Goal: Information Seeking & Learning: Learn about a topic

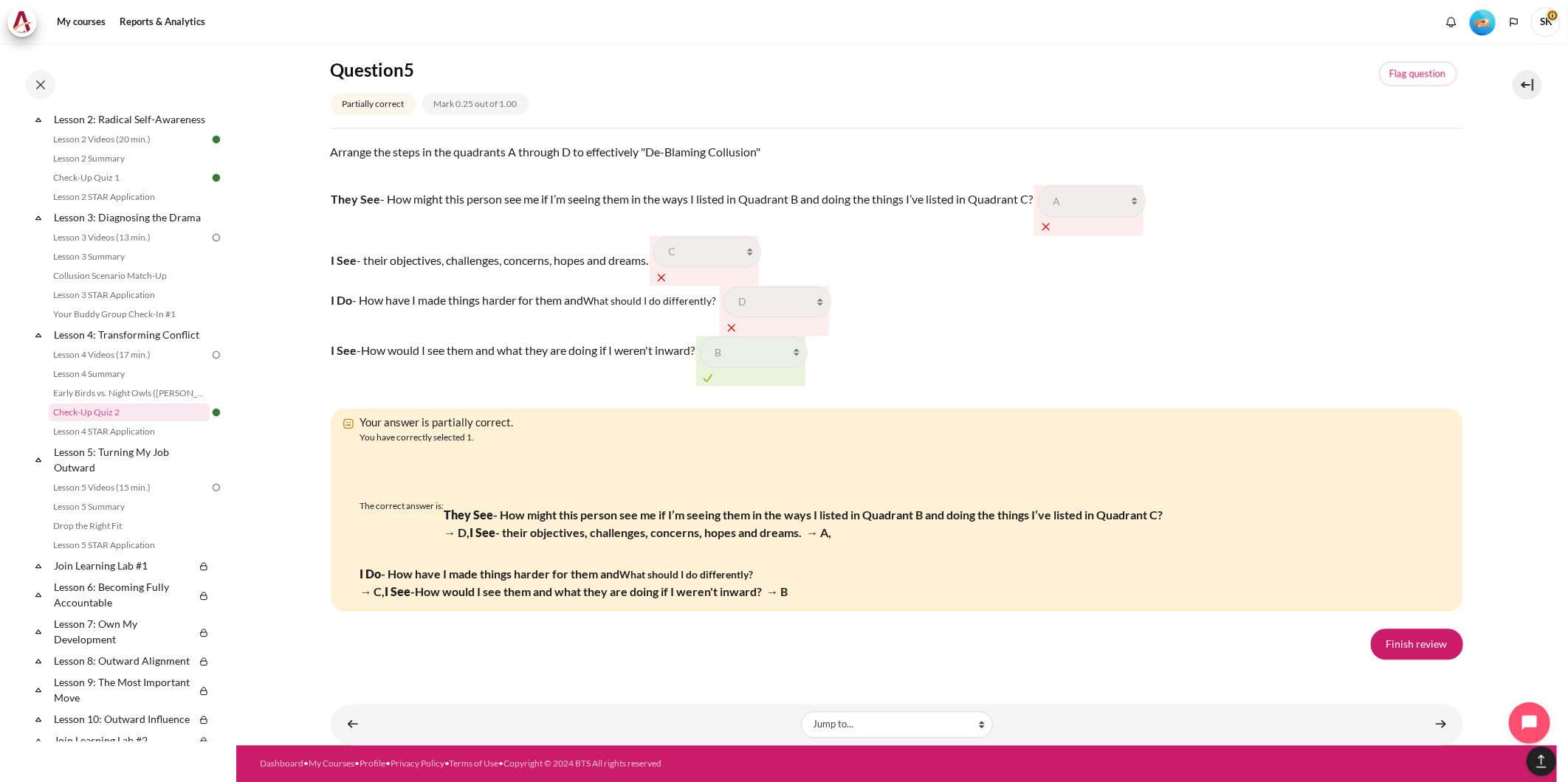
scroll to position [2430, 0]
click at [1416, 637] on link "Finish review" at bounding box center [1416, 644] width 92 height 31
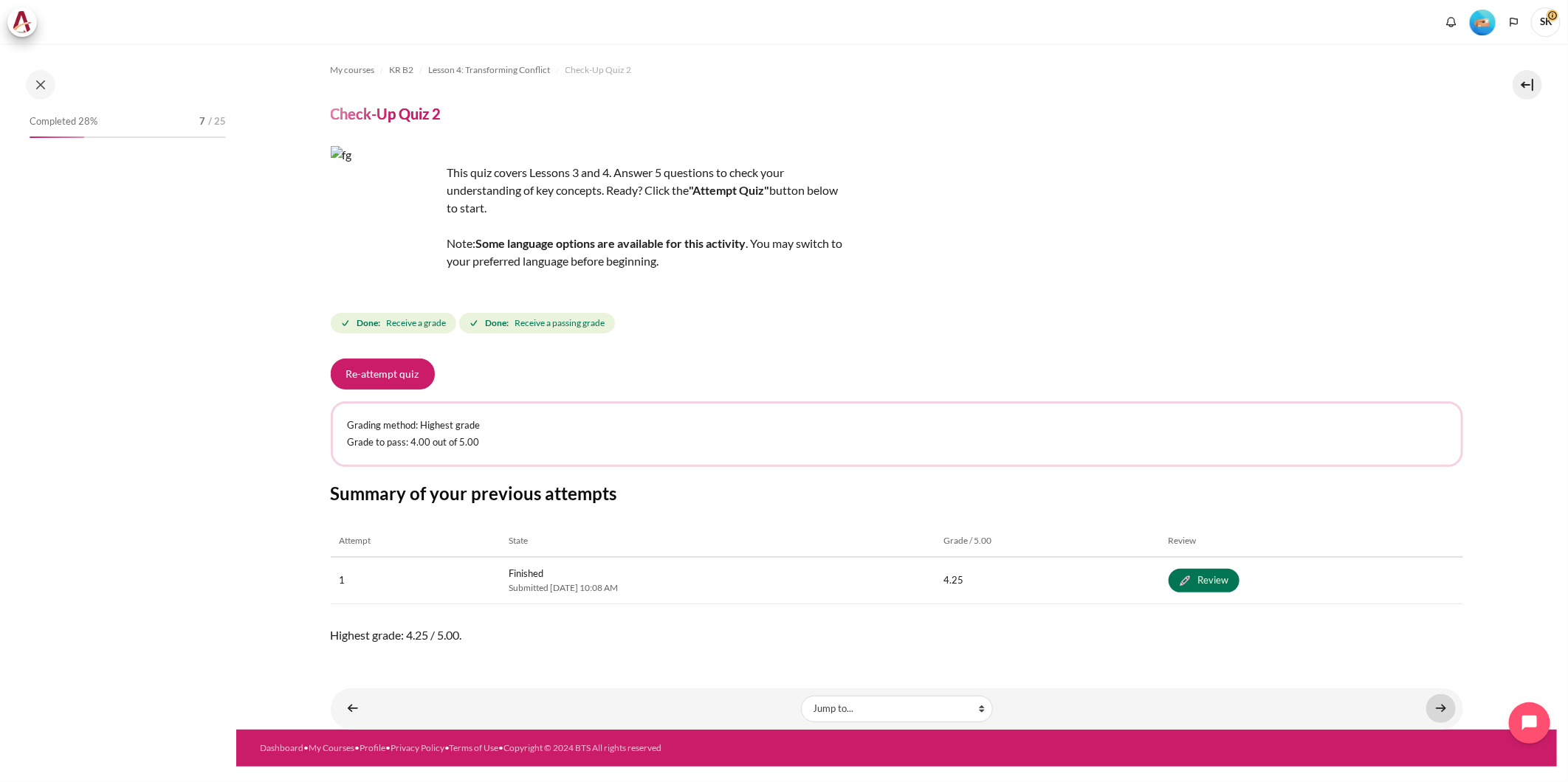
scroll to position [340, 0]
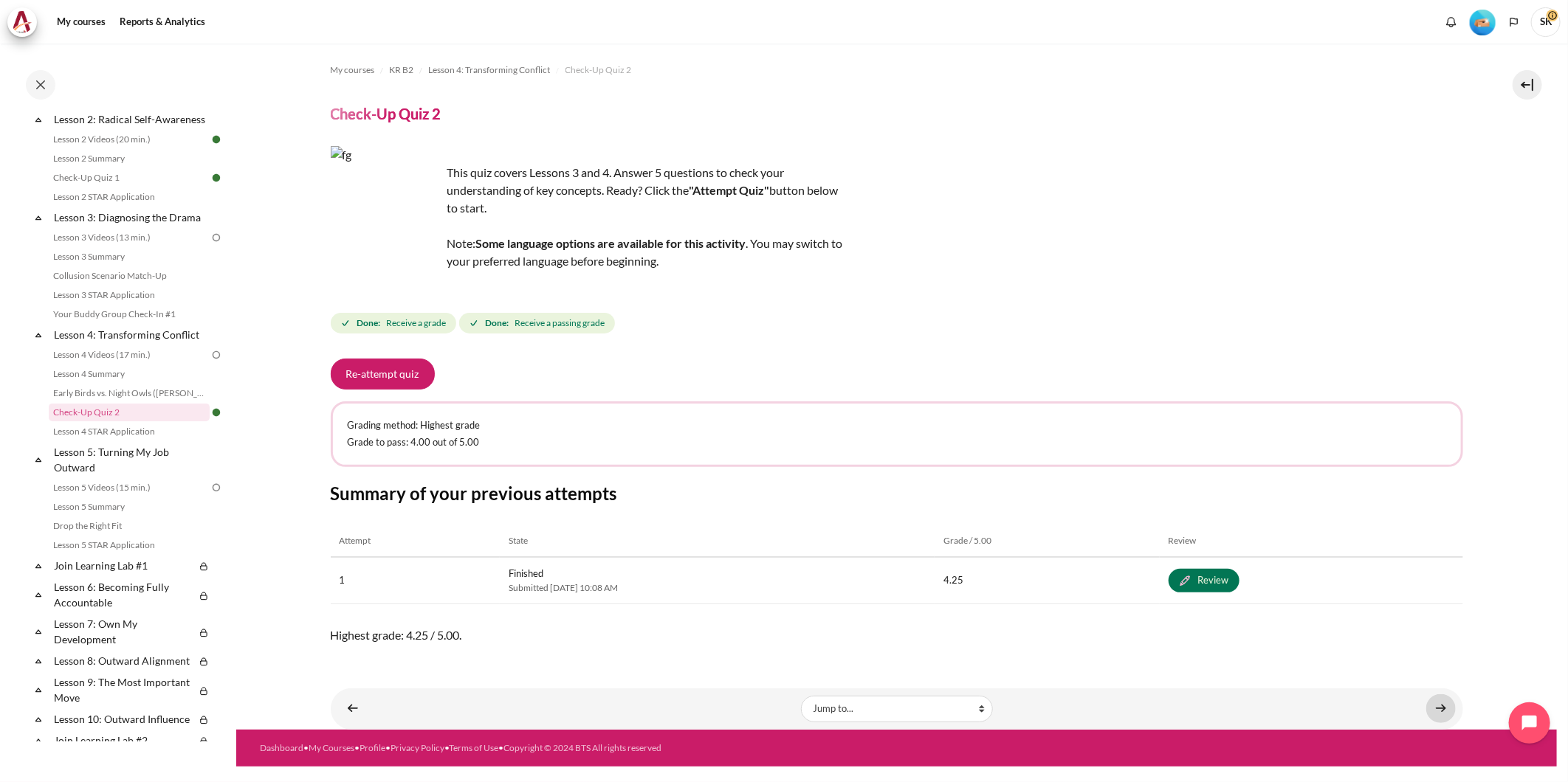
click at [1435, 703] on link "Content" at bounding box center [1441, 709] width 30 height 29
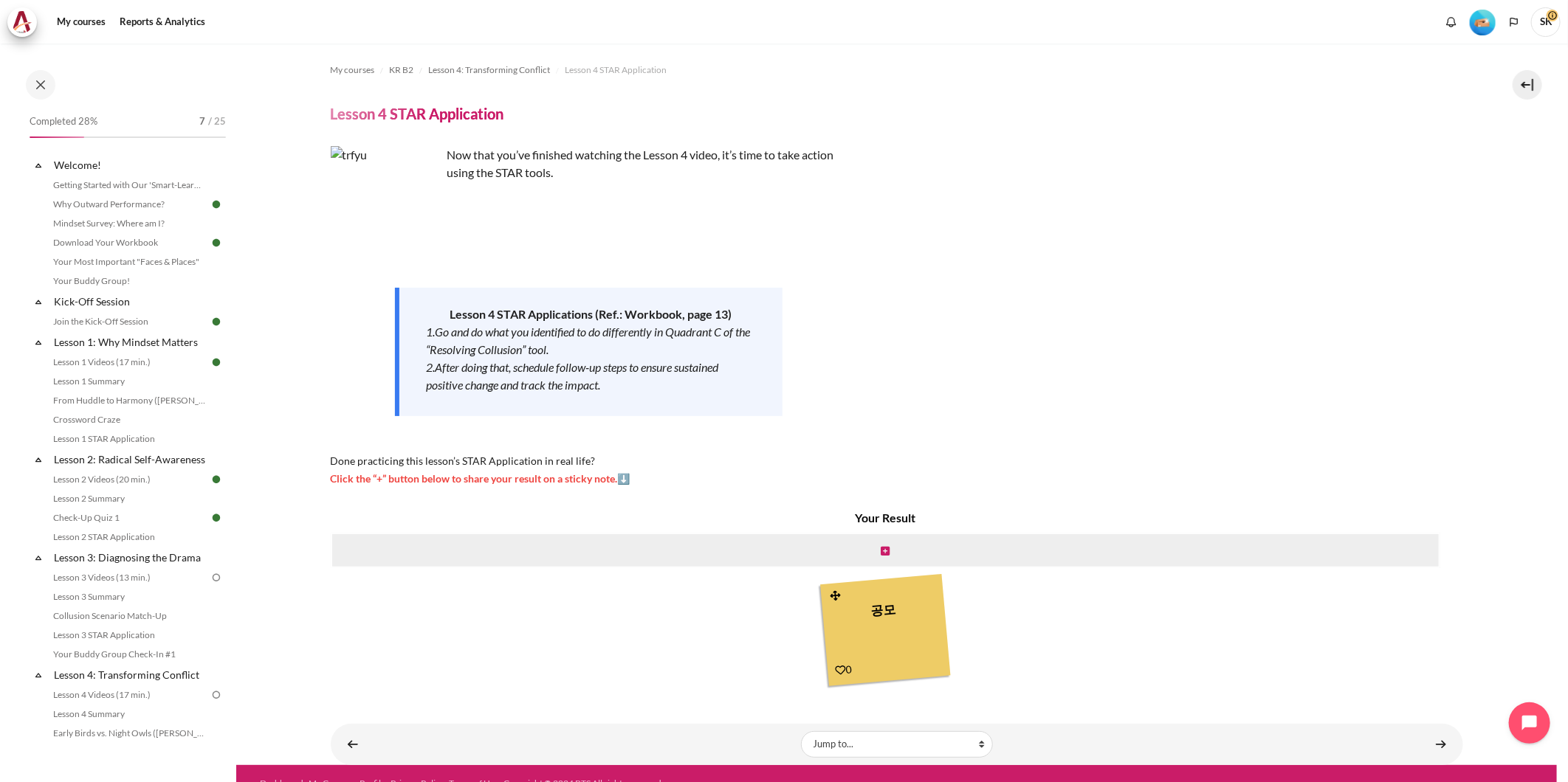
scroll to position [359, 0]
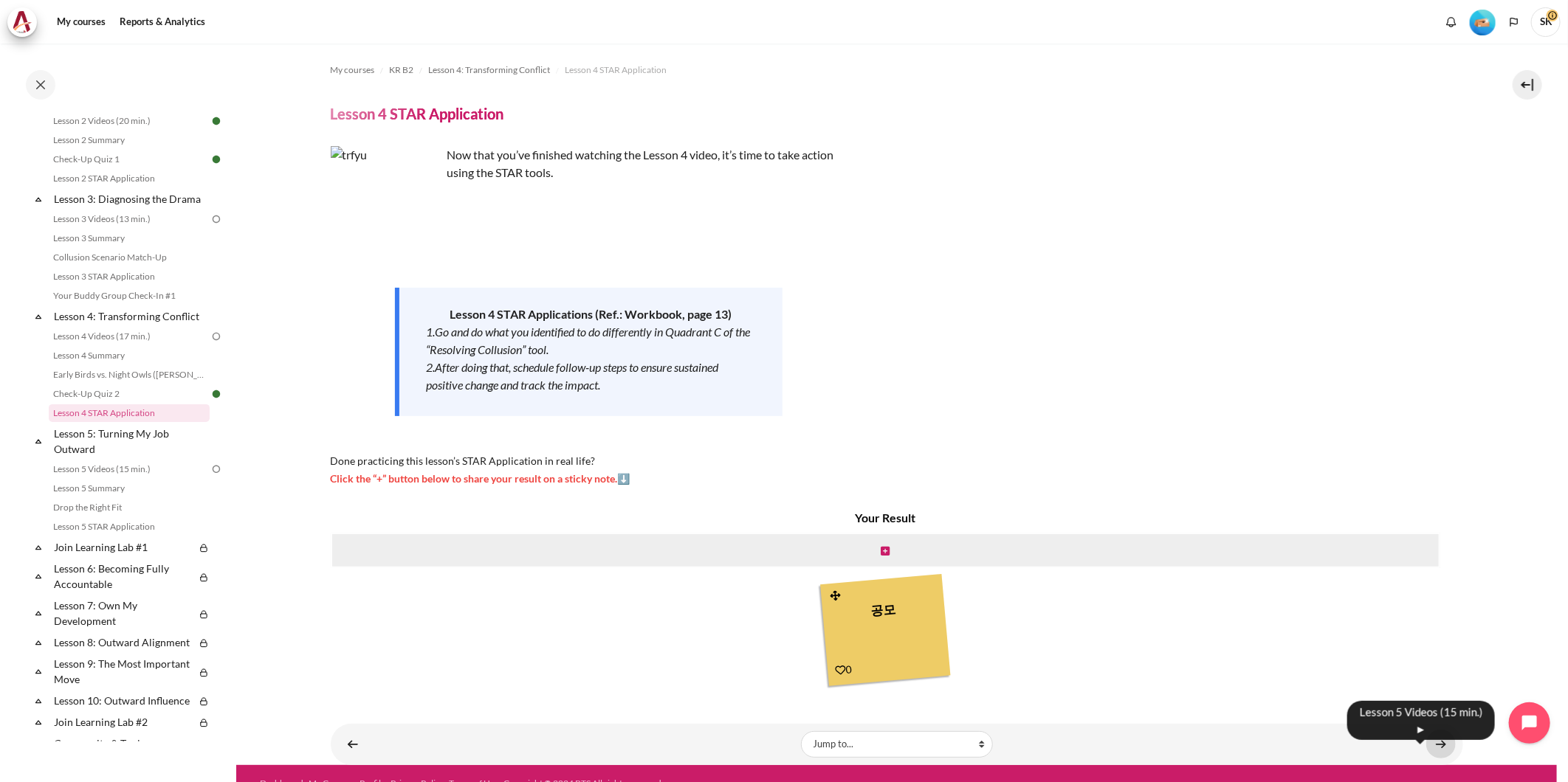
click at [1436, 749] on link "Content" at bounding box center [1441, 744] width 30 height 29
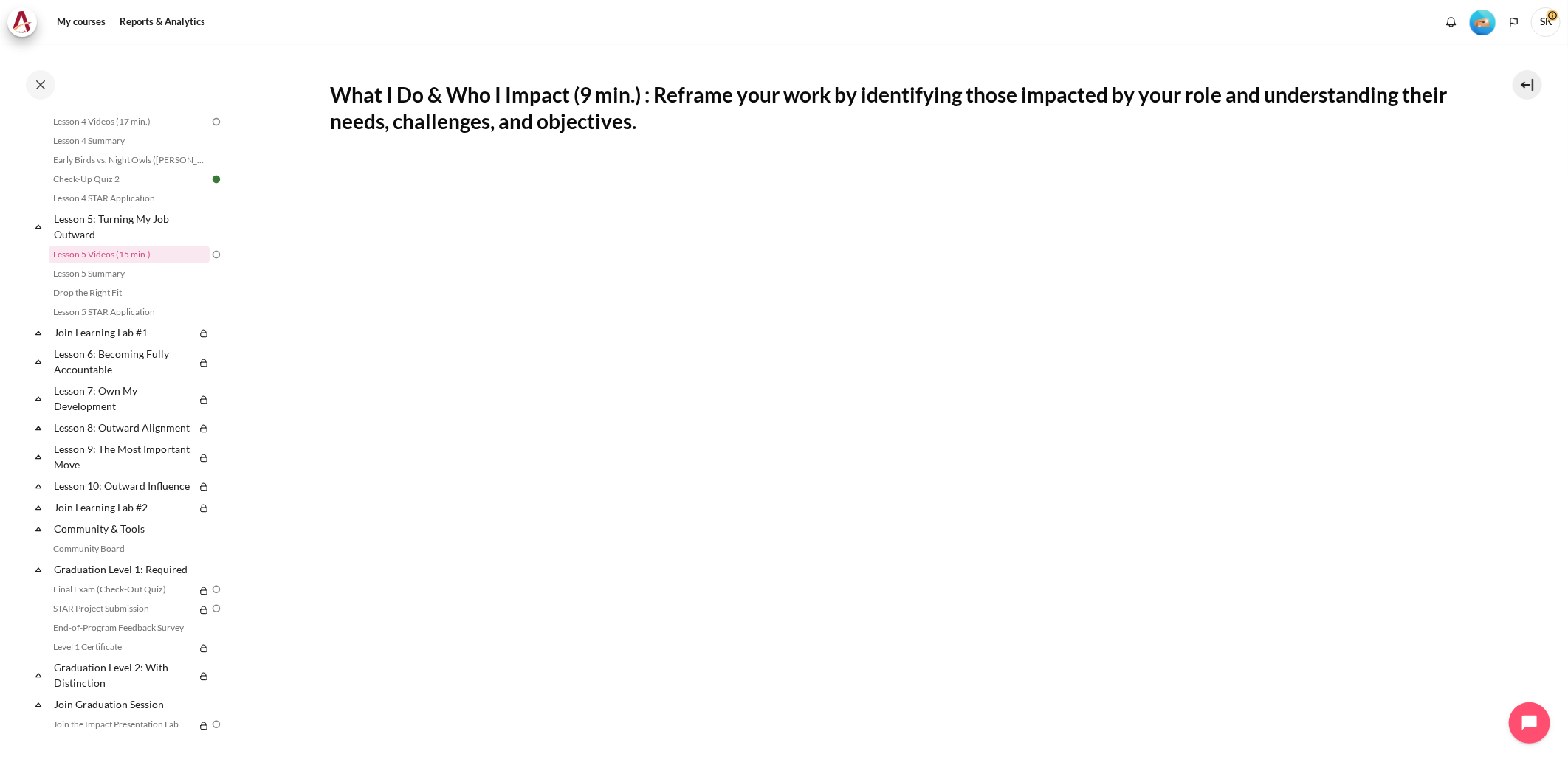
scroll to position [574, 0]
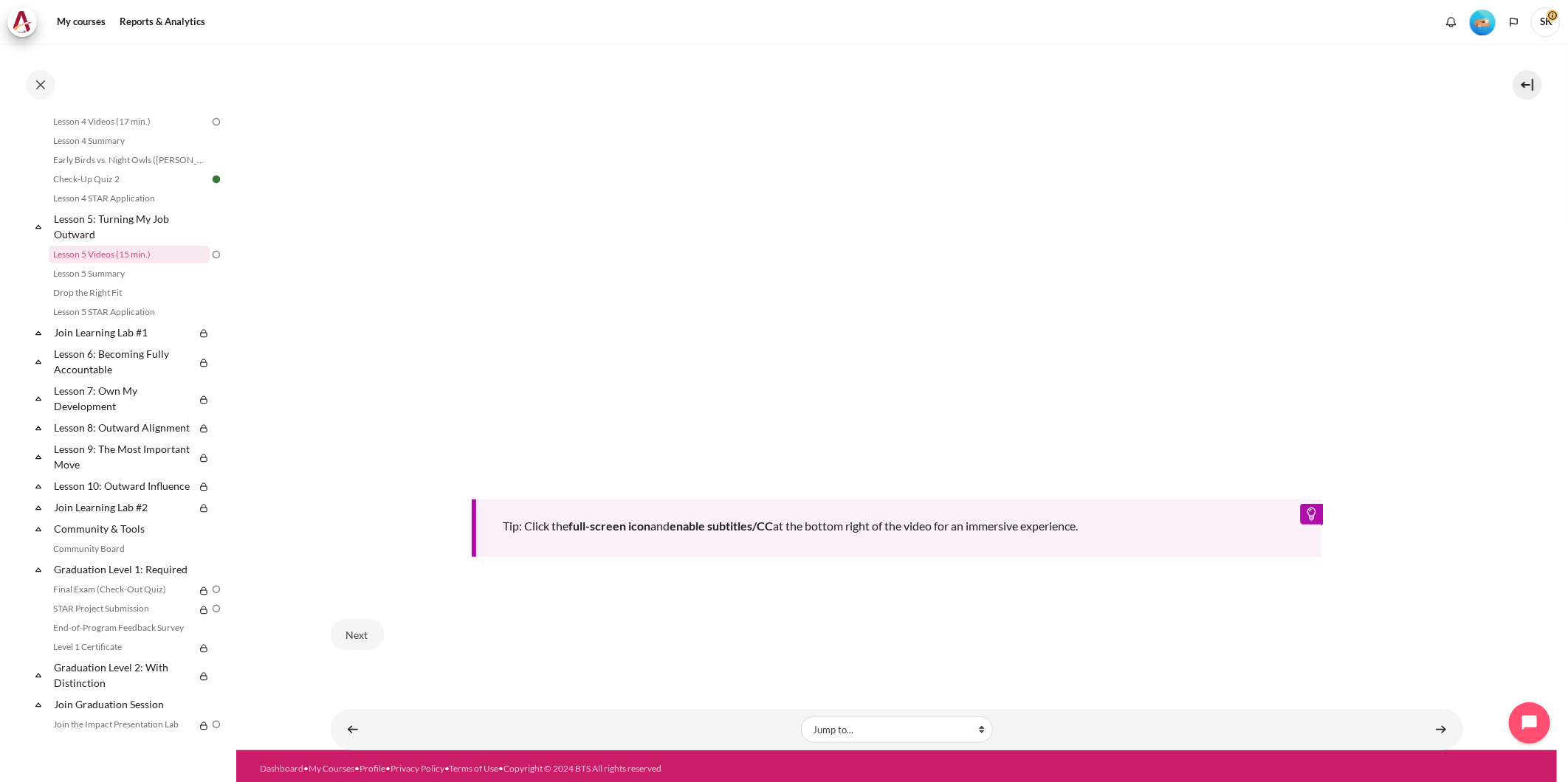
click at [751, 521] on b "enable subtitles/CC" at bounding box center [721, 526] width 103 height 14
click at [364, 625] on button "Next" at bounding box center [357, 635] width 53 height 31
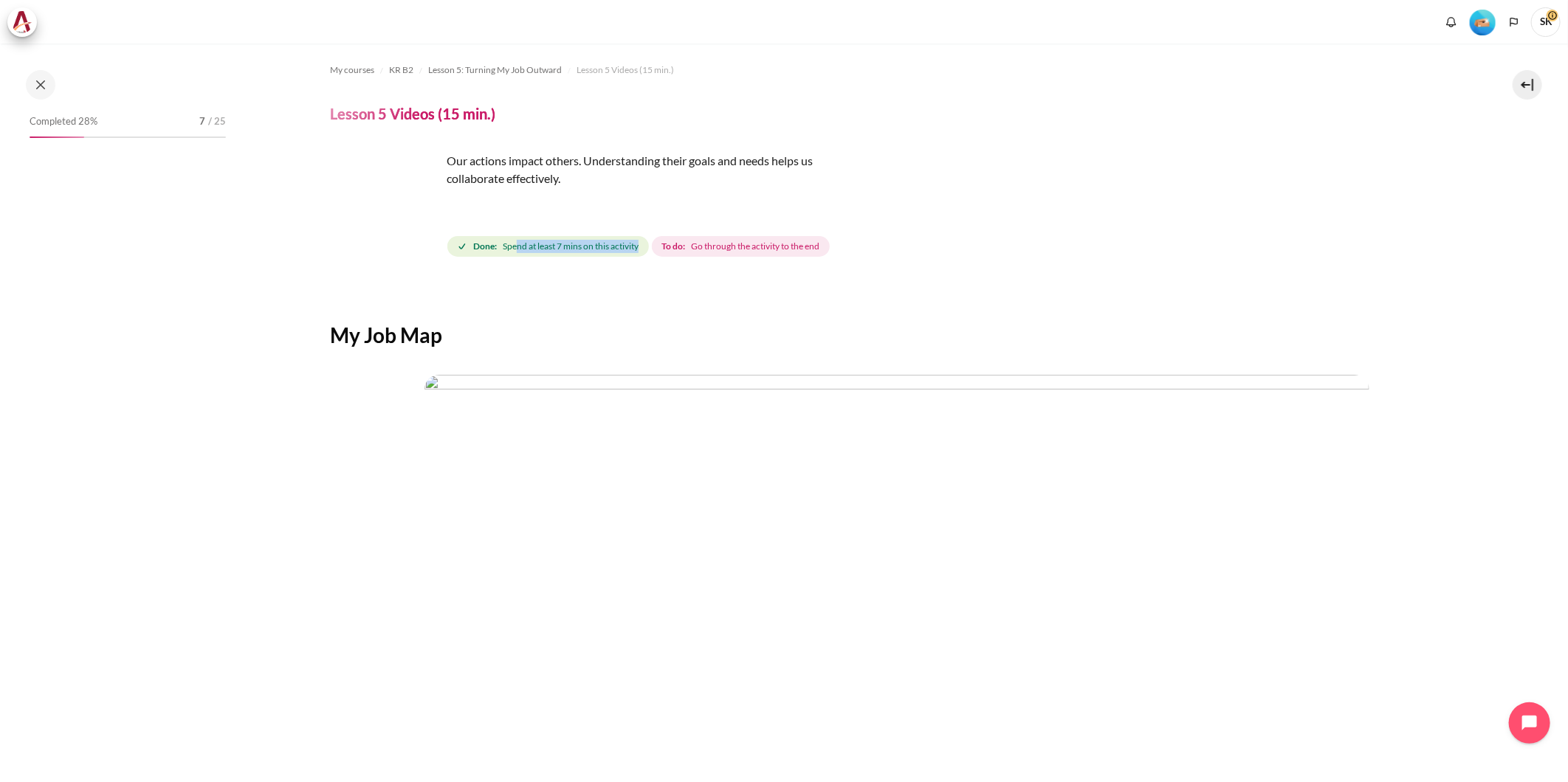
drag, startPoint x: 644, startPoint y: 249, endPoint x: 515, endPoint y: 256, distance: 129.2
click at [515, 256] on div "Done: Spend at least 7 mins on this activity To do: Go through the activity to …" at bounding box center [639, 246] width 385 height 26
drag, startPoint x: 515, startPoint y: 256, endPoint x: 617, endPoint y: 260, distance: 102.1
click at [617, 260] on div "My courses KR B2 Lesson 5: Turning My Job Outward Lesson 5 Videos (15 min.) Les…" at bounding box center [897, 523] width 1133 height 960
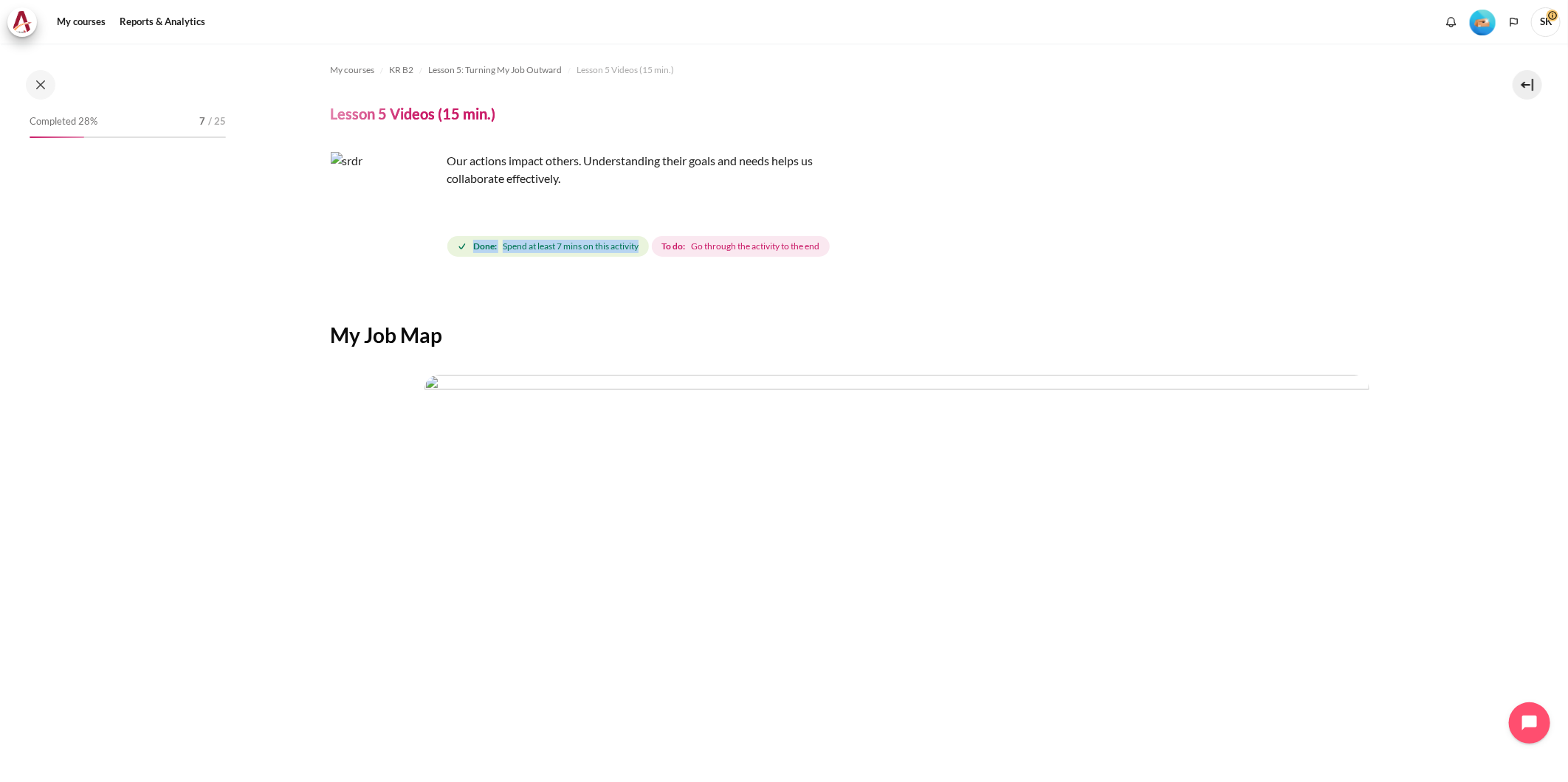
drag, startPoint x: 640, startPoint y: 245, endPoint x: 471, endPoint y: 252, distance: 169.1
click at [471, 252] on span "Done: Spend at least 7 mins on this activity" at bounding box center [548, 246] width 202 height 20
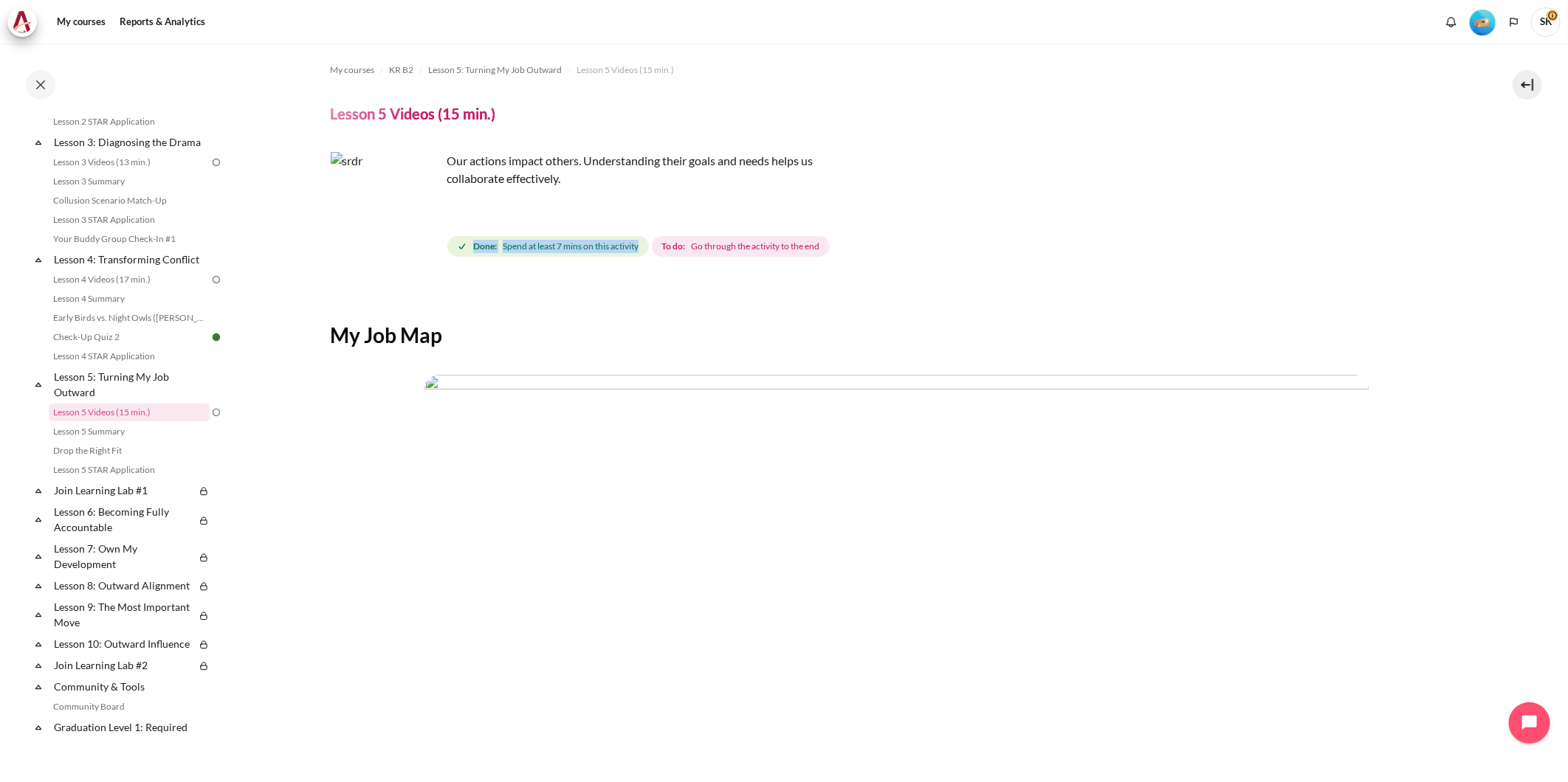
copy span "Done: Spend at least 7 mins on this activity"
click at [925, 303] on div "My Job Map Previous Next" at bounding box center [897, 631] width 1133 height 700
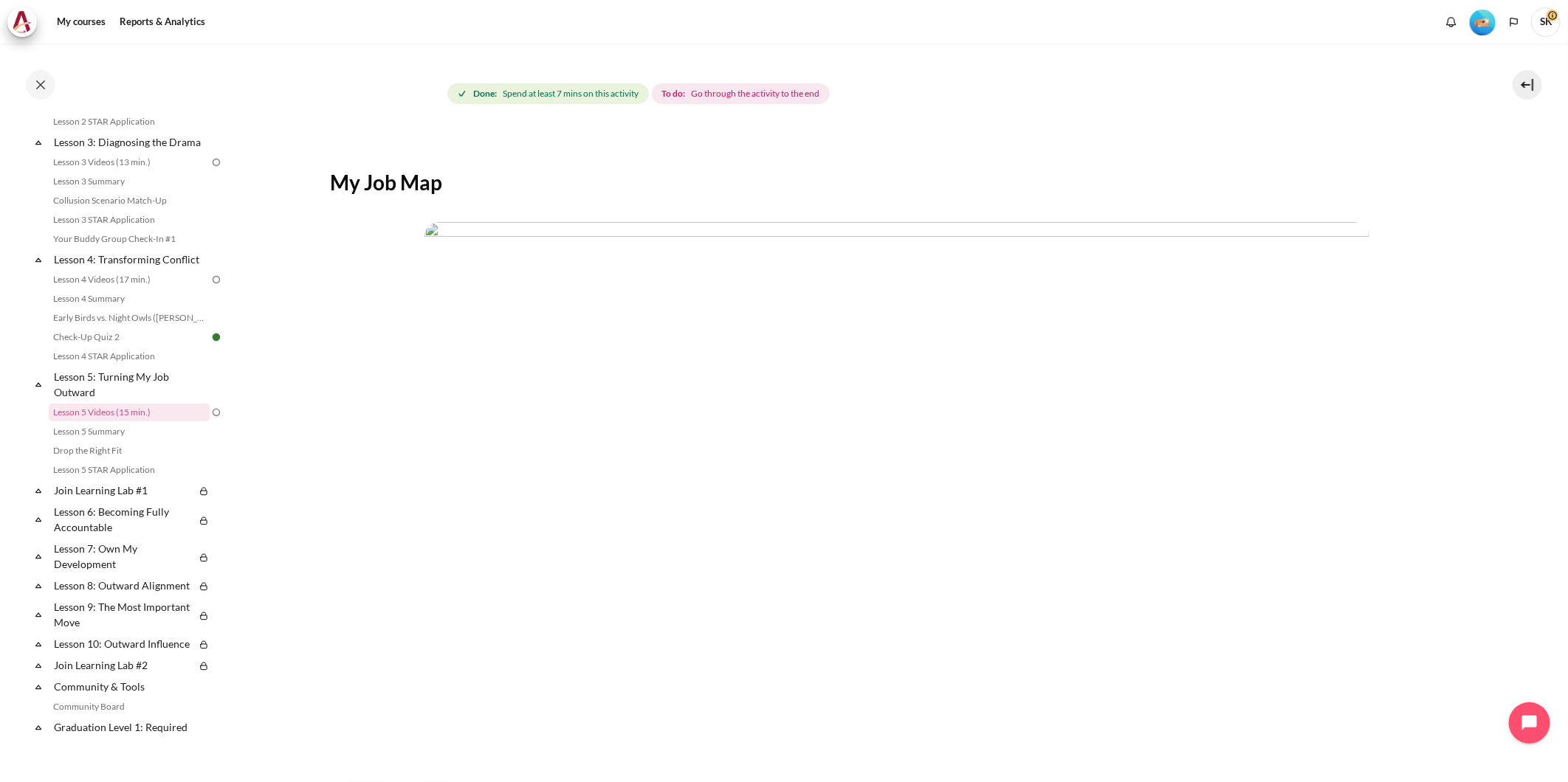
scroll to position [0, 0]
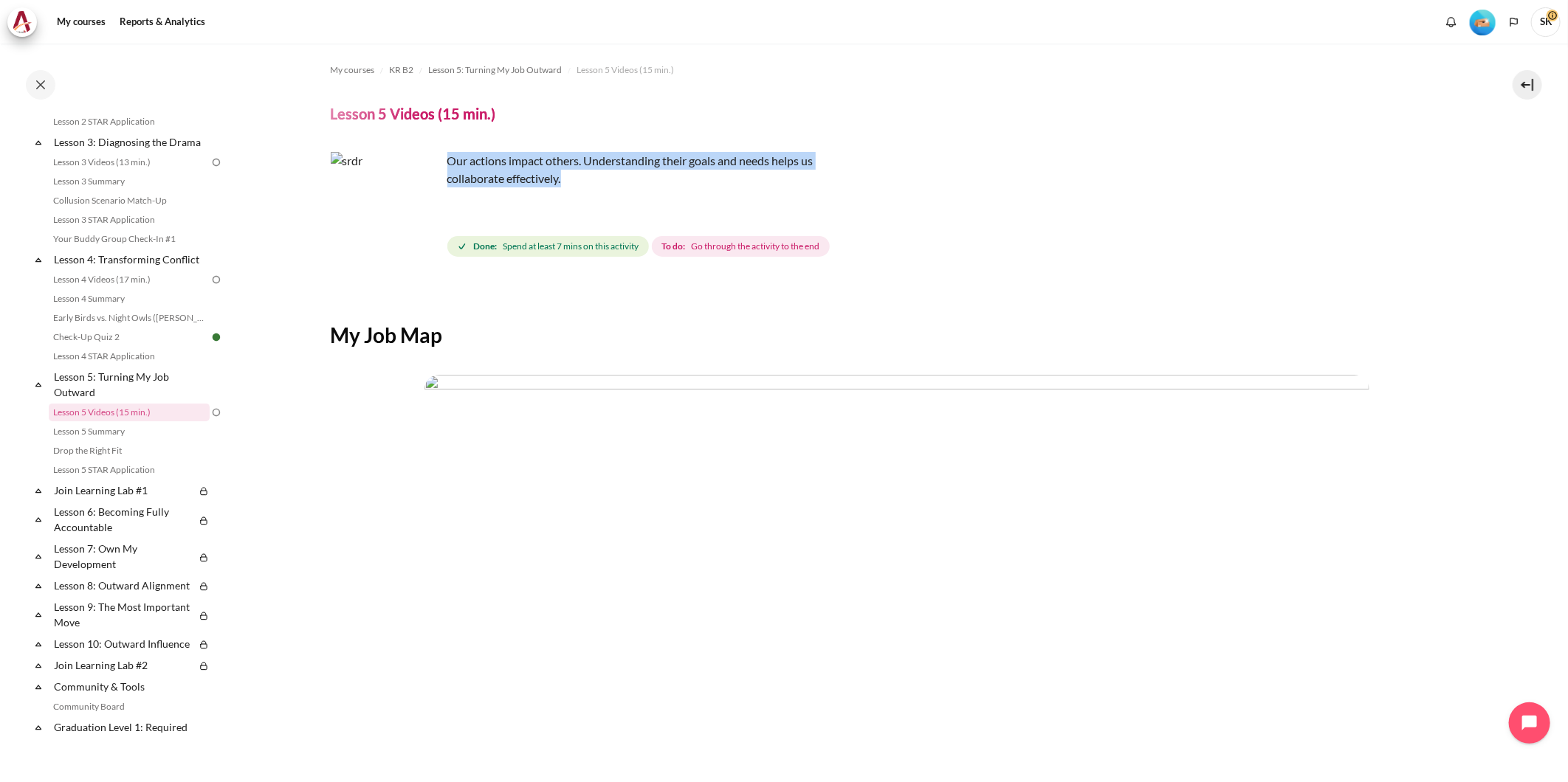
drag, startPoint x: 580, startPoint y: 184, endPoint x: 447, endPoint y: 158, distance: 135.5
click at [447, 158] on p "Our actions impact others. Understanding their goals and needs helps us collabo…" at bounding box center [589, 170] width 516 height 36
copy p "Our actions impact others. Understanding their goals and needs helps us collabo…"
drag, startPoint x: 771, startPoint y: 359, endPoint x: 765, endPoint y: 370, distance: 12.5
click at [772, 360] on div "My Job Map Previous Next" at bounding box center [897, 631] width 1133 height 700
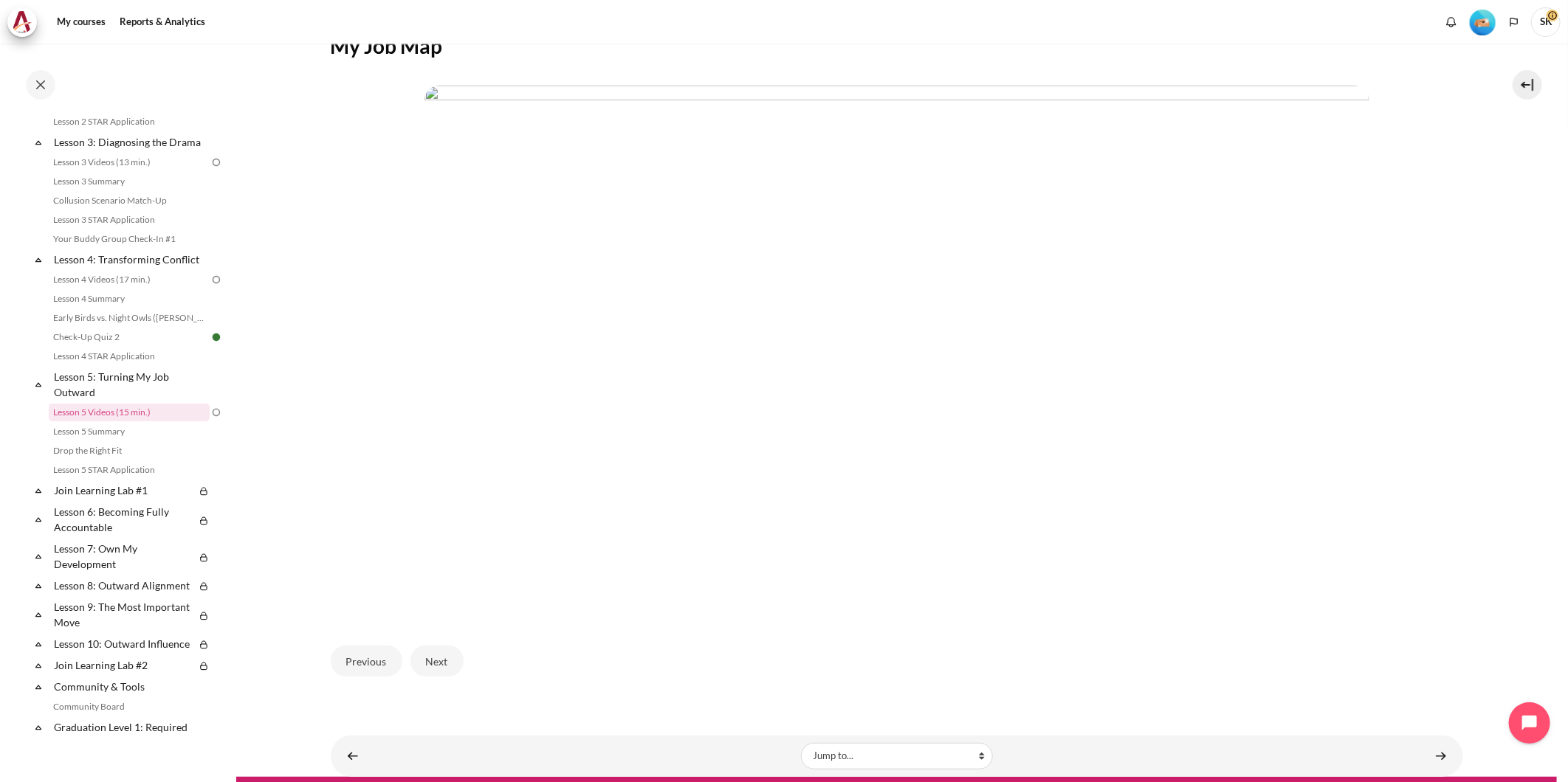
scroll to position [320, 0]
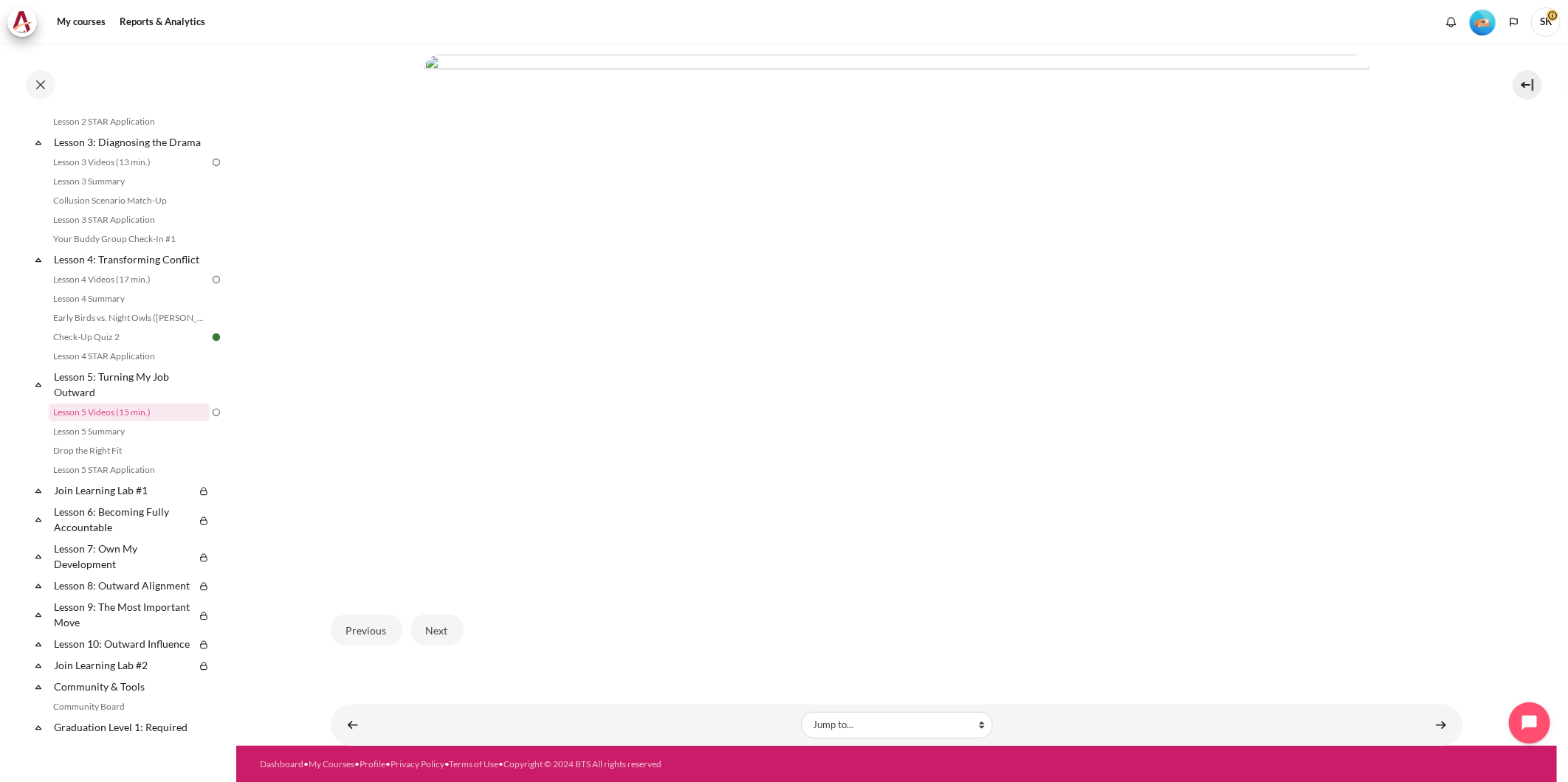
click at [997, 432] on img "Content" at bounding box center [897, 321] width 945 height 531
click at [431, 628] on button "Next" at bounding box center [437, 630] width 53 height 31
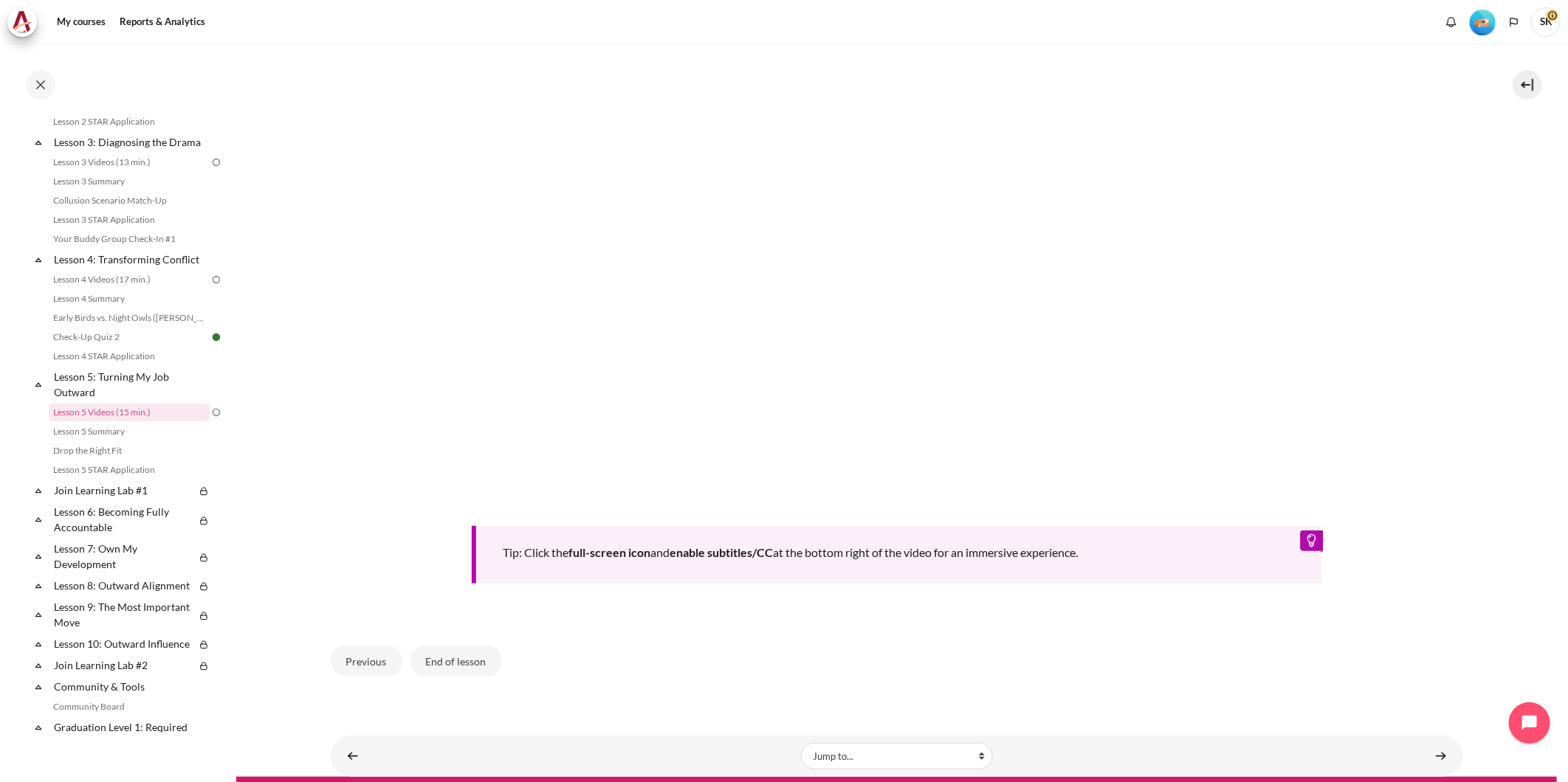
scroll to position [574, 0]
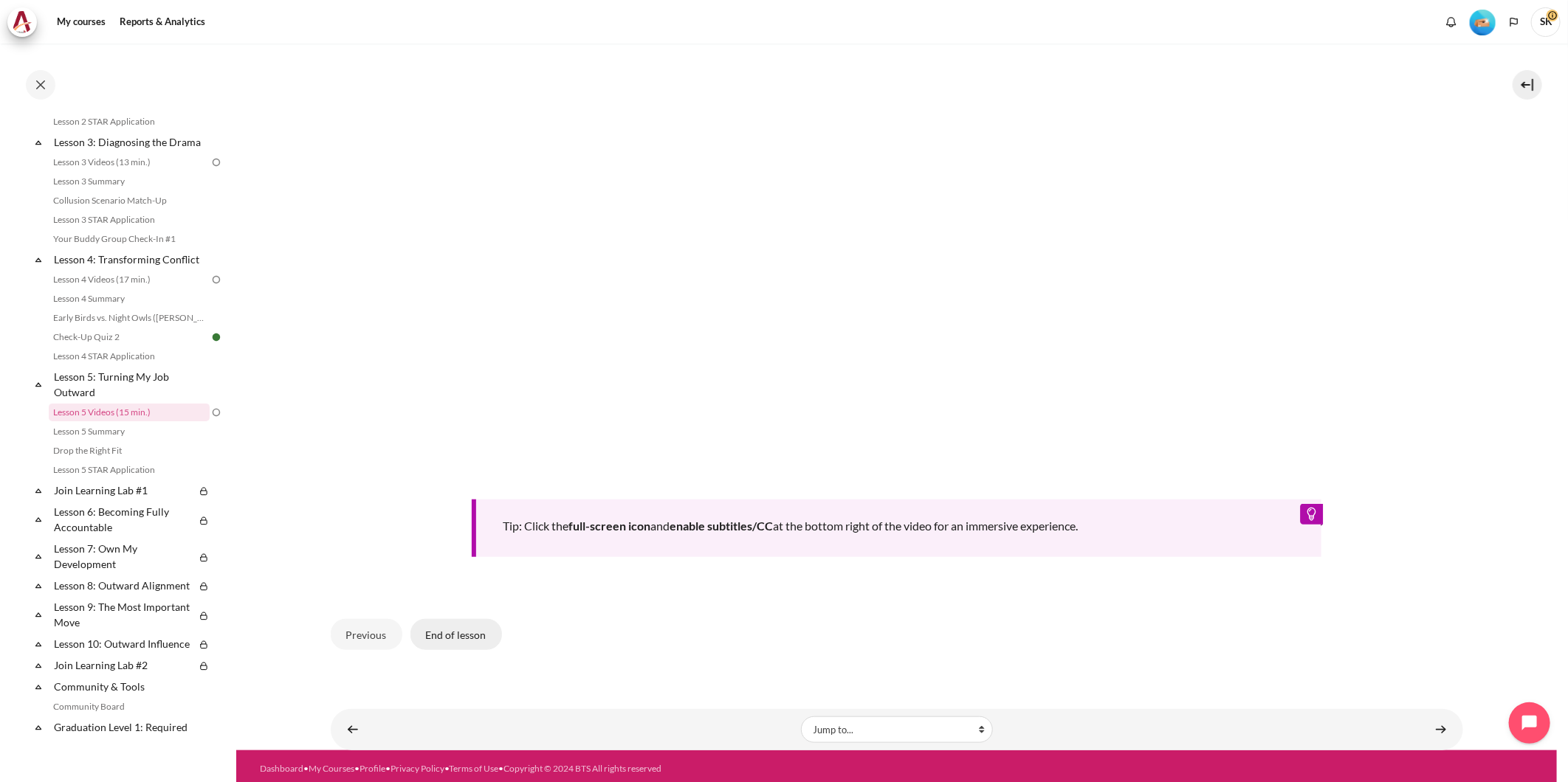
click at [473, 632] on button "End of lesson" at bounding box center [456, 635] width 91 height 31
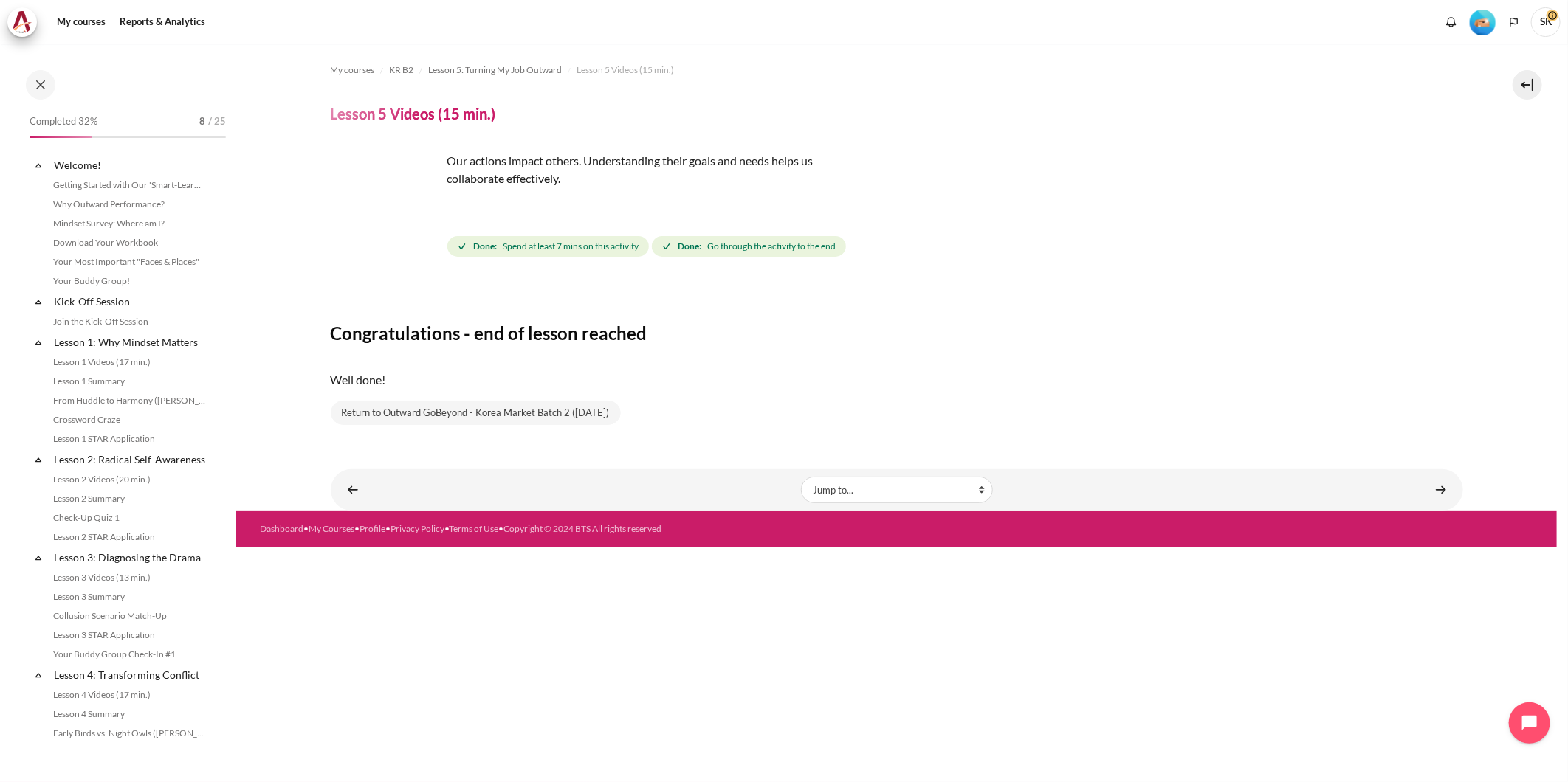
scroll to position [416, 0]
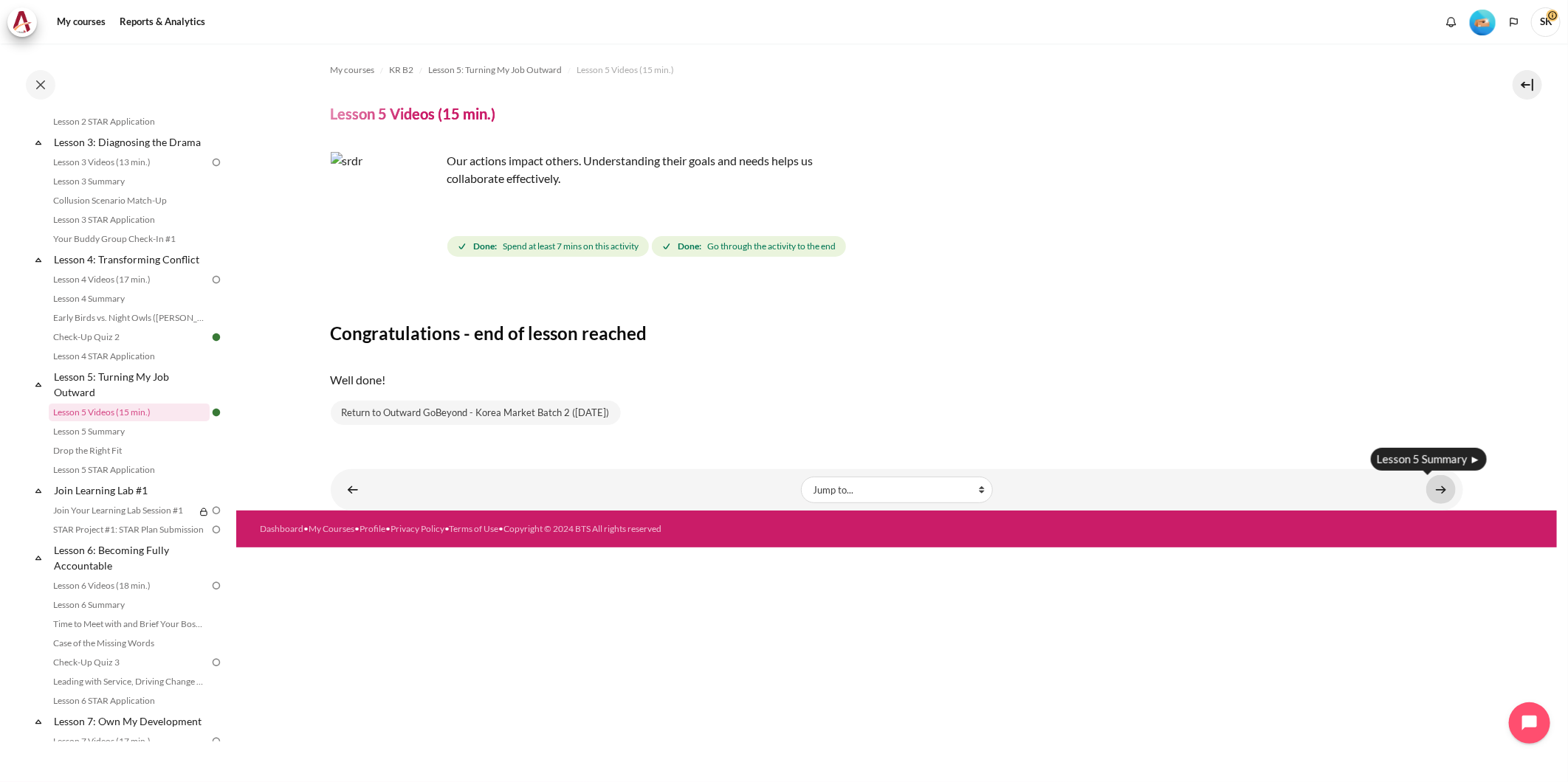
click at [1440, 488] on link "Content" at bounding box center [1441, 490] width 30 height 29
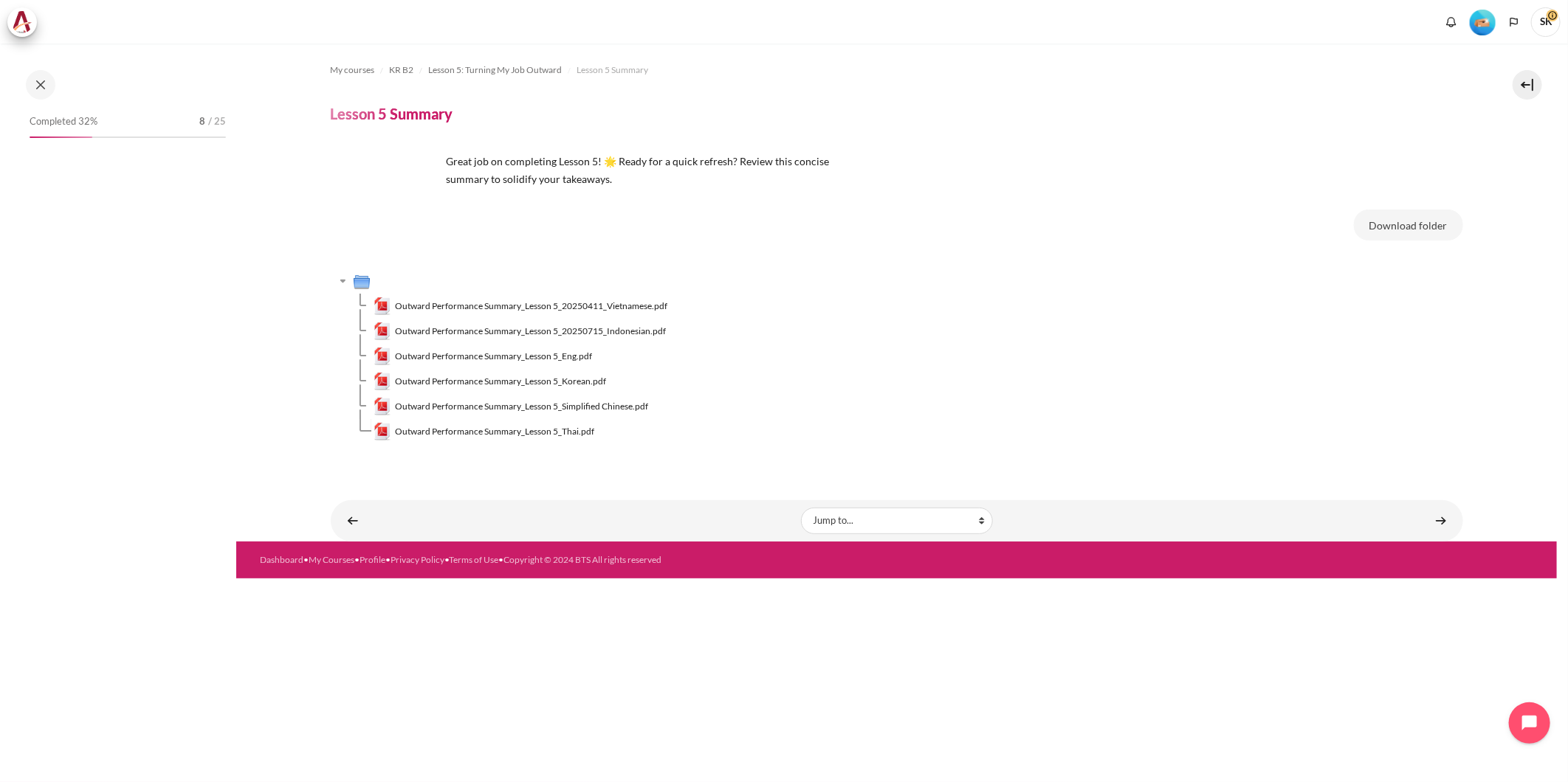
scroll to position [434, 0]
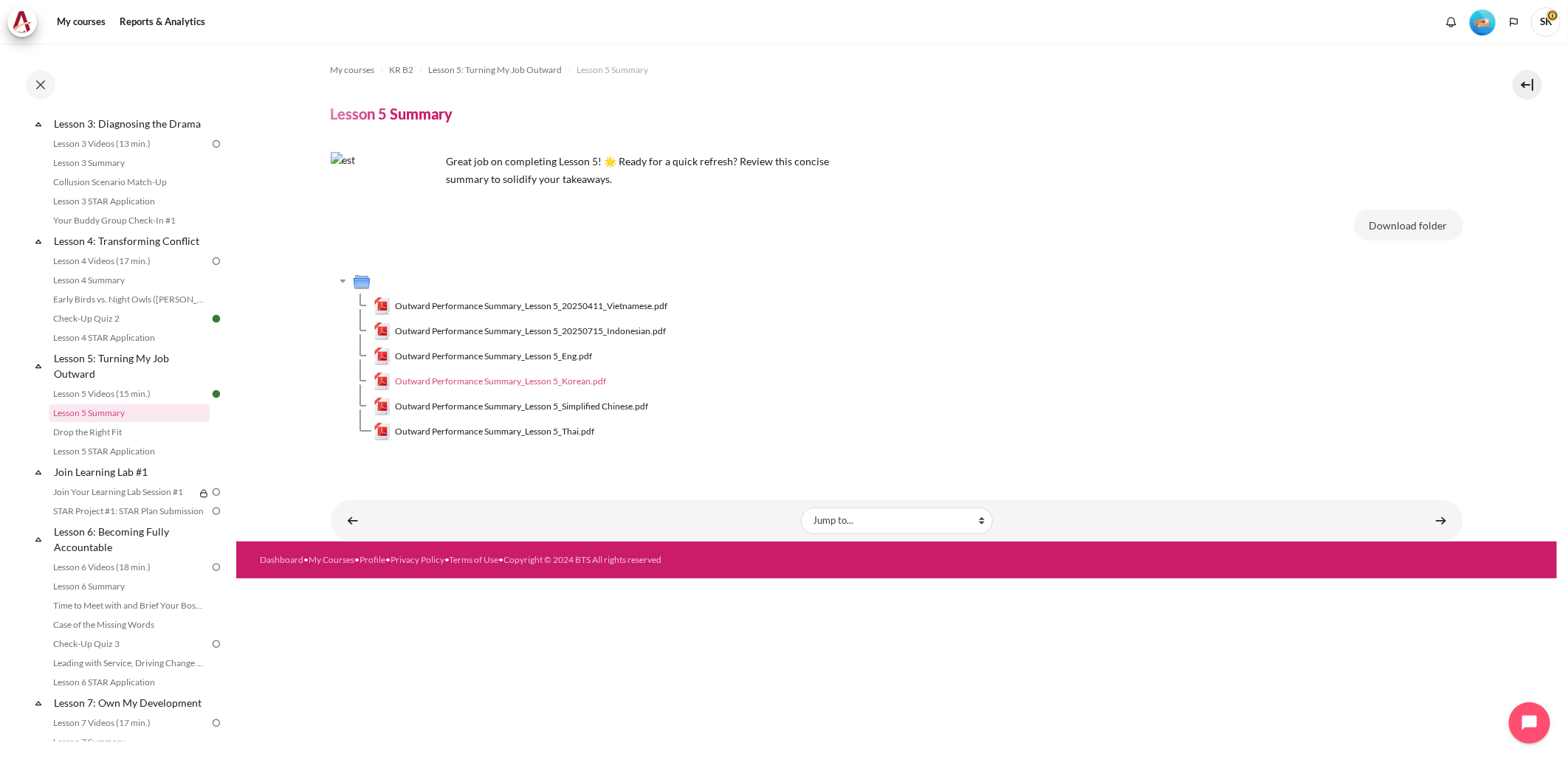
click at [586, 380] on span "Outward Performance Summary_Lesson 5_Korean.pdf" at bounding box center [500, 382] width 211 height 14
click at [920, 436] on td "Outward Performance Summary_Lesson 5_Thai.pdf" at bounding box center [918, 432] width 1090 height 25
click at [1445, 522] on link "Content" at bounding box center [1441, 520] width 30 height 29
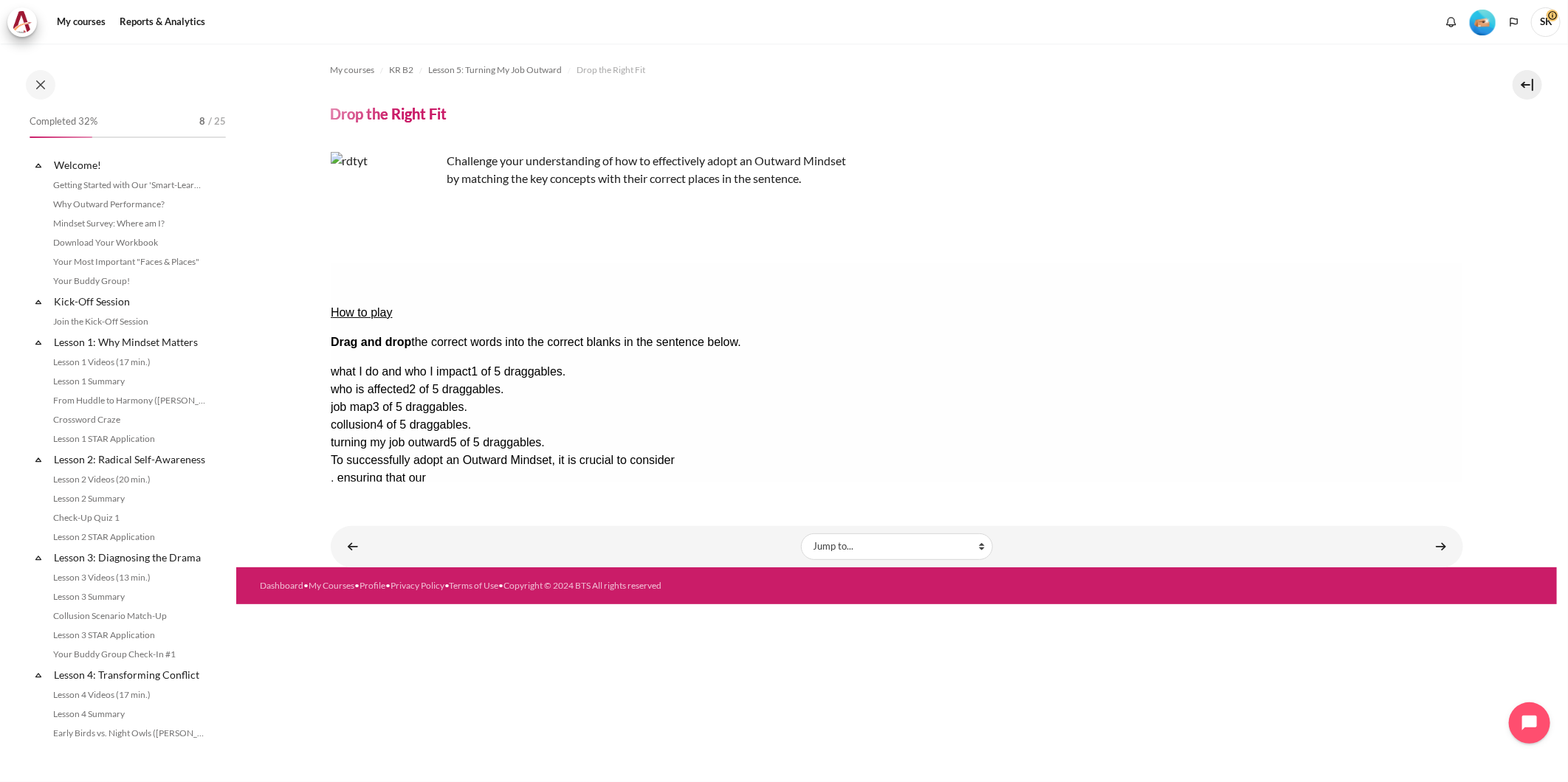
scroll to position [453, 0]
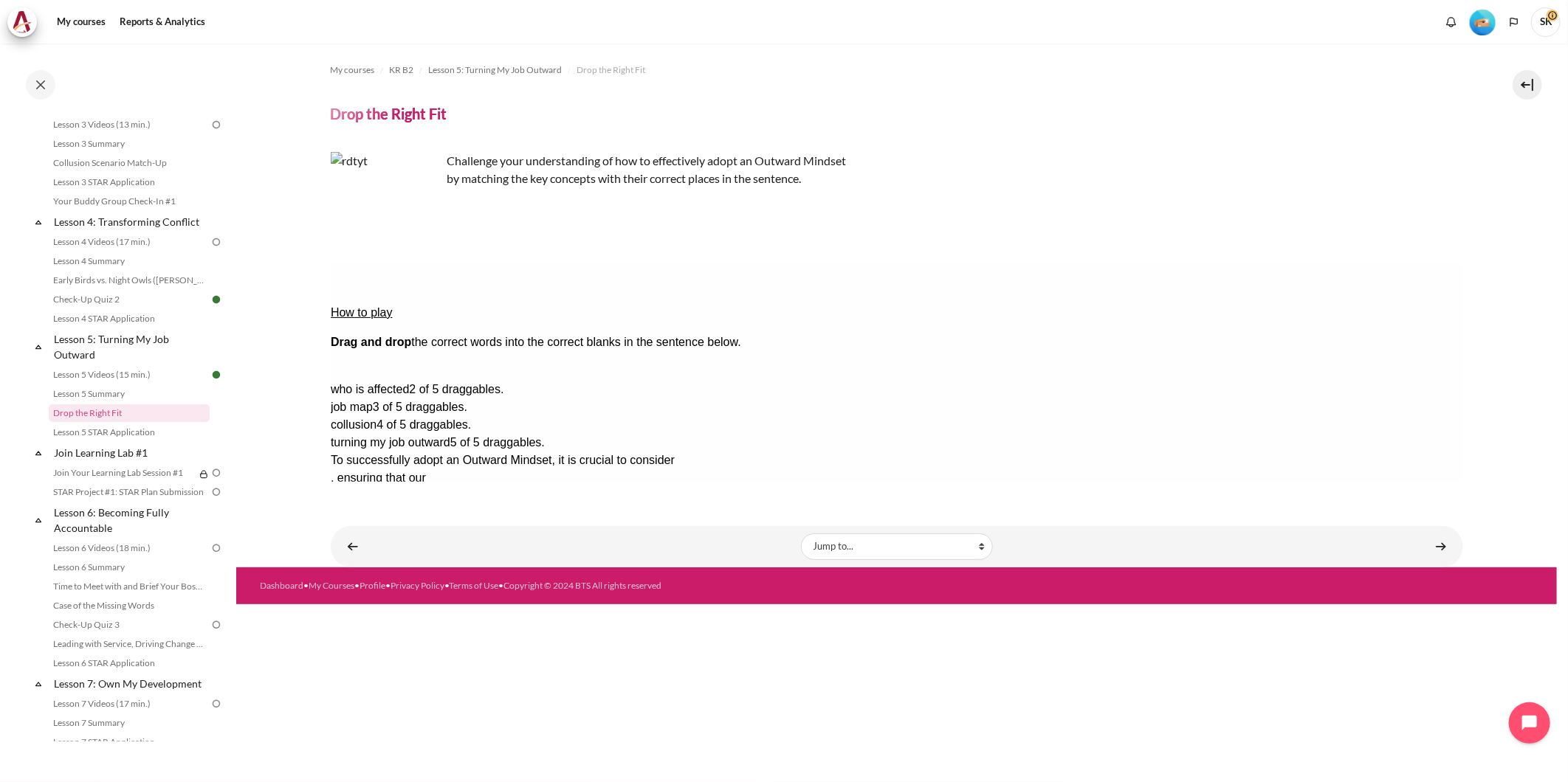
drag, startPoint x: 1272, startPoint y: 330, endPoint x: 750, endPoint y: 329, distance: 522.0
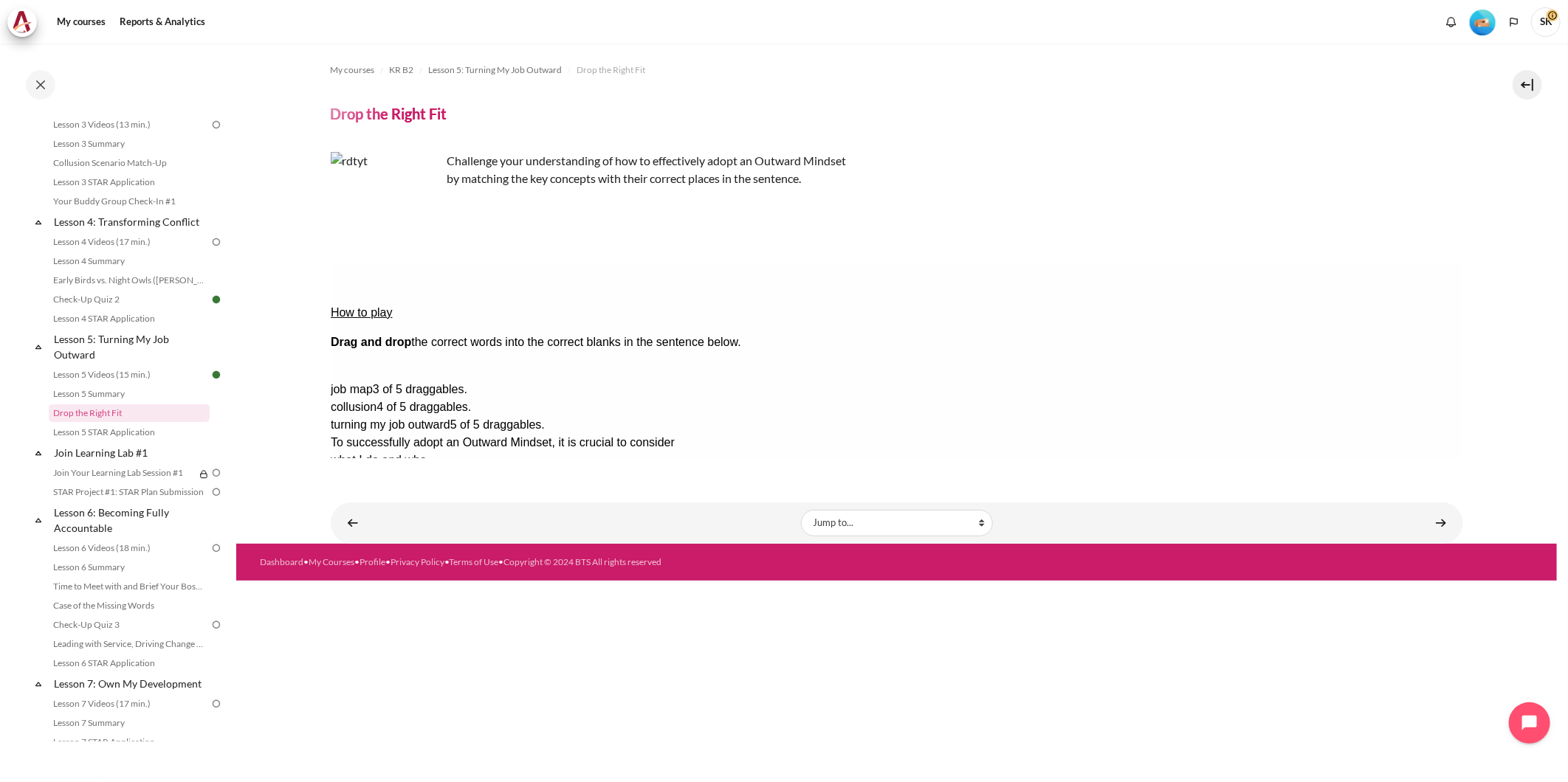
drag, startPoint x: 1378, startPoint y: 328, endPoint x: 1026, endPoint y: 328, distance: 352.0
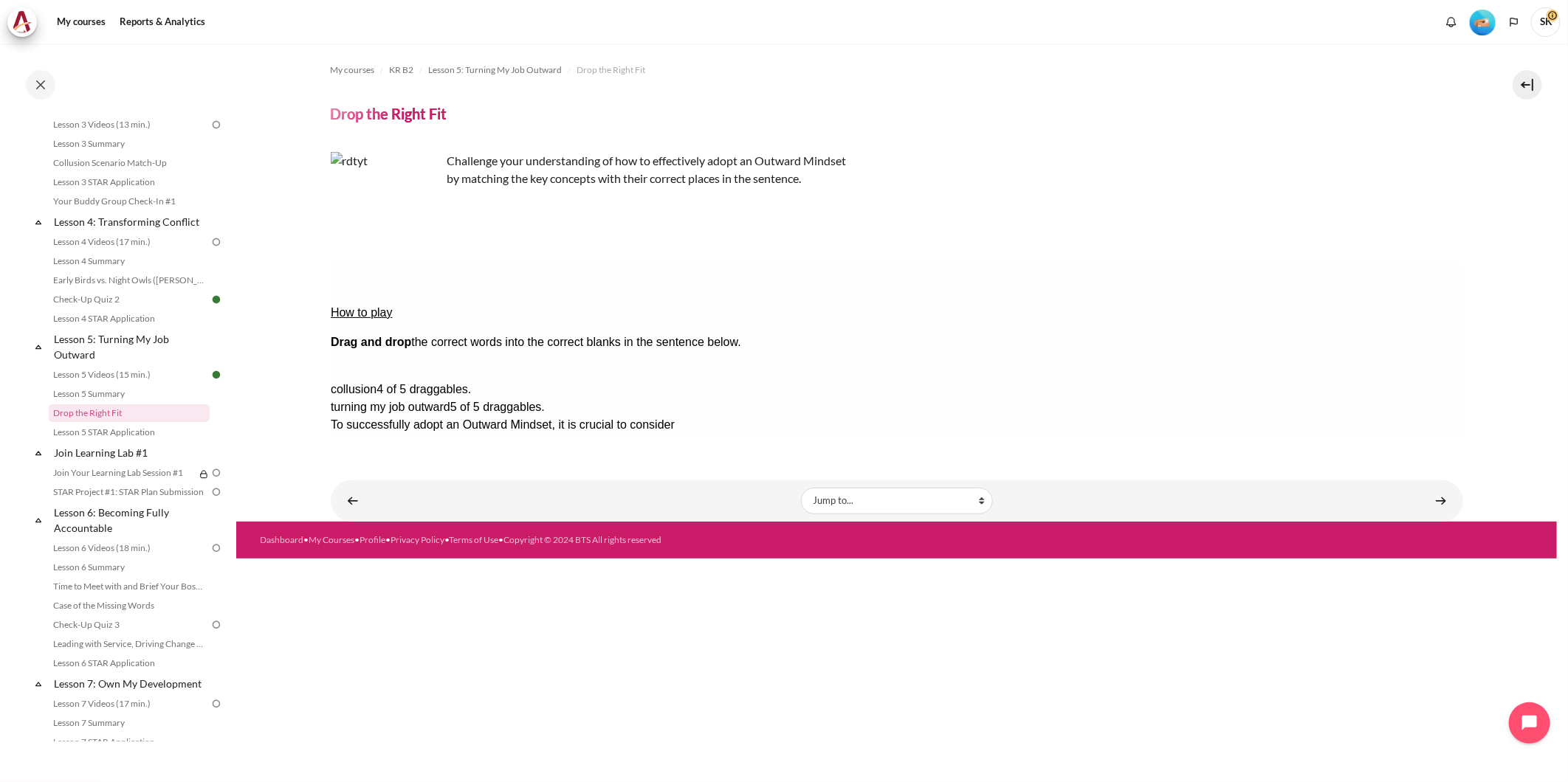
drag, startPoint x: 1358, startPoint y: 330, endPoint x: 505, endPoint y: 344, distance: 853.1
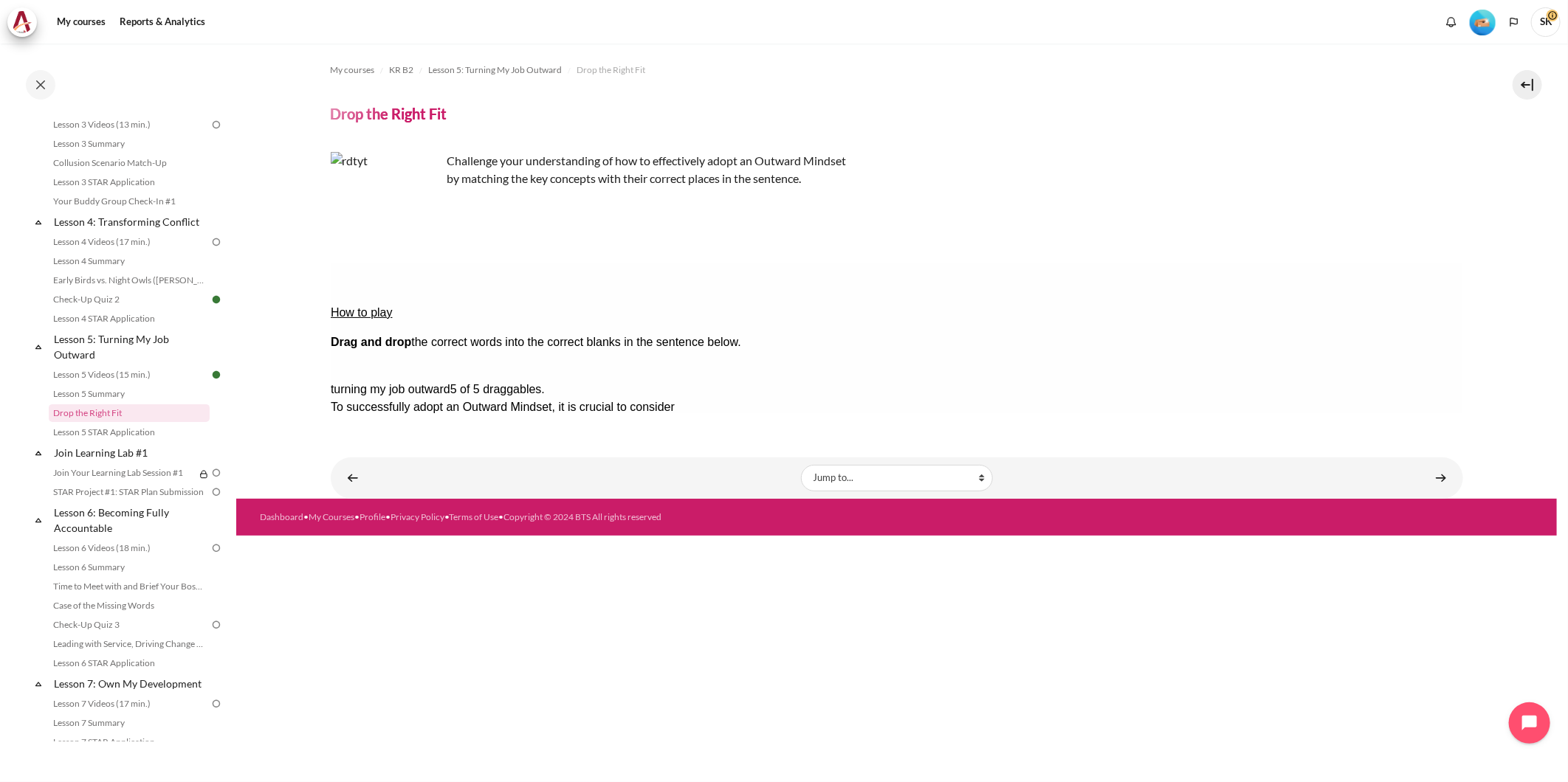
drag, startPoint x: 1353, startPoint y: 336, endPoint x: 825, endPoint y: 355, distance: 528.3
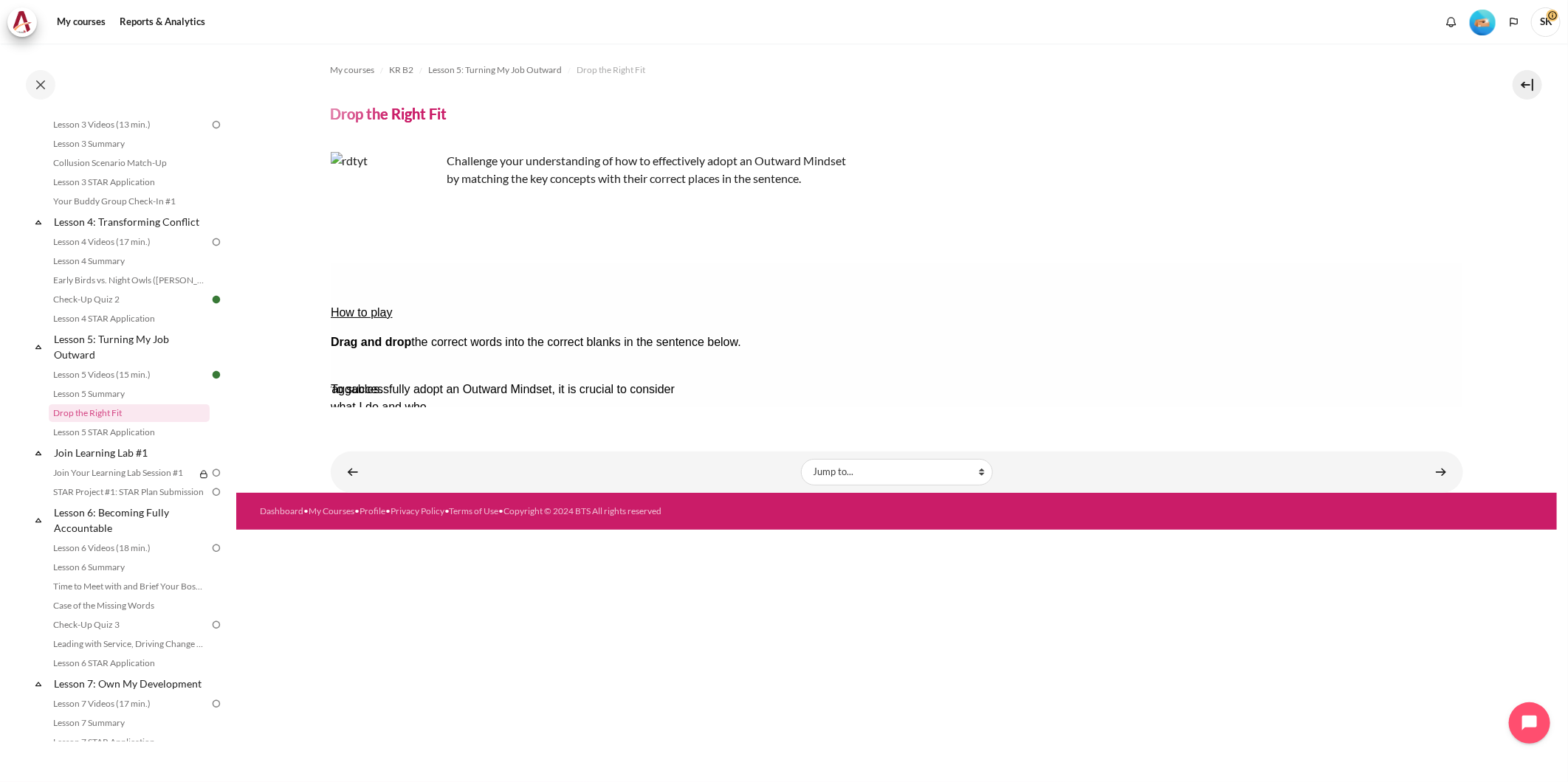
drag, startPoint x: 1318, startPoint y: 335, endPoint x: 1211, endPoint y: 363, distance: 110.6
drag, startPoint x: 1120, startPoint y: 355, endPoint x: 332, endPoint y: 320, distance: 788.8
click at [332, 380] on div "To successfully adopt an Outward Mindset, it is crucial to consider what I do a…" at bounding box center [820, 460] width 980 height 159
copy div "To successfully adopt an Outward Mindset, it is crucial to consider what I do a…"
click at [673, 418] on div "My courses KR B2 Lesson 5: Turning My Job Outward Drop the Right Fit Drop the R…" at bounding box center [897, 236] width 1133 height 386
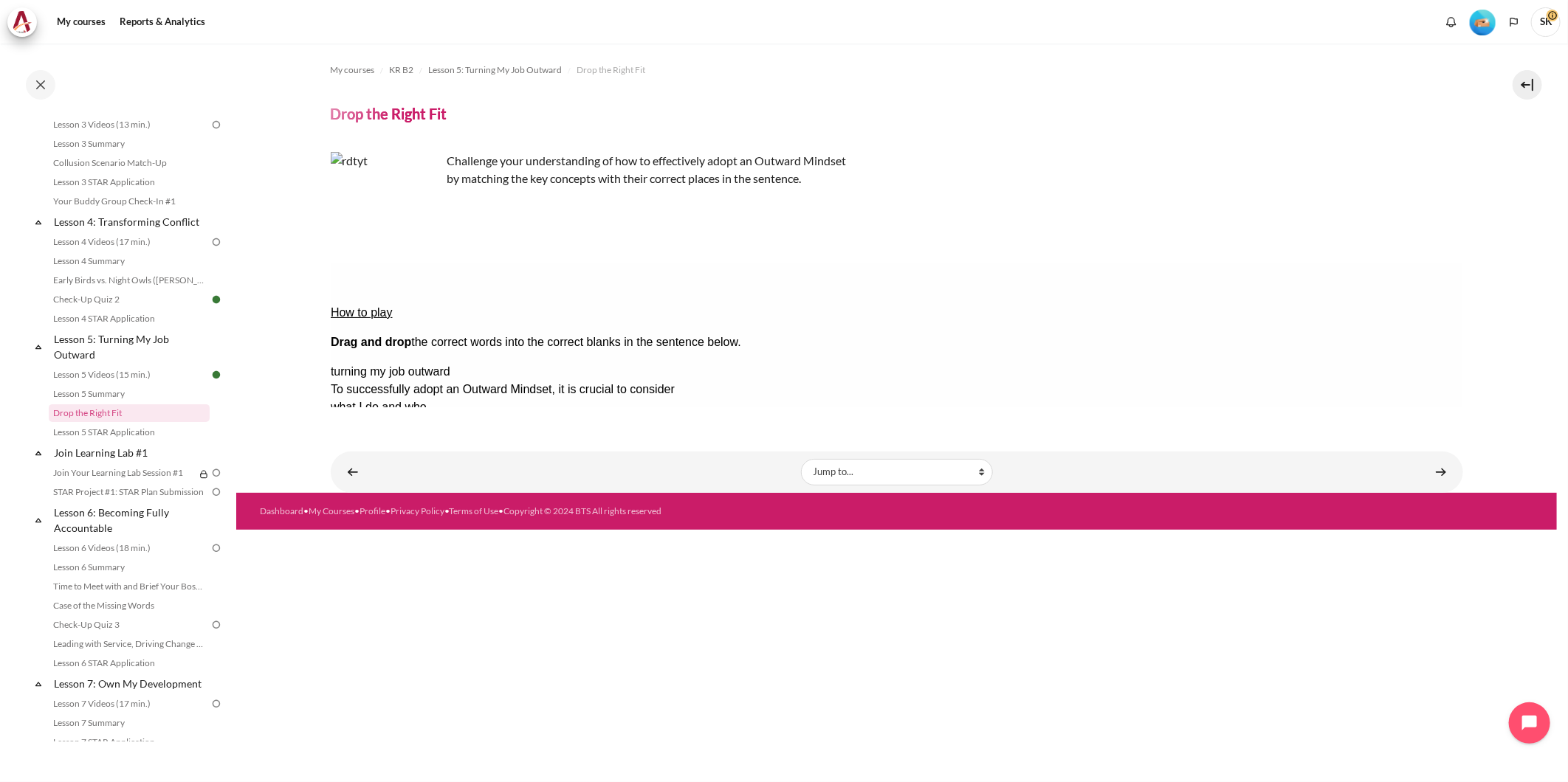
click at [822, 419] on div "My courses KR B2 Lesson 5: Turning My Job Outward Drop the Right Fit Drop the R…" at bounding box center [897, 236] width 1133 height 386
click at [370, 541] on button "Check Check the answers. The responses will be marked as correct, incorrect, or…" at bounding box center [350, 548] width 40 height 15
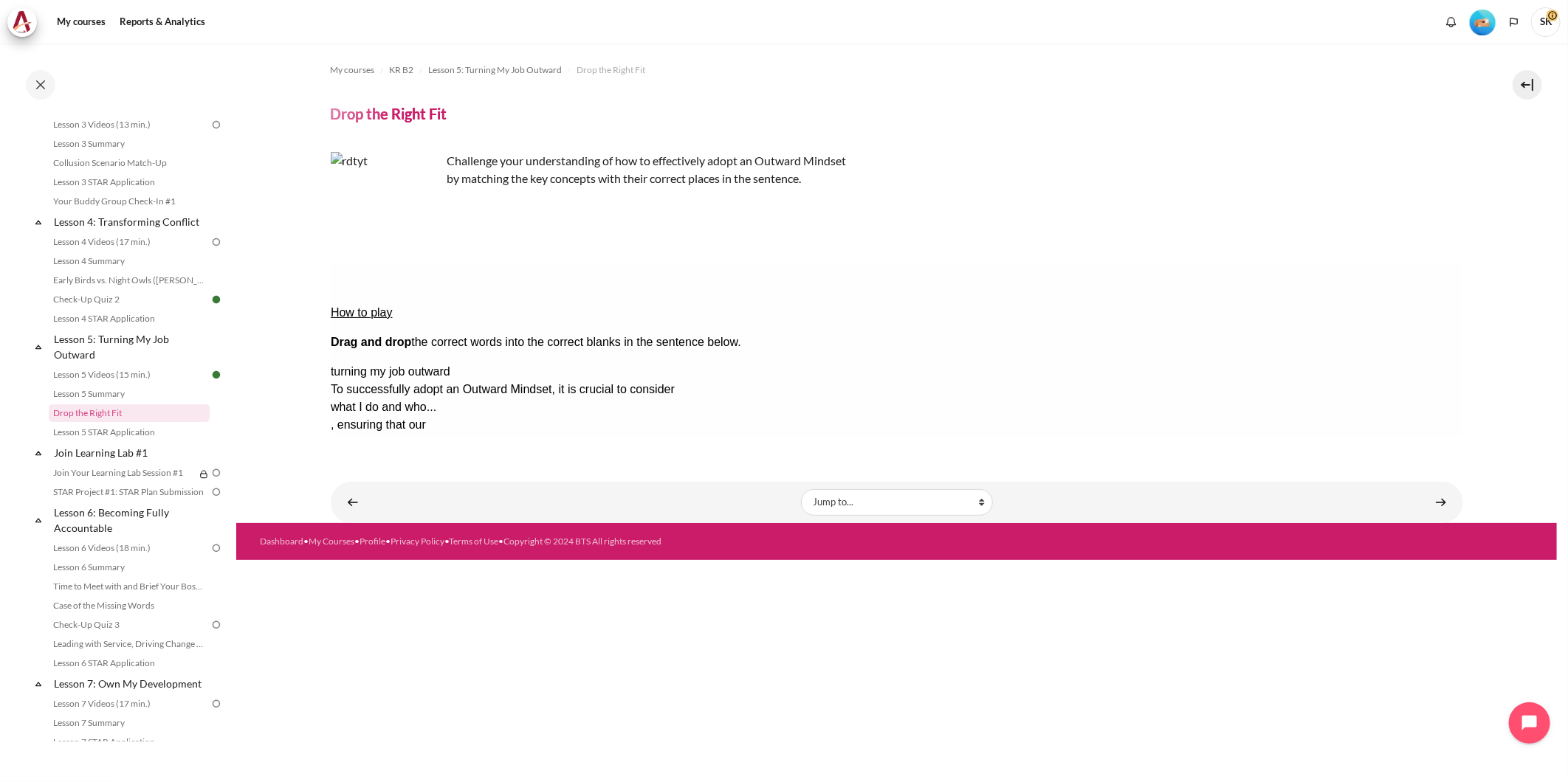
click at [439, 586] on button "Retry Retry the task. Reset all responses and start the task over again." at bounding box center [421, 593] width 36 height 15
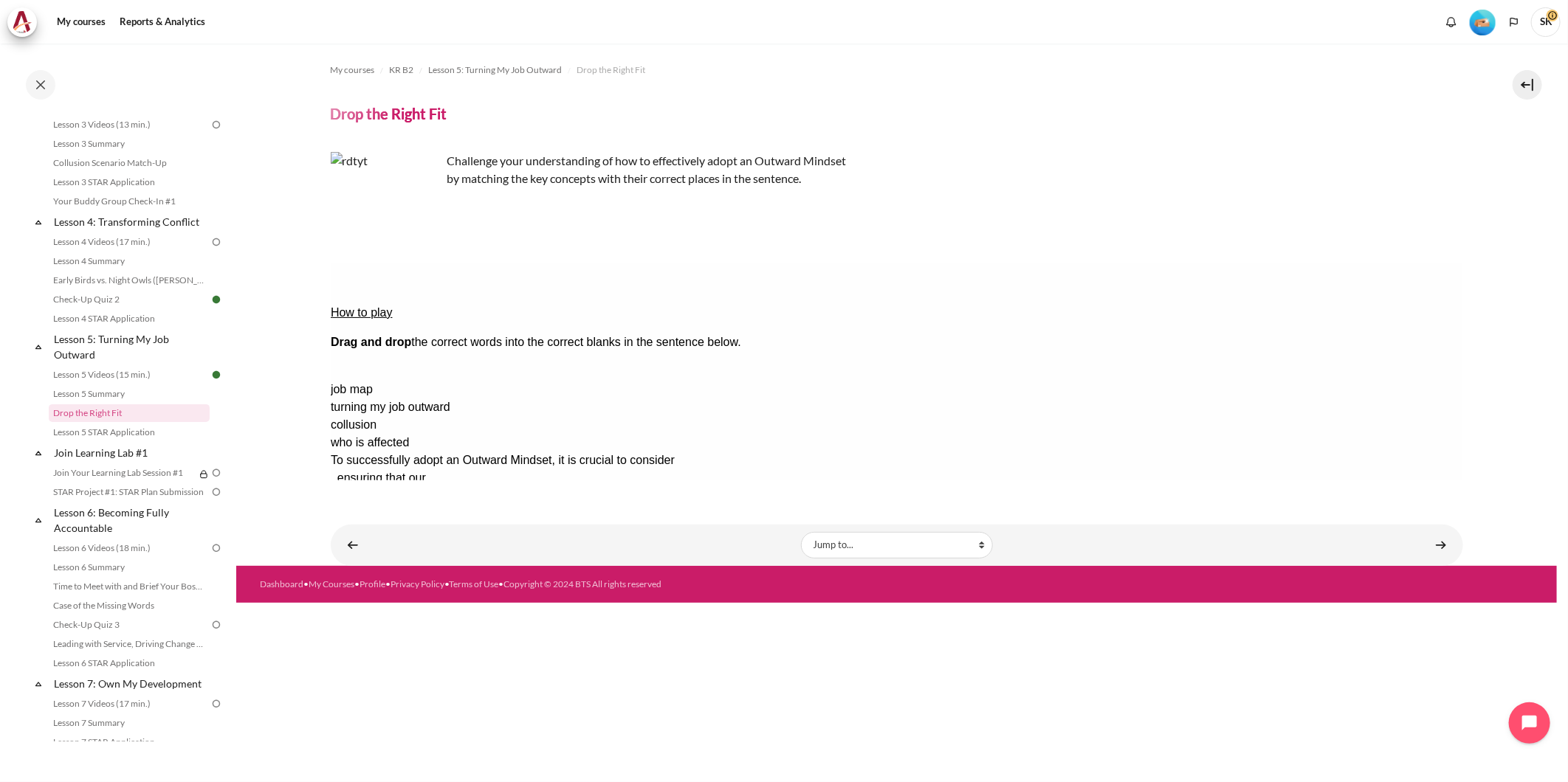
drag, startPoint x: 1275, startPoint y: 319, endPoint x: 1290, endPoint y: 344, distance: 29.2
drag, startPoint x: 1340, startPoint y: 350, endPoint x: 1045, endPoint y: 328, distance: 295.8
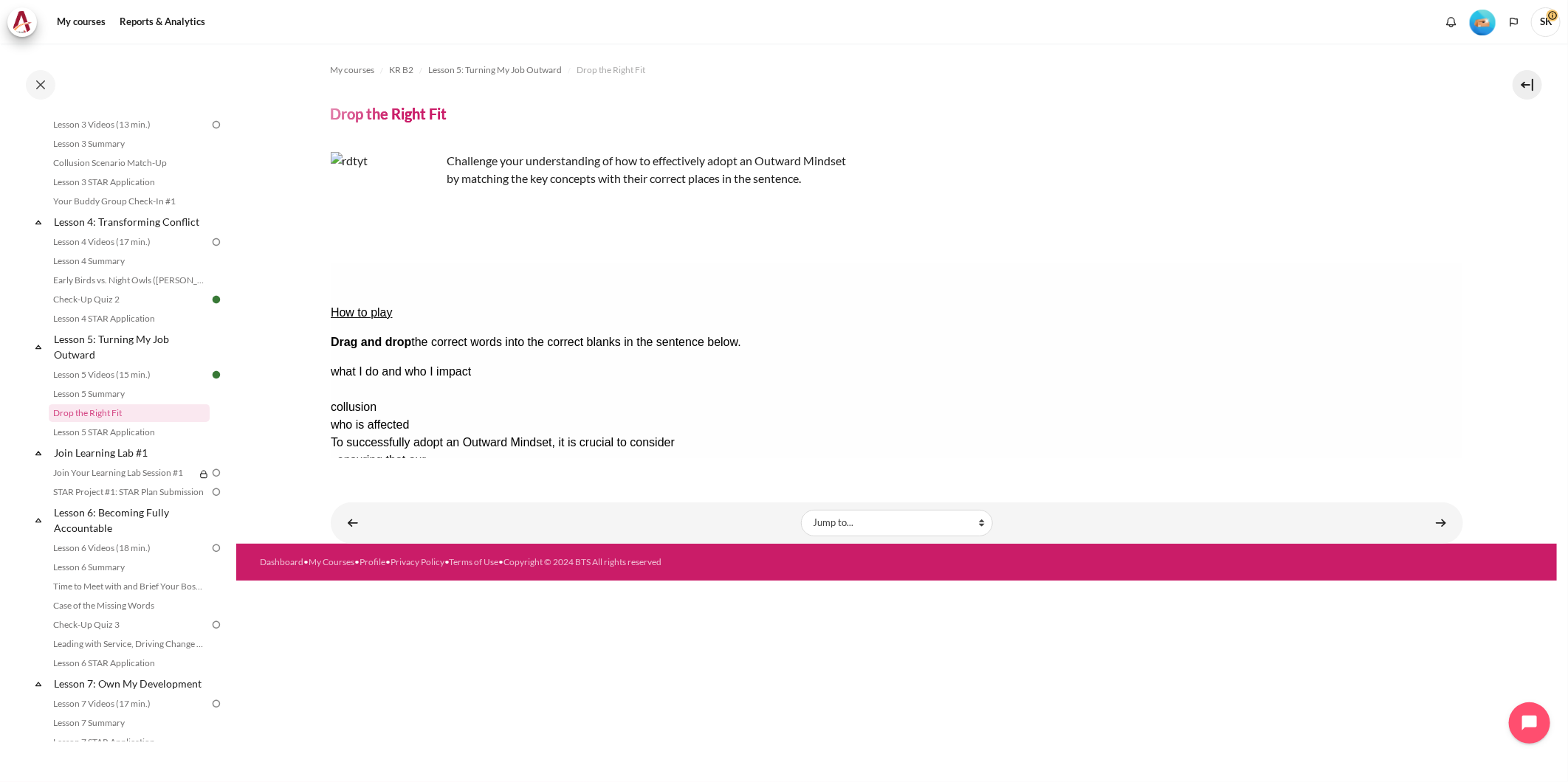
drag, startPoint x: 1320, startPoint y: 358, endPoint x: 731, endPoint y: 337, distance: 589.4
drag, startPoint x: 1314, startPoint y: 329, endPoint x: 696, endPoint y: 313, distance: 618.2
drag, startPoint x: 1307, startPoint y: 327, endPoint x: 779, endPoint y: 344, distance: 528.3
drag, startPoint x: 813, startPoint y: 350, endPoint x: 478, endPoint y: 350, distance: 335.0
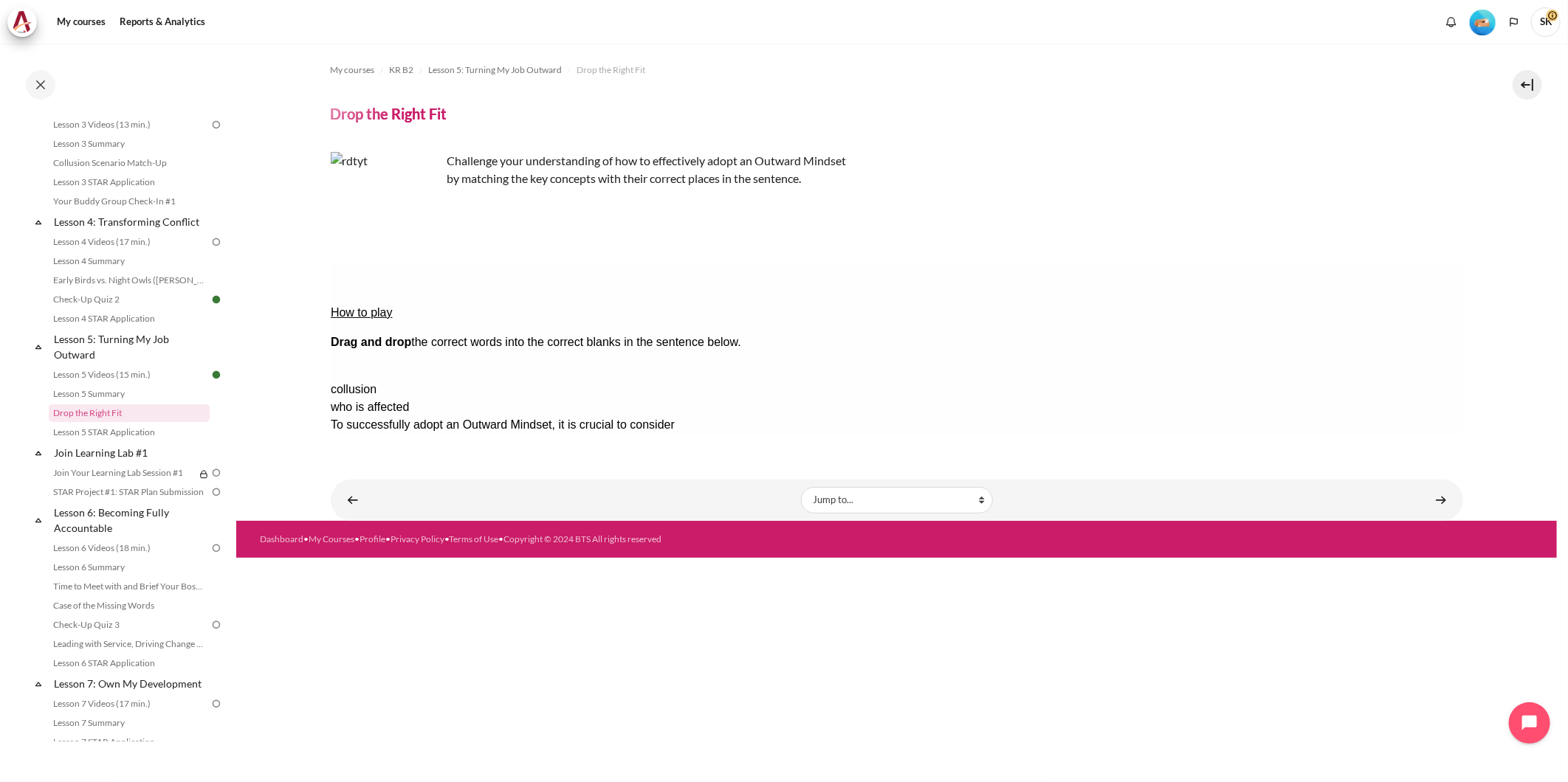
drag, startPoint x: 1284, startPoint y: 320, endPoint x: 665, endPoint y: 328, distance: 619.1
drag, startPoint x: 1018, startPoint y: 347, endPoint x: 822, endPoint y: 349, distance: 196.0
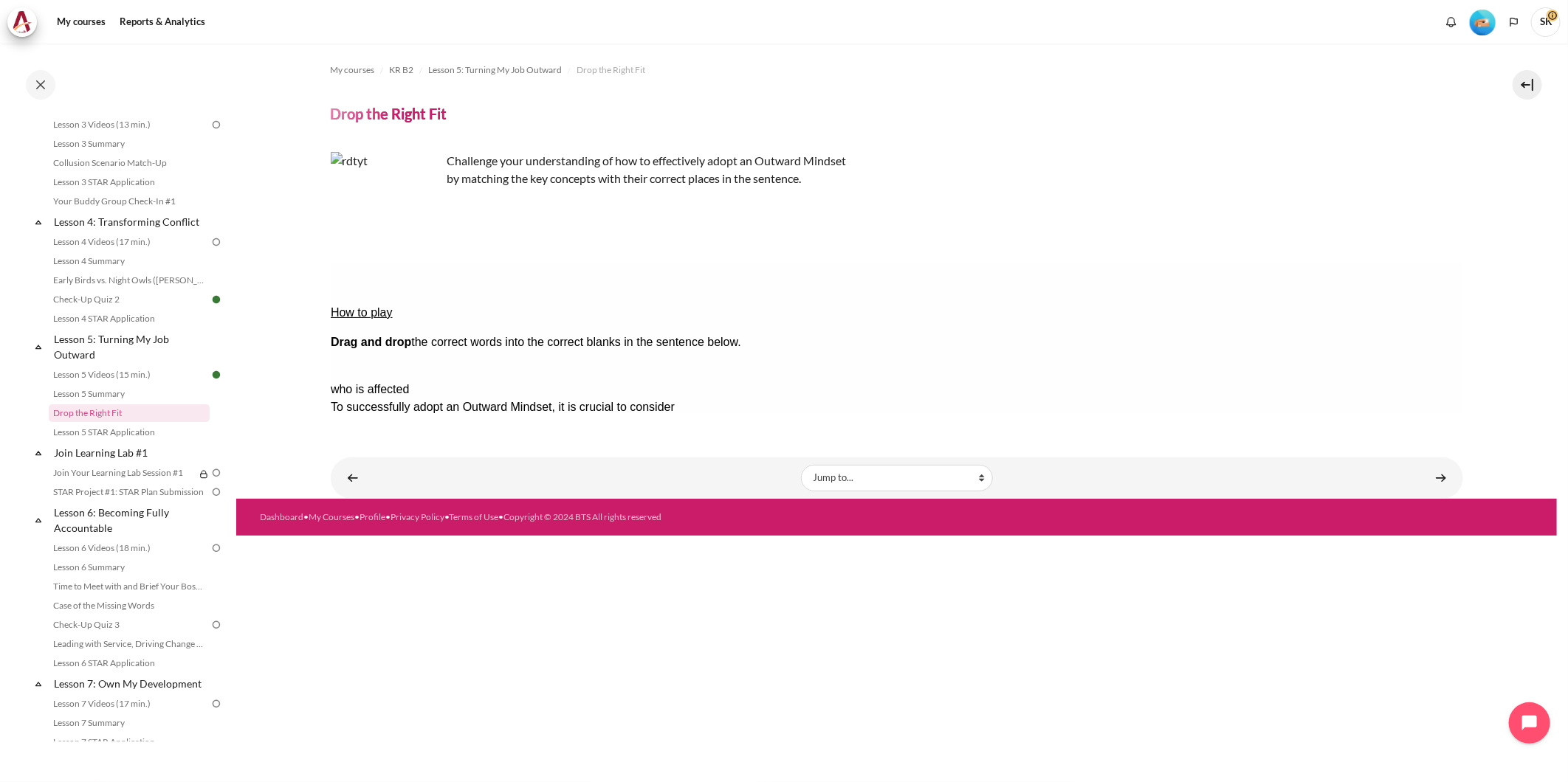
drag, startPoint x: 1383, startPoint y: 329, endPoint x: 732, endPoint y: 325, distance: 651.0
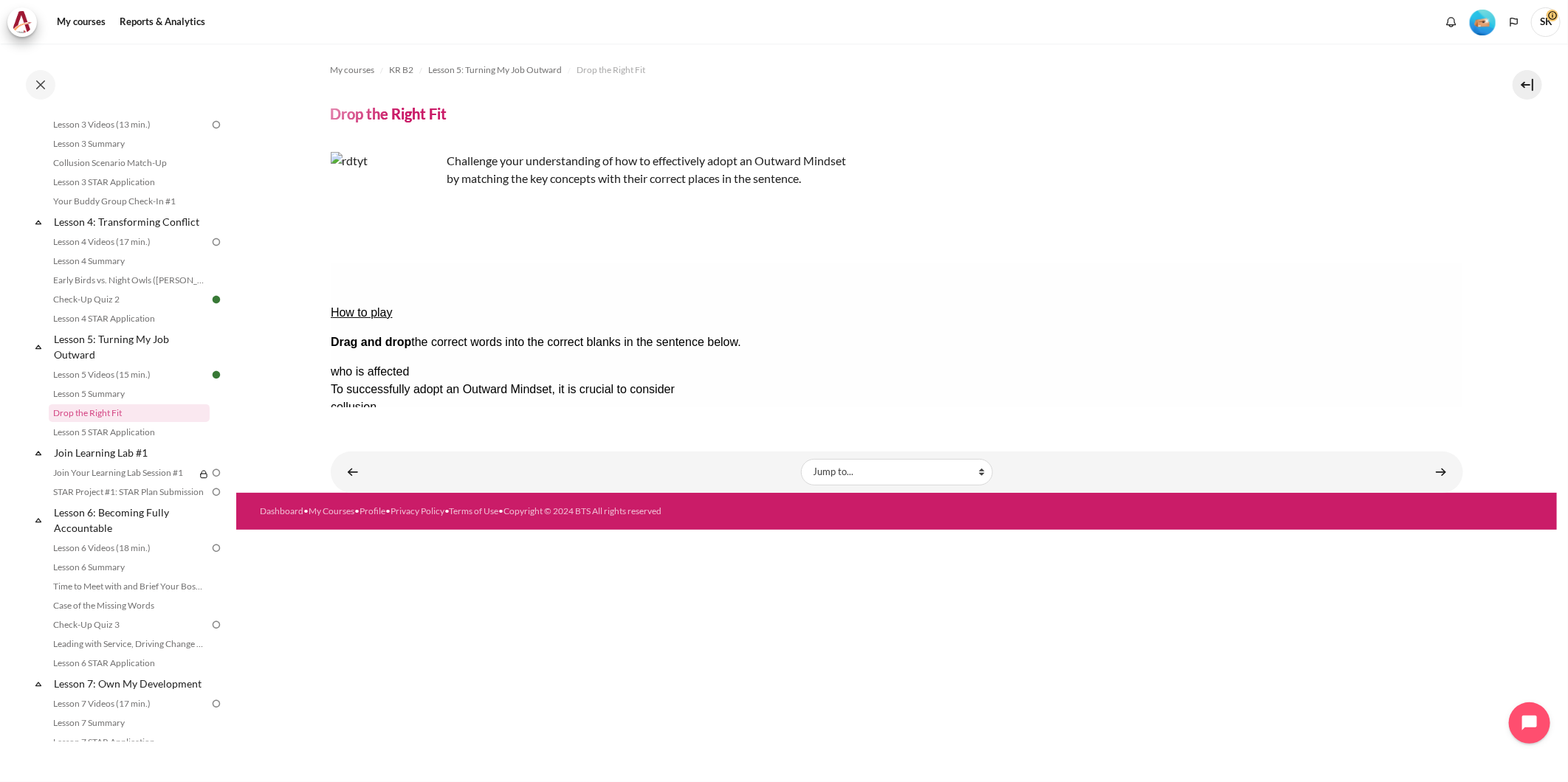
click at [367, 541] on button "Check Check the answers. The responses will be marked as correct, incorrect, or…" at bounding box center [350, 548] width 40 height 15
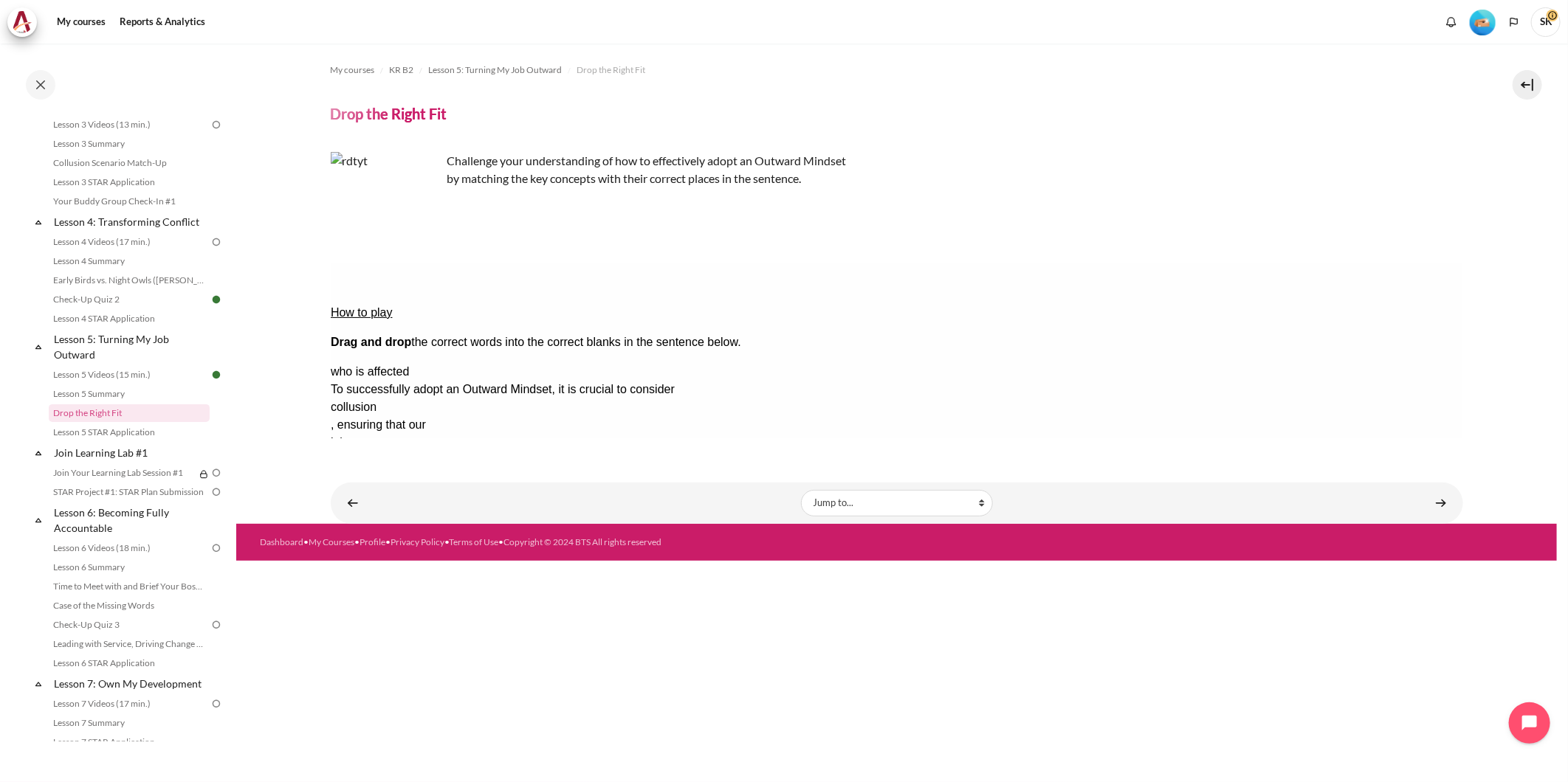
click at [403, 586] on button "Show solution Show the solution. The task will be marked with its correct solut…" at bounding box center [367, 593] width 73 height 15
click at [366, 692] on button "Retry Retry the task. Reset all responses and start the task over again." at bounding box center [348, 700] width 36 height 15
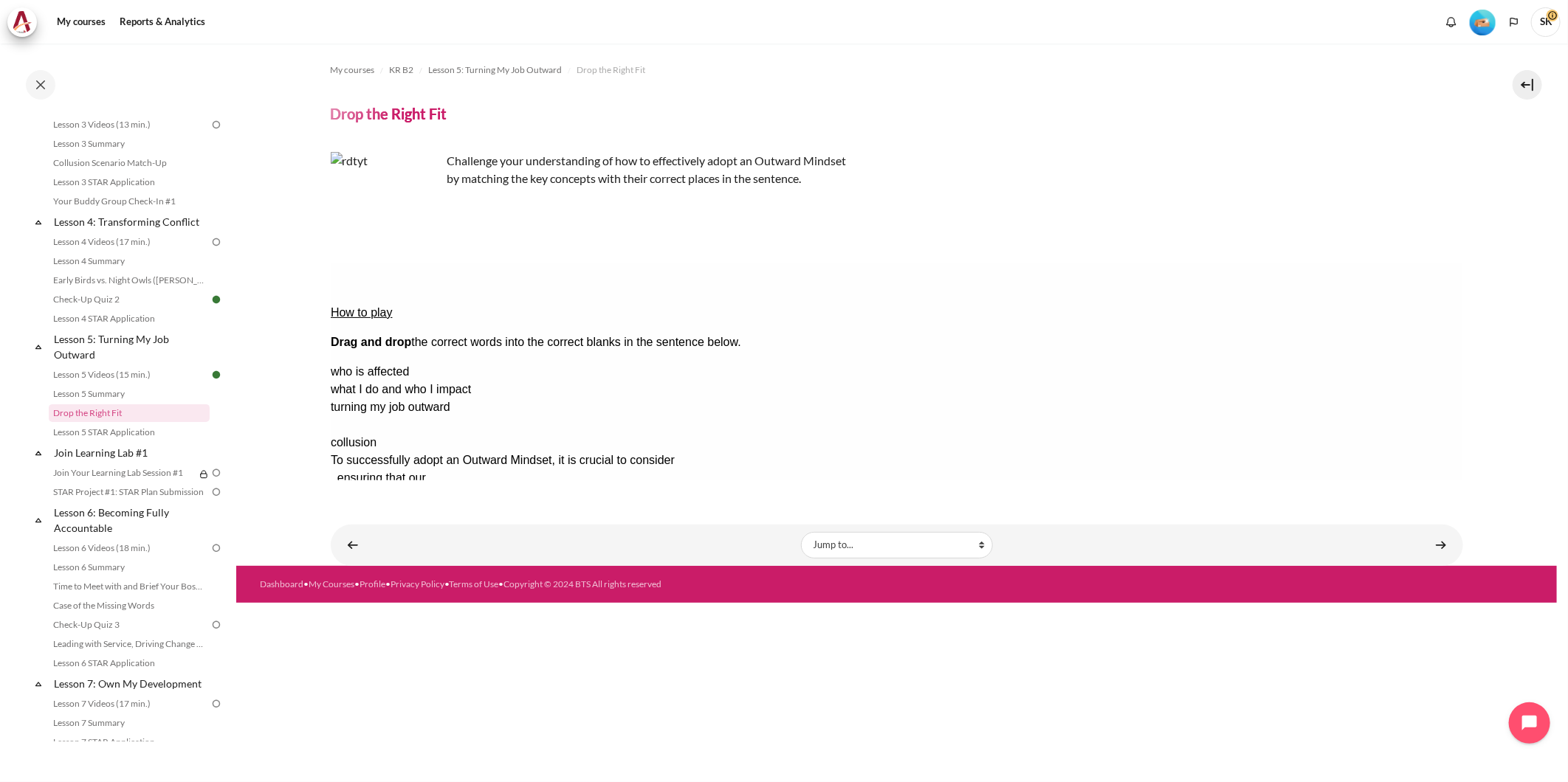
drag, startPoint x: 1333, startPoint y: 396, endPoint x: 930, endPoint y: 327, distance: 408.9
drag, startPoint x: 1320, startPoint y: 327, endPoint x: 494, endPoint y: 349, distance: 826.3
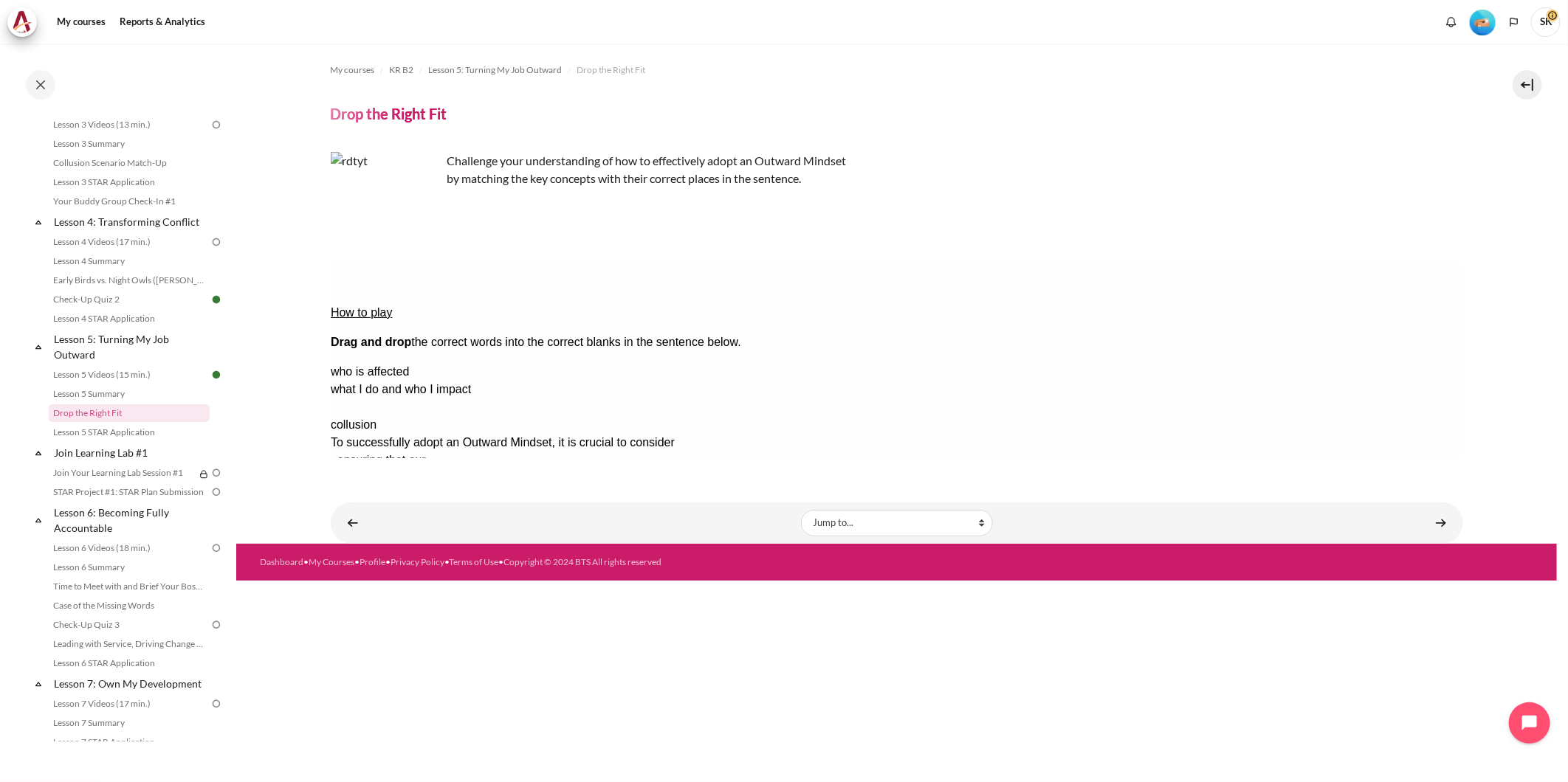
drag, startPoint x: 1313, startPoint y: 369, endPoint x: 973, endPoint y: 320, distance: 343.5
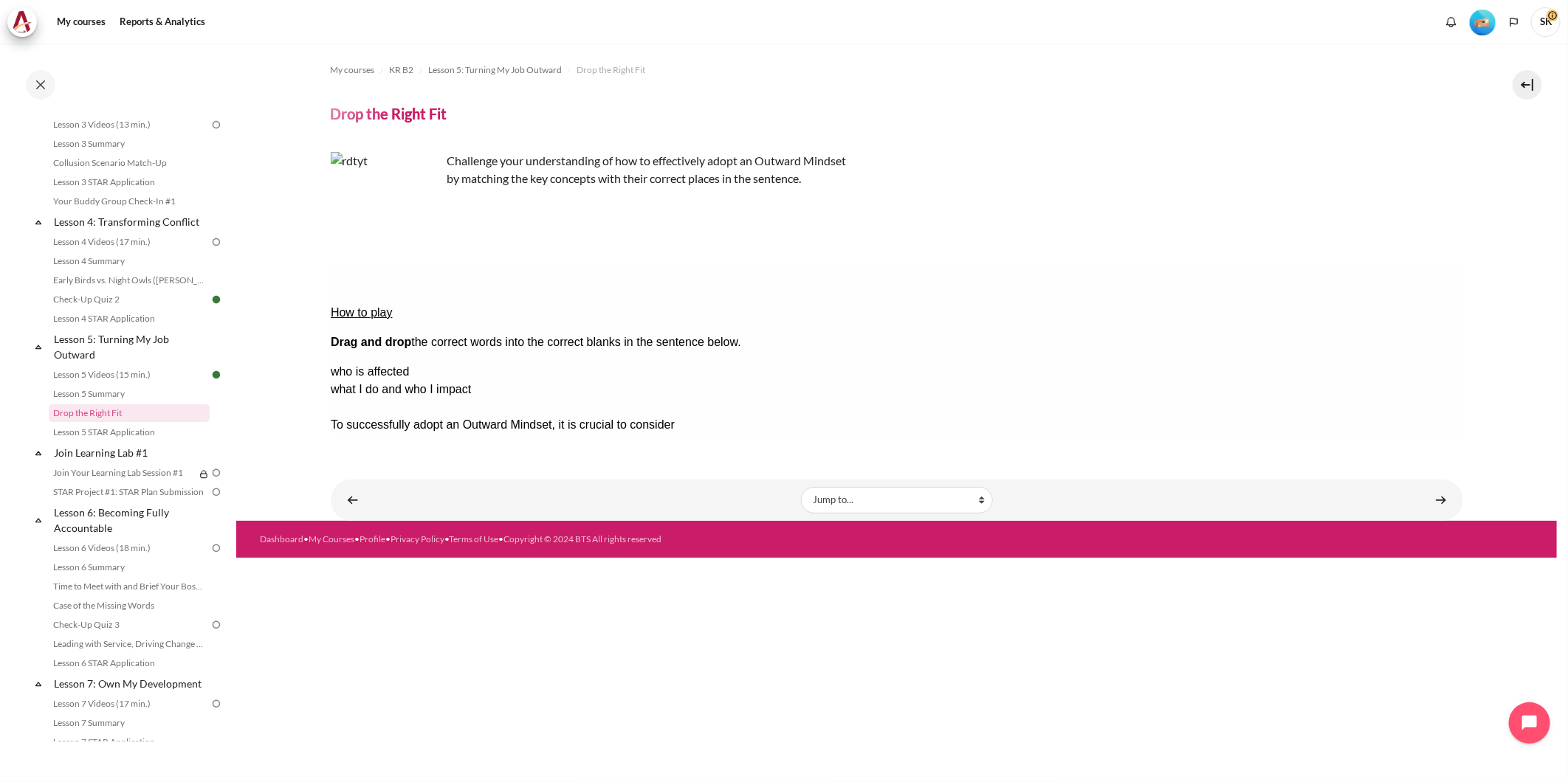
drag, startPoint x: 1313, startPoint y: 368, endPoint x: 827, endPoint y: 347, distance: 486.5
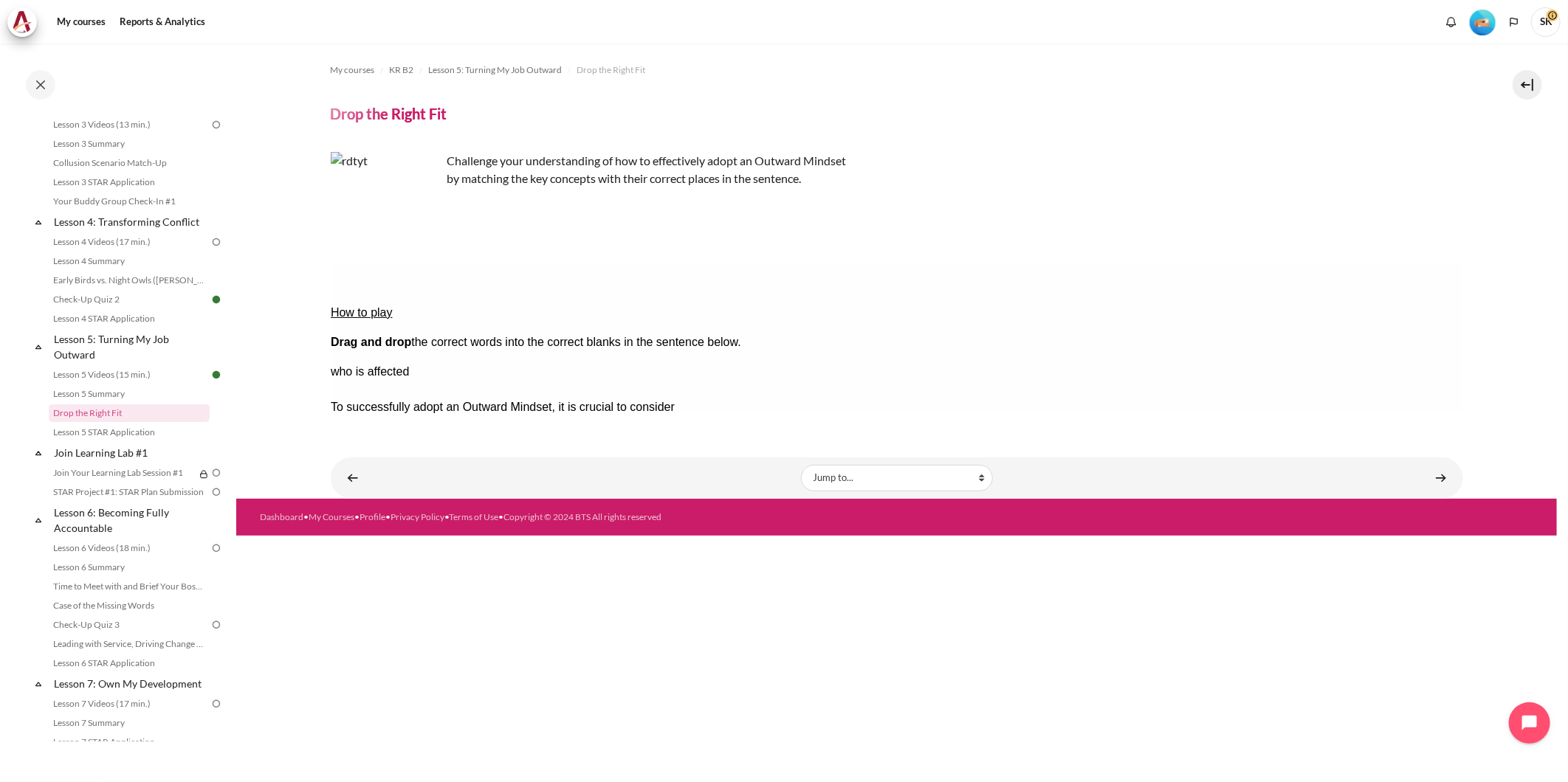
drag, startPoint x: 1315, startPoint y: 348, endPoint x: 698, endPoint y: 321, distance: 617.6
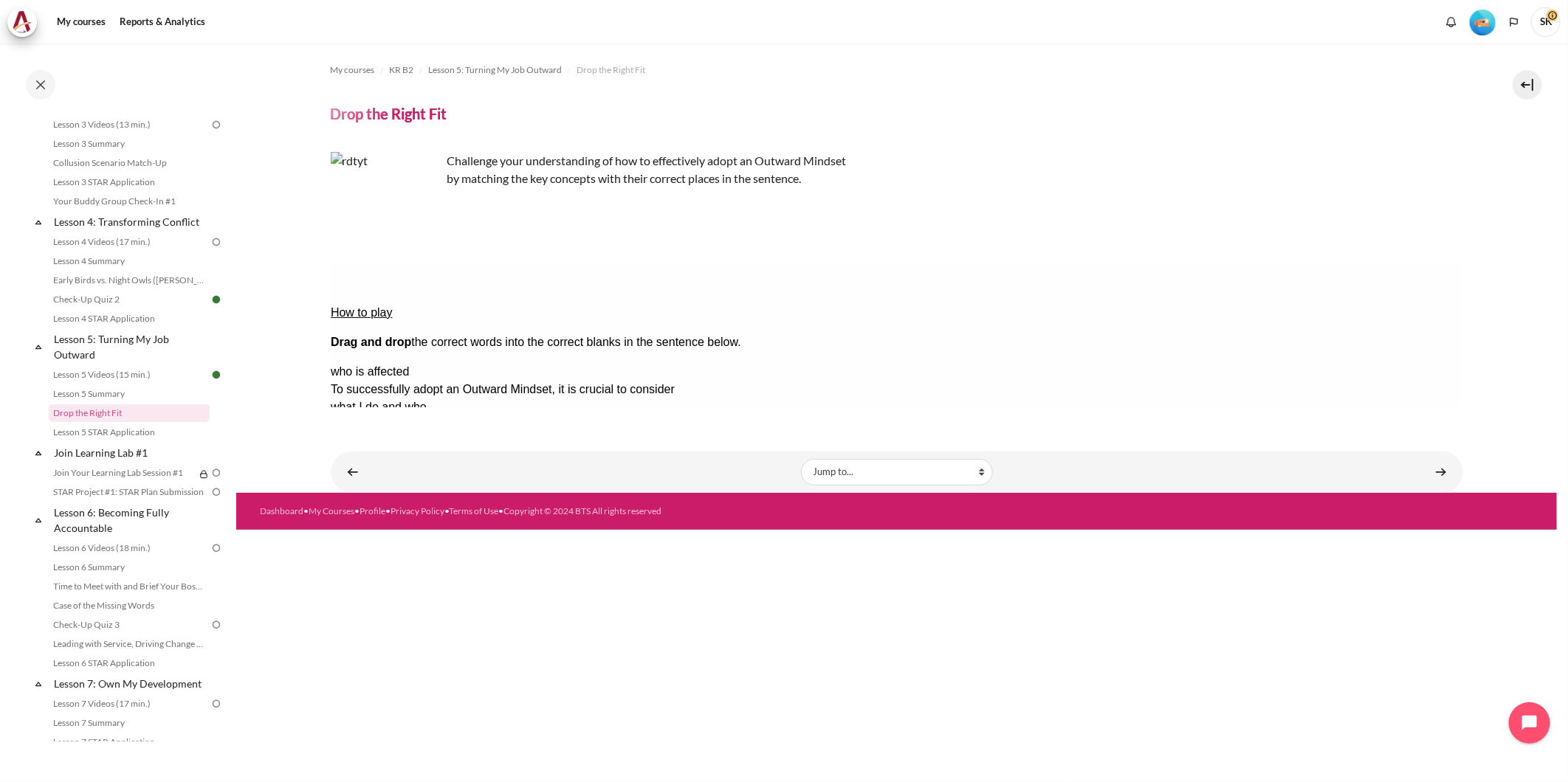
click at [370, 541] on button "Check Check the answers. The responses will be marked as correct, incorrect, or…" at bounding box center [350, 548] width 40 height 15
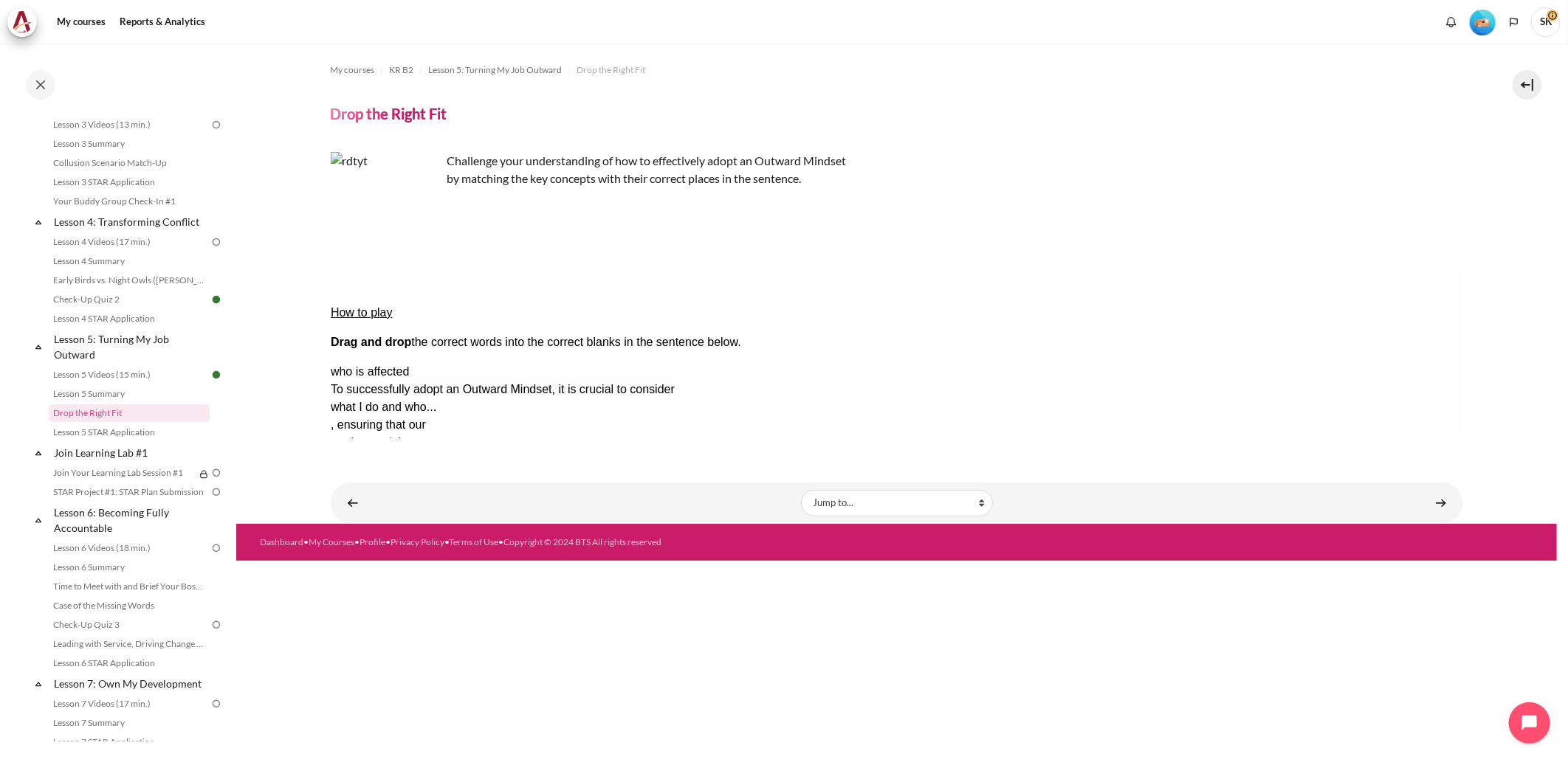
click at [439, 586] on button "Retry Retry the task. Reset all responses and start the task over again." at bounding box center [421, 593] width 36 height 15
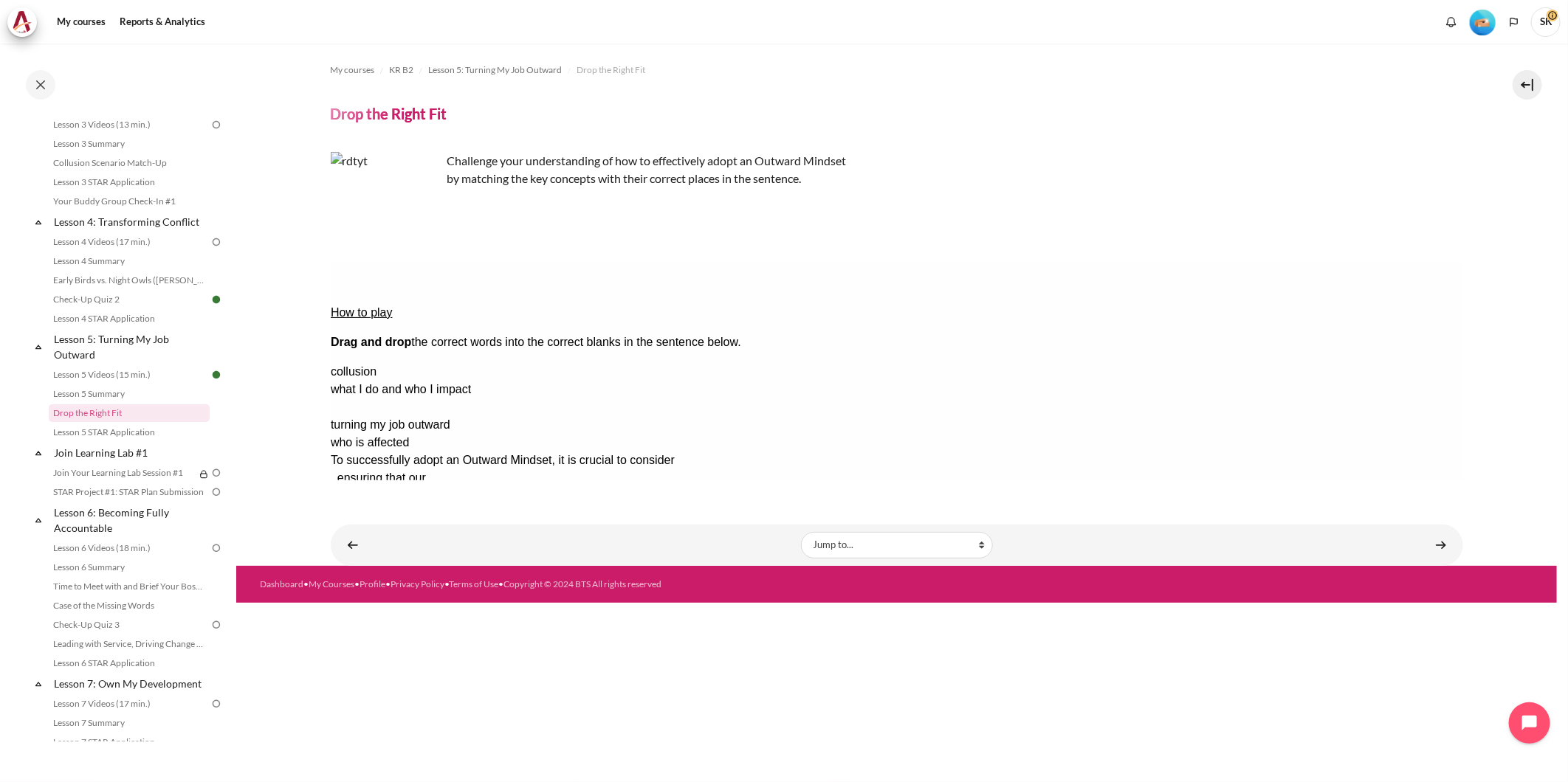
drag, startPoint x: 1303, startPoint y: 365, endPoint x: 961, endPoint y: 322, distance: 344.7
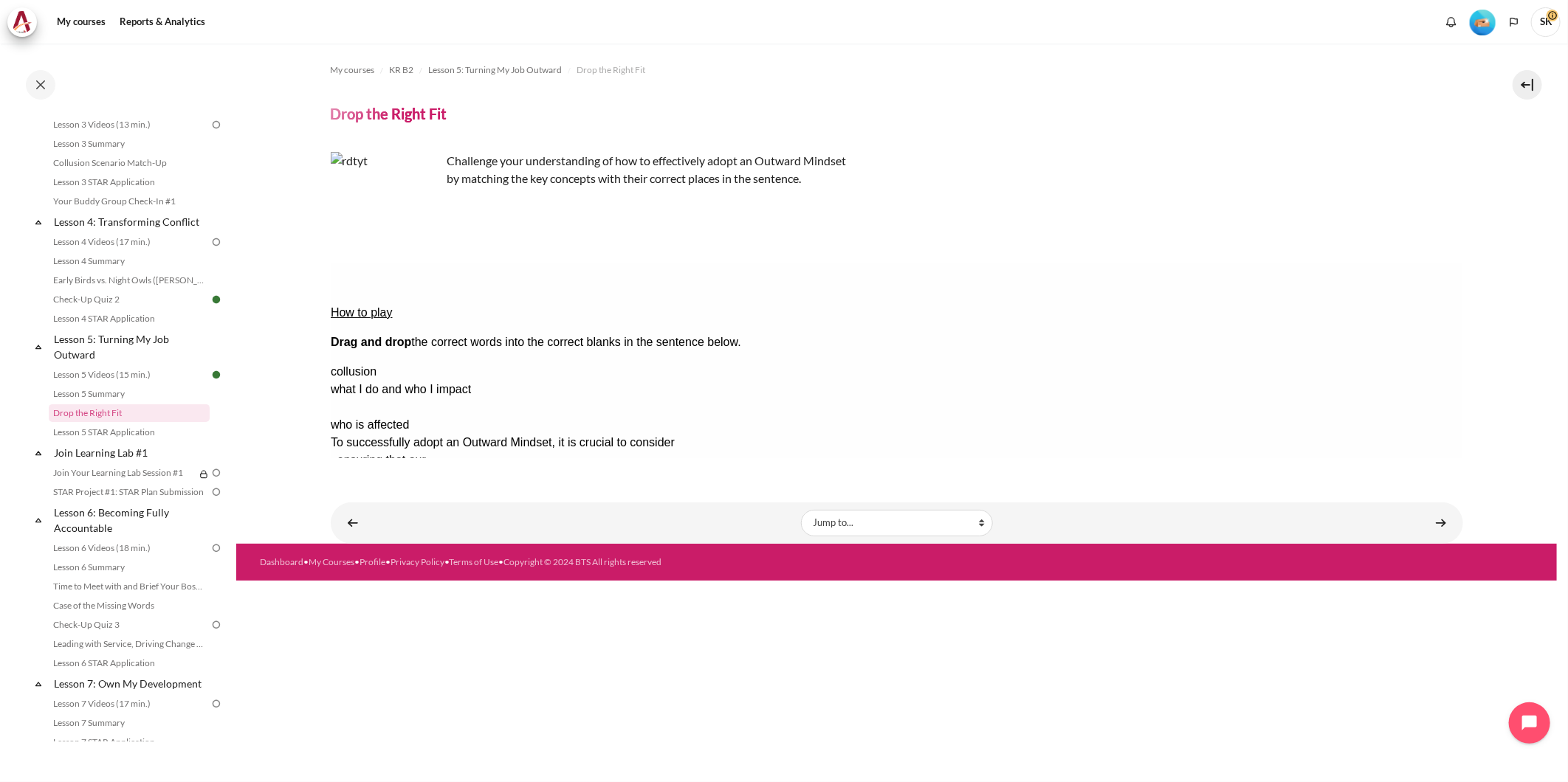
drag, startPoint x: 1330, startPoint y: 371, endPoint x: 500, endPoint y: 344, distance: 830.4
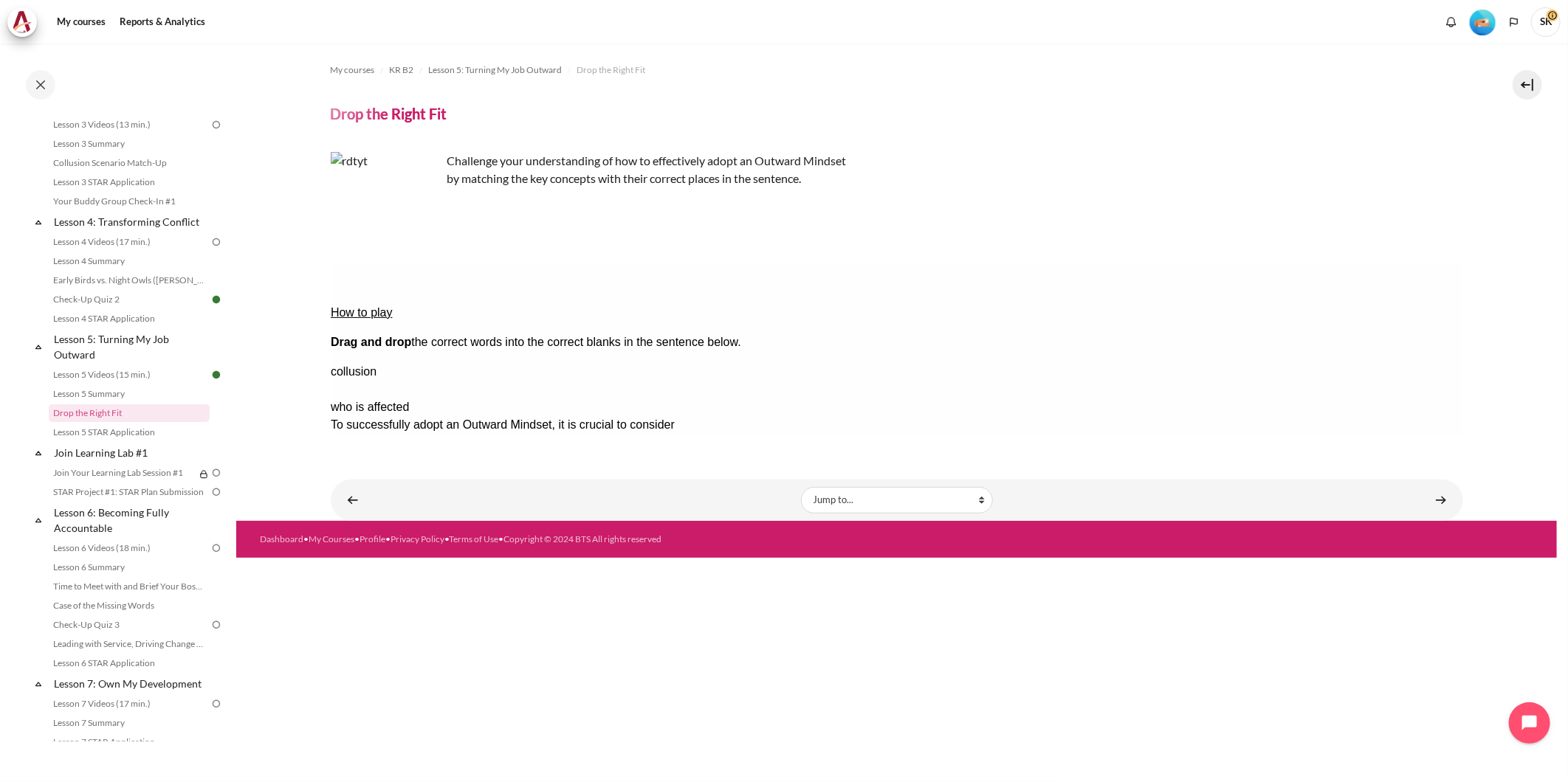
drag, startPoint x: 1324, startPoint y: 349, endPoint x: 715, endPoint y: 320, distance: 609.7
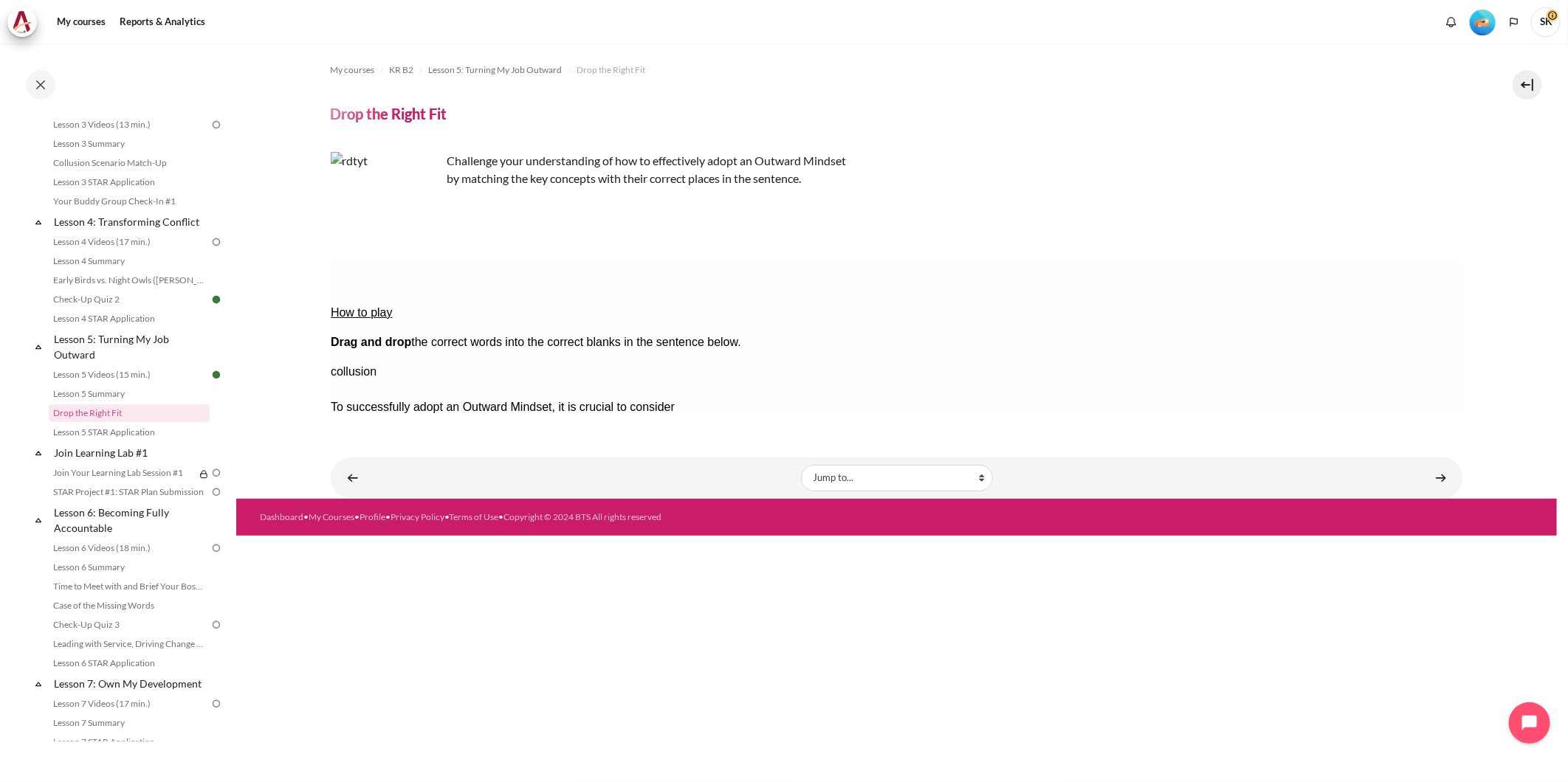
drag, startPoint x: 1380, startPoint y: 352, endPoint x: 781, endPoint y: 352, distance: 599.0
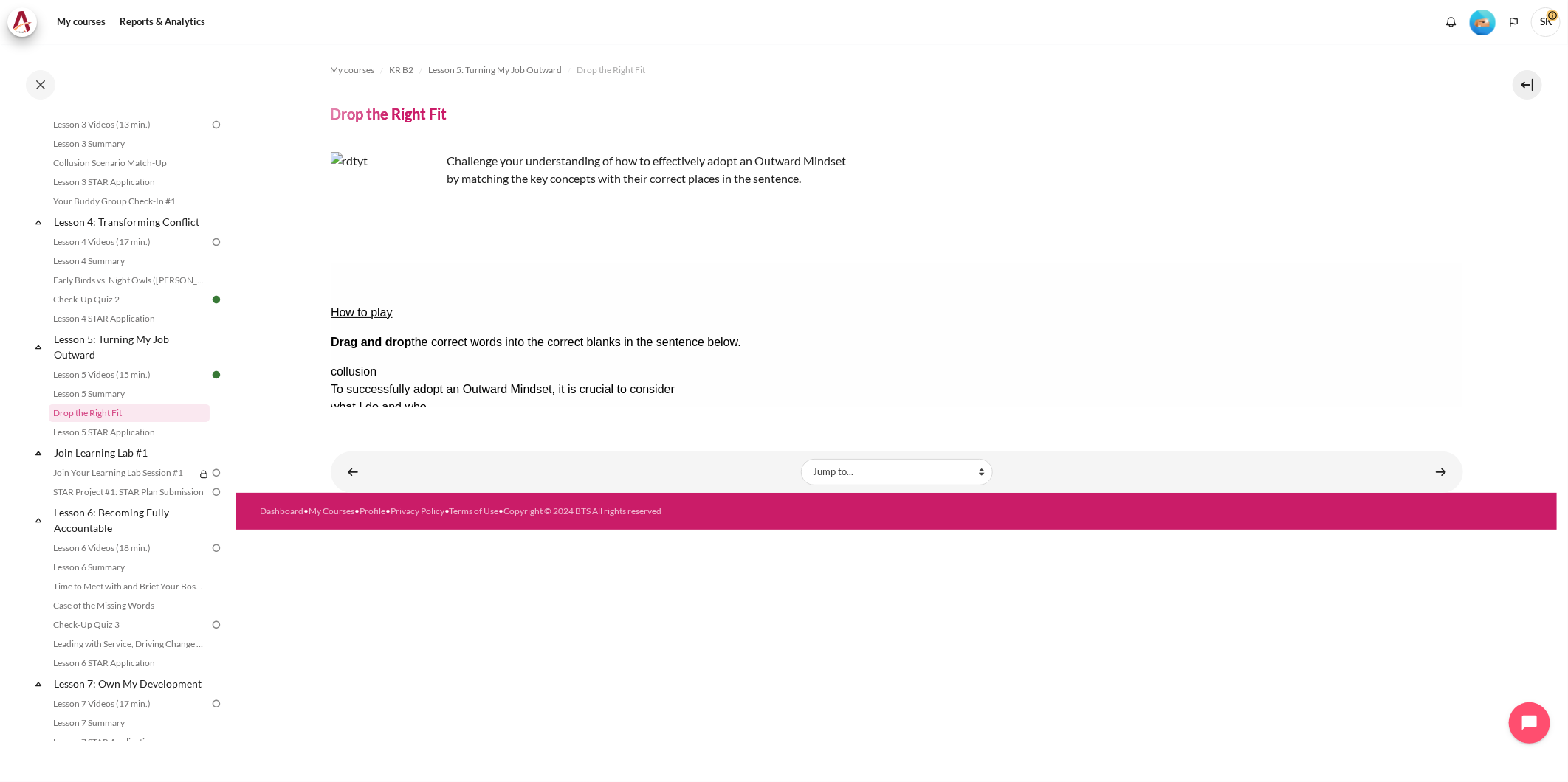
click at [370, 541] on button "Check Check the answers. The responses will be marked as correct, incorrect, or…" at bounding box center [350, 548] width 40 height 15
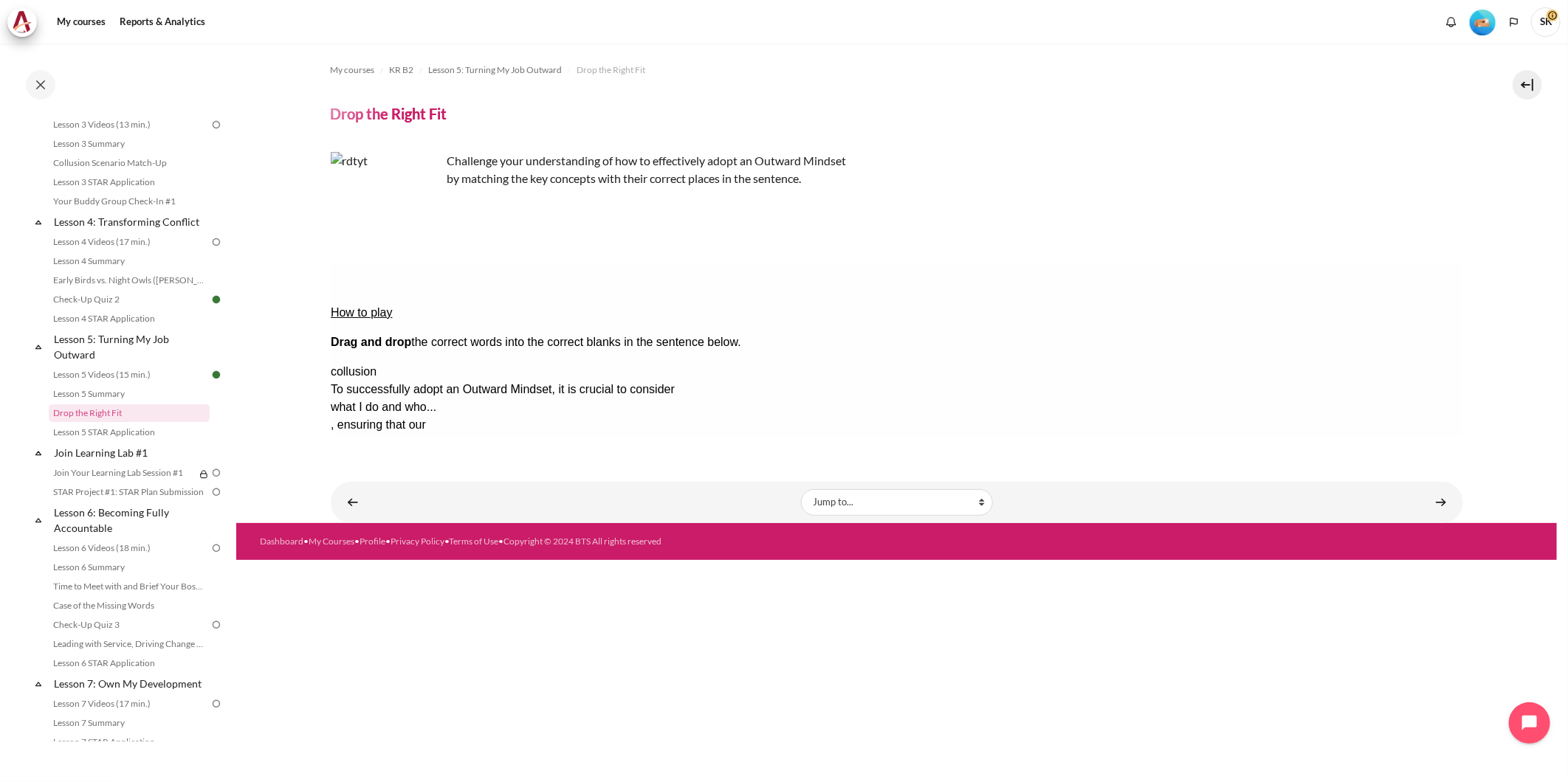
drag, startPoint x: 886, startPoint y: 346, endPoint x: 329, endPoint y: 327, distance: 557.3
click at [330, 327] on html "How to play Drag and drop the correct words into the correct blanks in the sent…" at bounding box center [897, 350] width 1133 height 175
copy div "To successfully adopt an Outward Mindset, it is crucial to consider what I do a…"
click at [1107, 539] on div "100%" at bounding box center [897, 548] width 1133 height 18
click at [1440, 498] on link "Content" at bounding box center [1441, 502] width 30 height 29
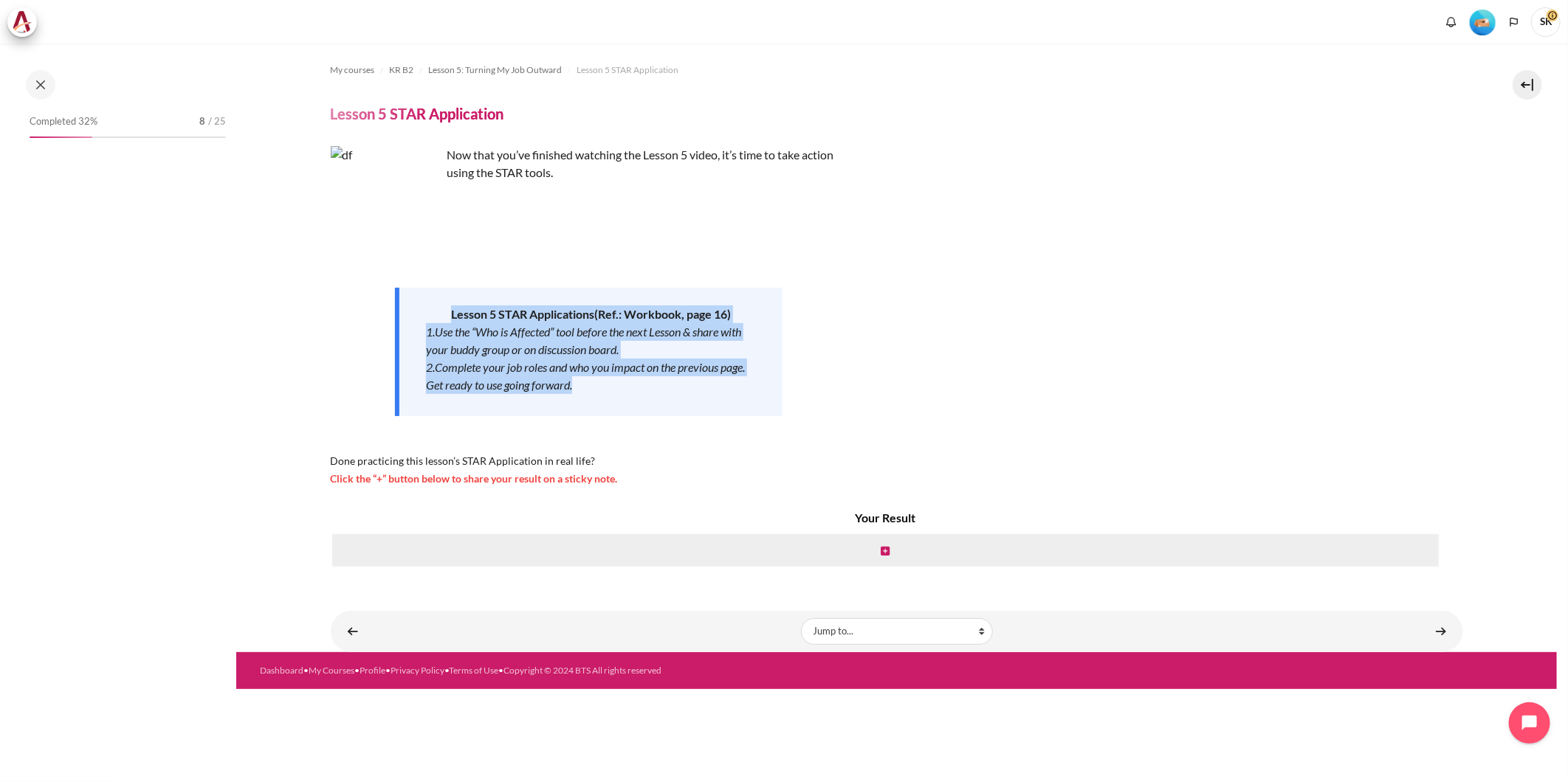
drag, startPoint x: 582, startPoint y: 382, endPoint x: 431, endPoint y: 319, distance: 163.6
click at [431, 319] on div "Lesson 5 STAR Applications ( Ref.: Workbook, page 16 ) 1.Use the “Who is Affect…" at bounding box center [589, 352] width 388 height 129
copy div "Lesson 5 STAR Applications ( Ref.: Workbook, page 16 ) 1.Use the “Who is Affect…"
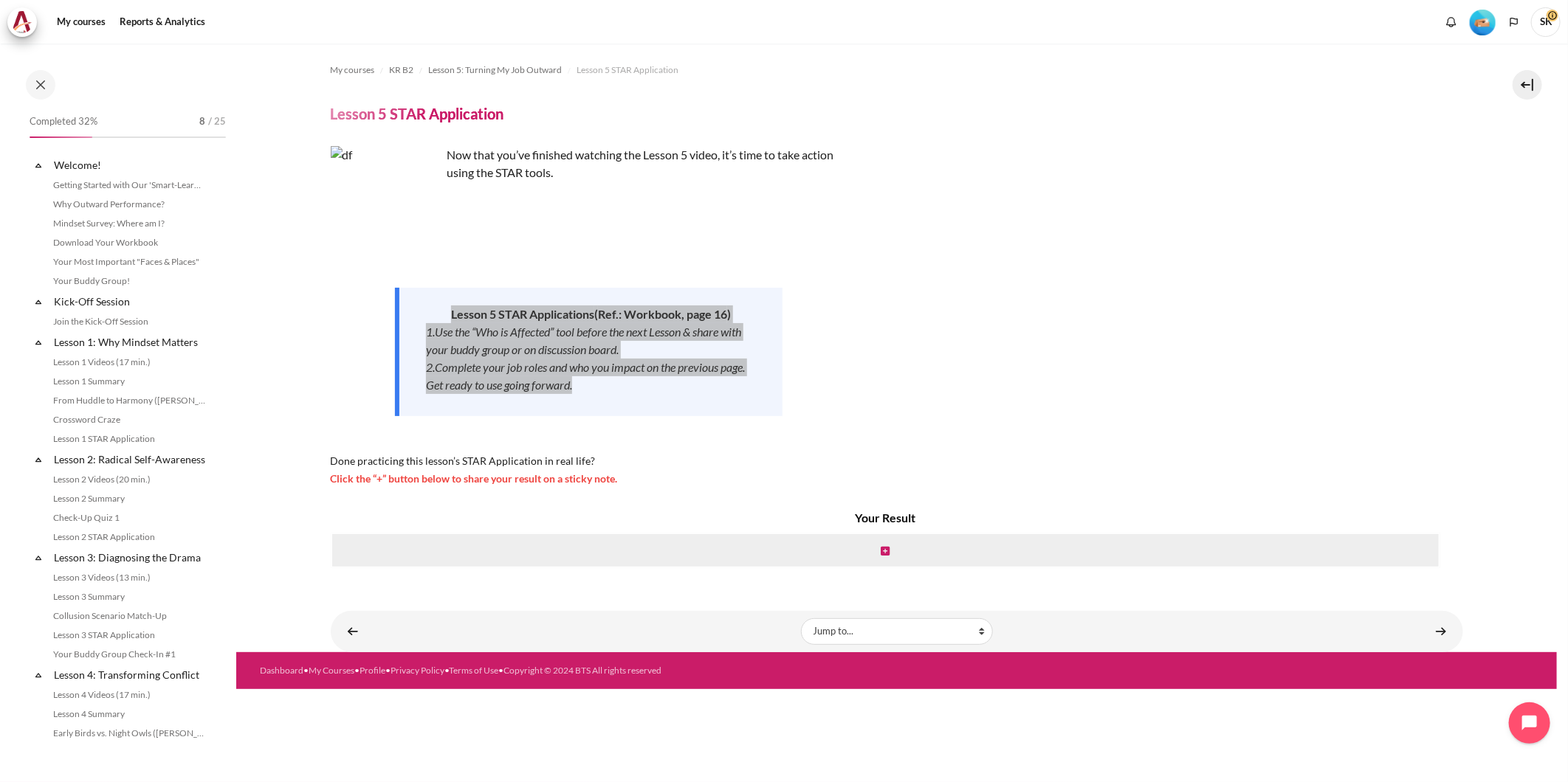
scroll to position [473, 0]
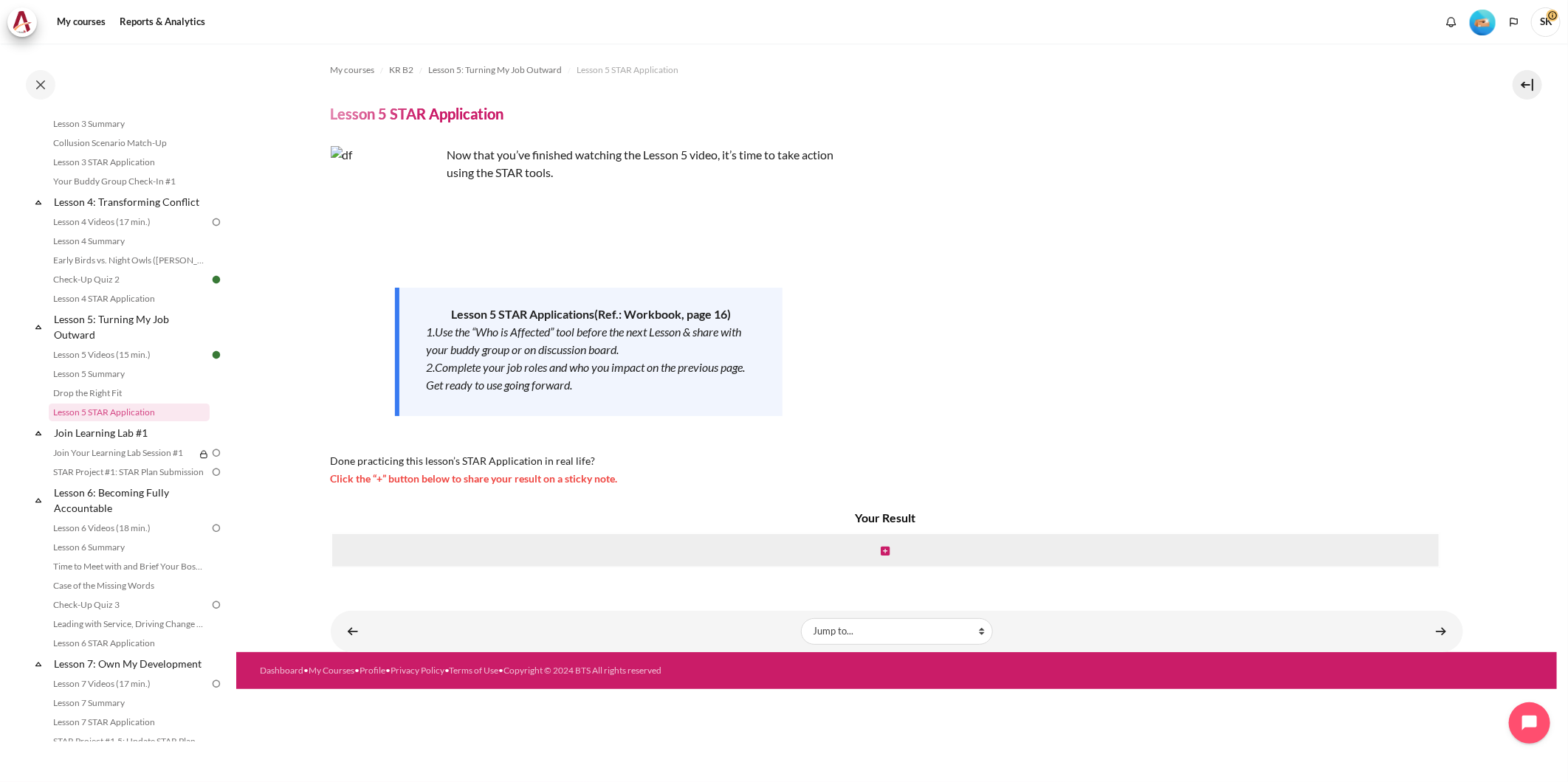
click at [638, 476] on div "Now that you’ve finished watching the Lesson 5 video, it’s time to take action …" at bounding box center [589, 317] width 516 height 341
drag, startPoint x: 638, startPoint y: 476, endPoint x: 323, endPoint y: 467, distance: 315.1
click at [323, 467] on section "My courses KR B2 Lesson 5: Turning My Job Outward Lesson 5 STAR Application Les…" at bounding box center [897, 347] width 1321 height 609
copy span "Done practicing this lesson’s STAR Application in real life? Click the “+” butt…"
drag, startPoint x: 1078, startPoint y: 574, endPoint x: 1065, endPoint y: 578, distance: 13.6
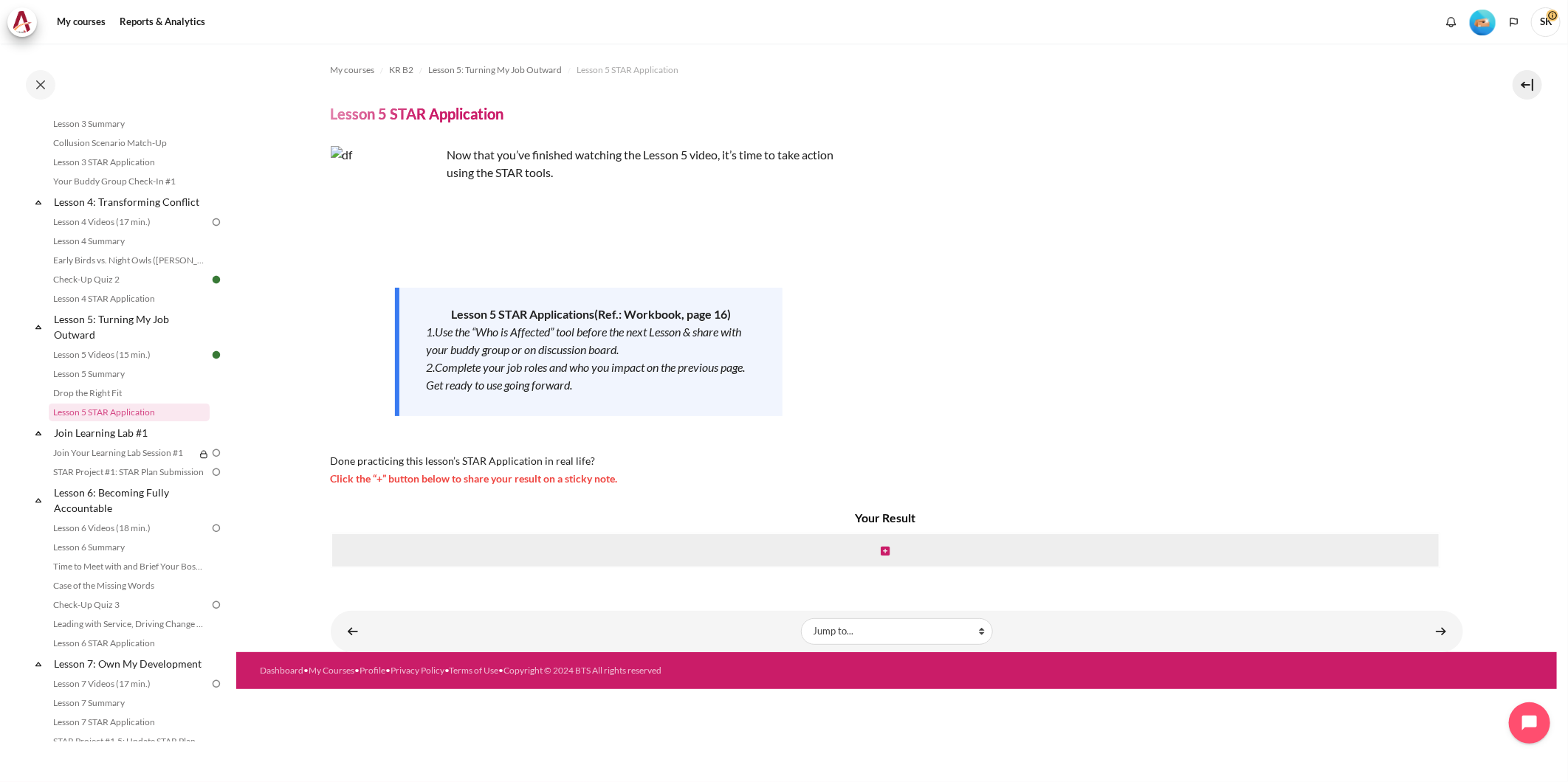
click at [1077, 574] on div "Your Result" at bounding box center [886, 542] width 1110 height 66
click at [888, 555] on icon "Content" at bounding box center [885, 551] width 8 height 10
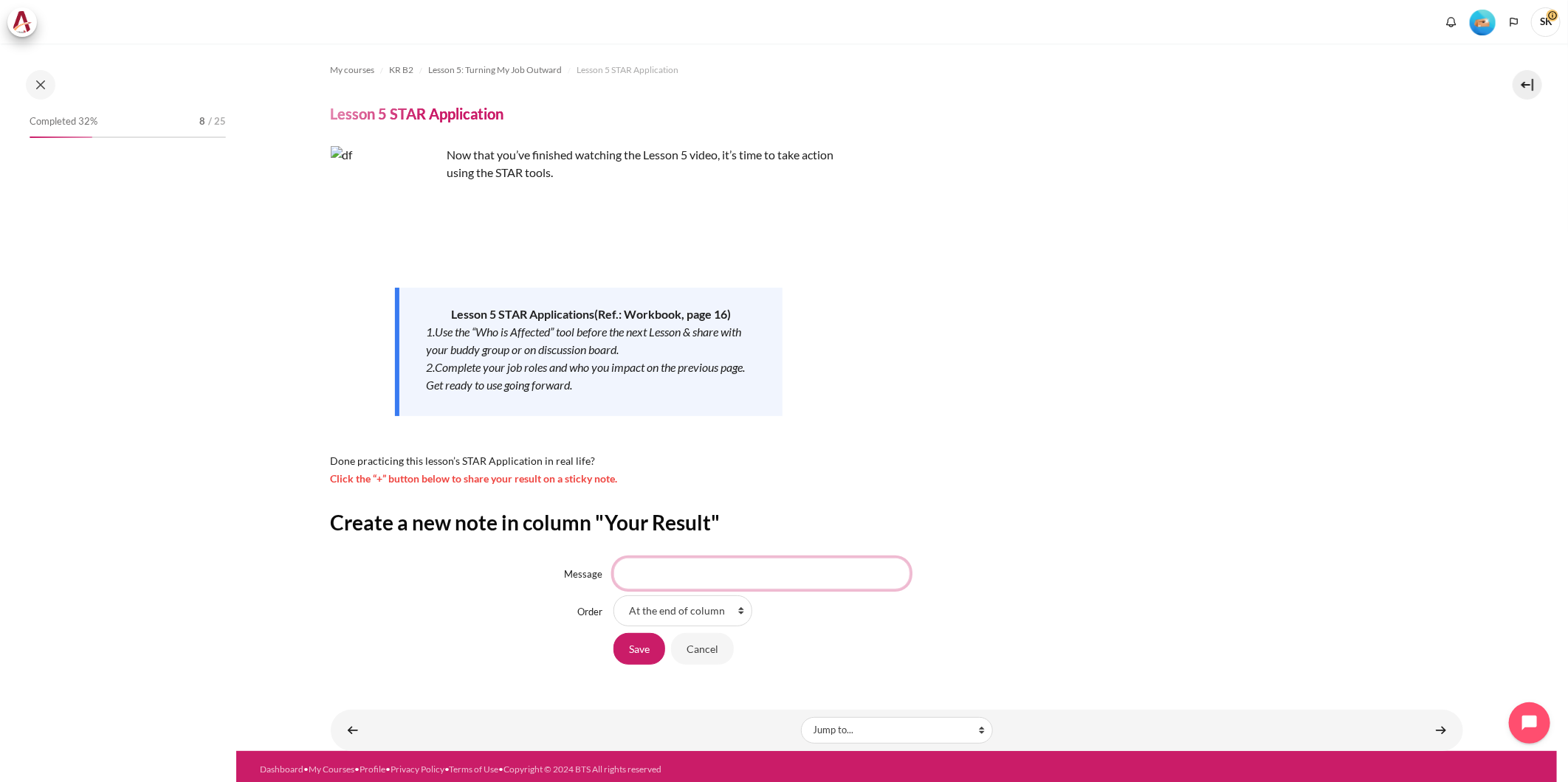
click at [684, 581] on input "Message" at bounding box center [762, 573] width 297 height 31
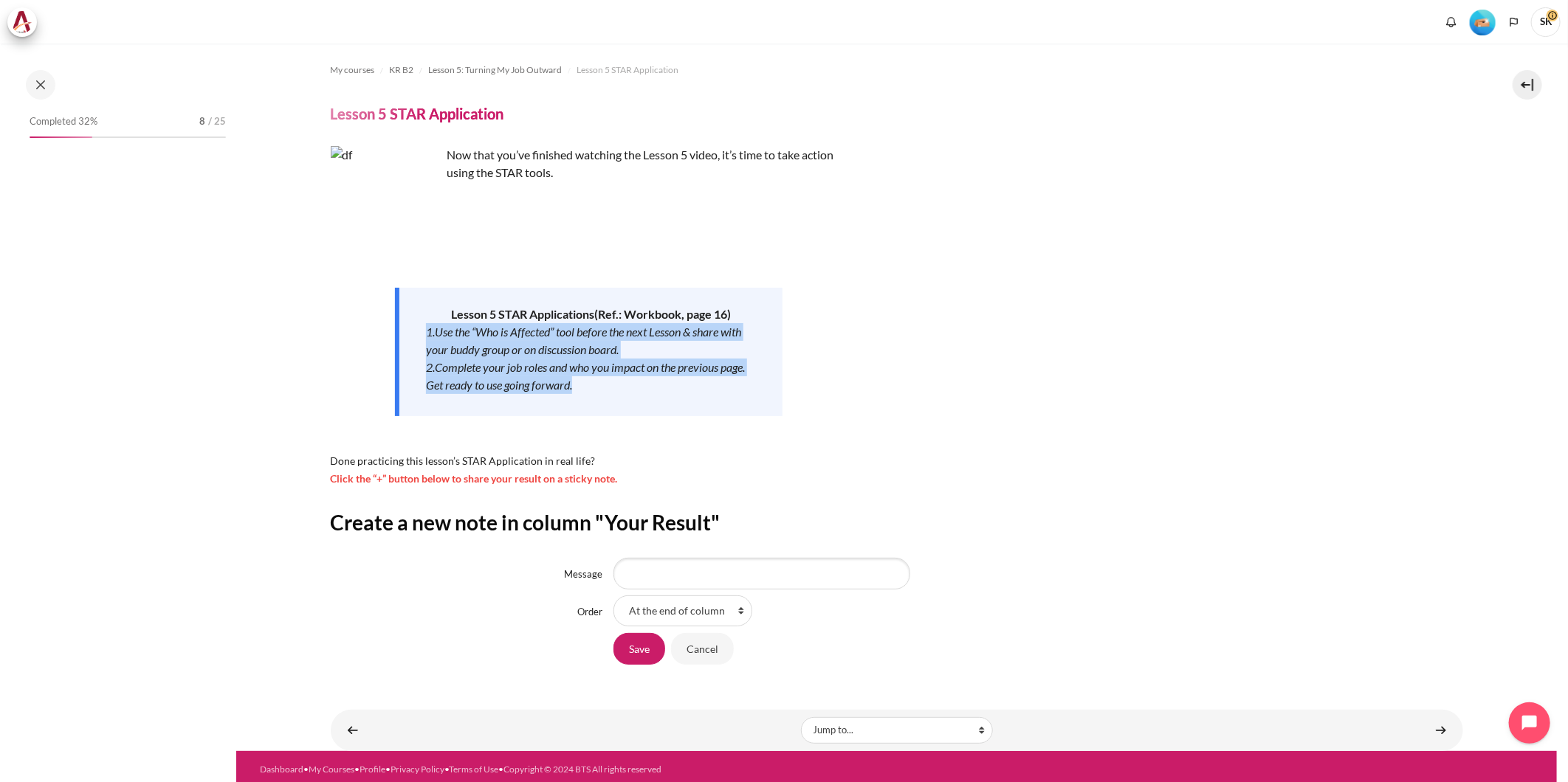
scroll to position [473, 0]
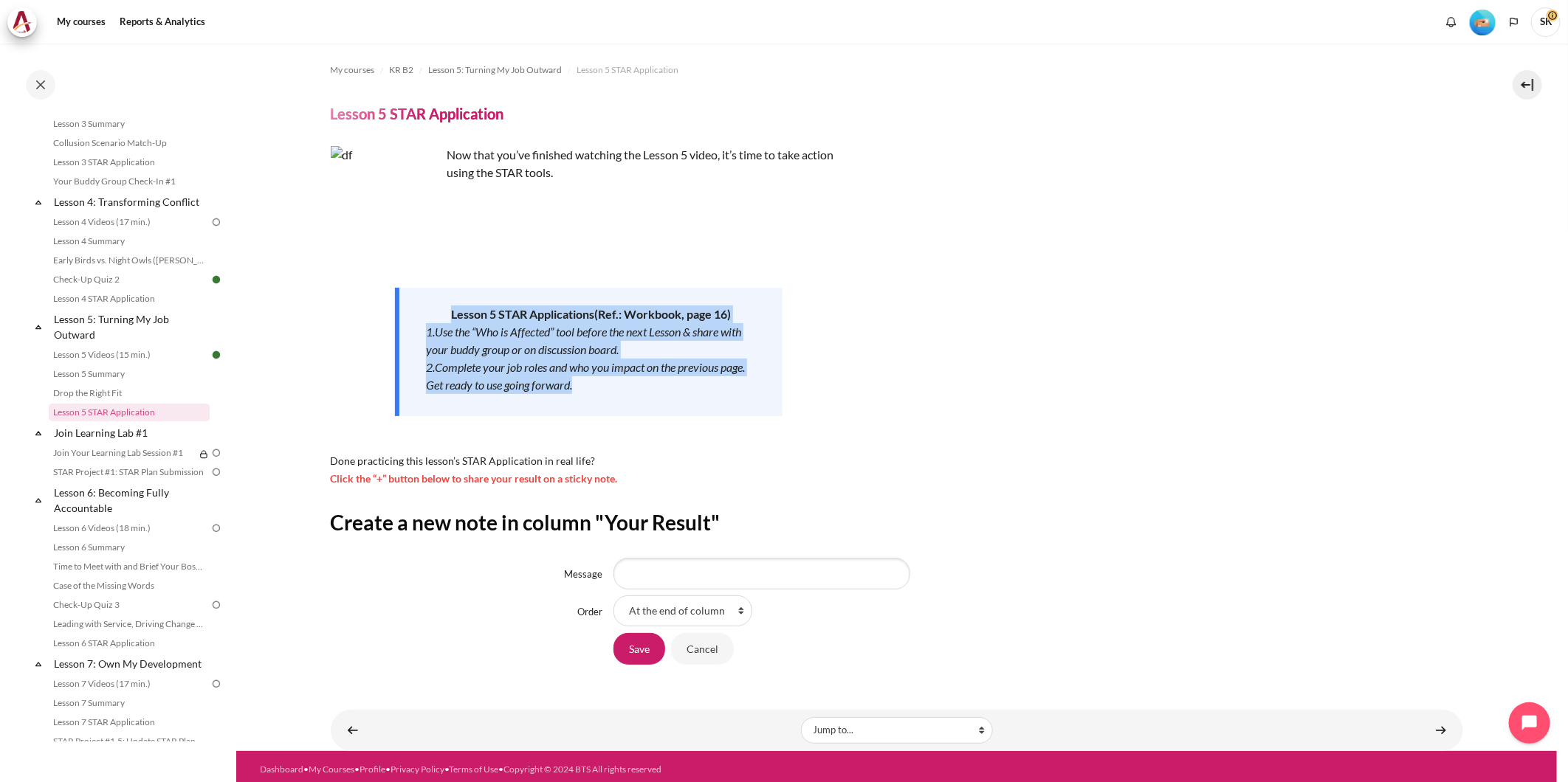
drag, startPoint x: 622, startPoint y: 386, endPoint x: 430, endPoint y: 313, distance: 205.4
click at [430, 313] on div "Lesson 5 STAR Applications ( Ref.: Workbook, page 16 ) 1.Use the “Who is Affect…" at bounding box center [589, 352] width 388 height 129
copy div "Lesson 5 STAR Applications ( Ref.: Workbook, page 16 ) 1.Use the “Who is Affect…"
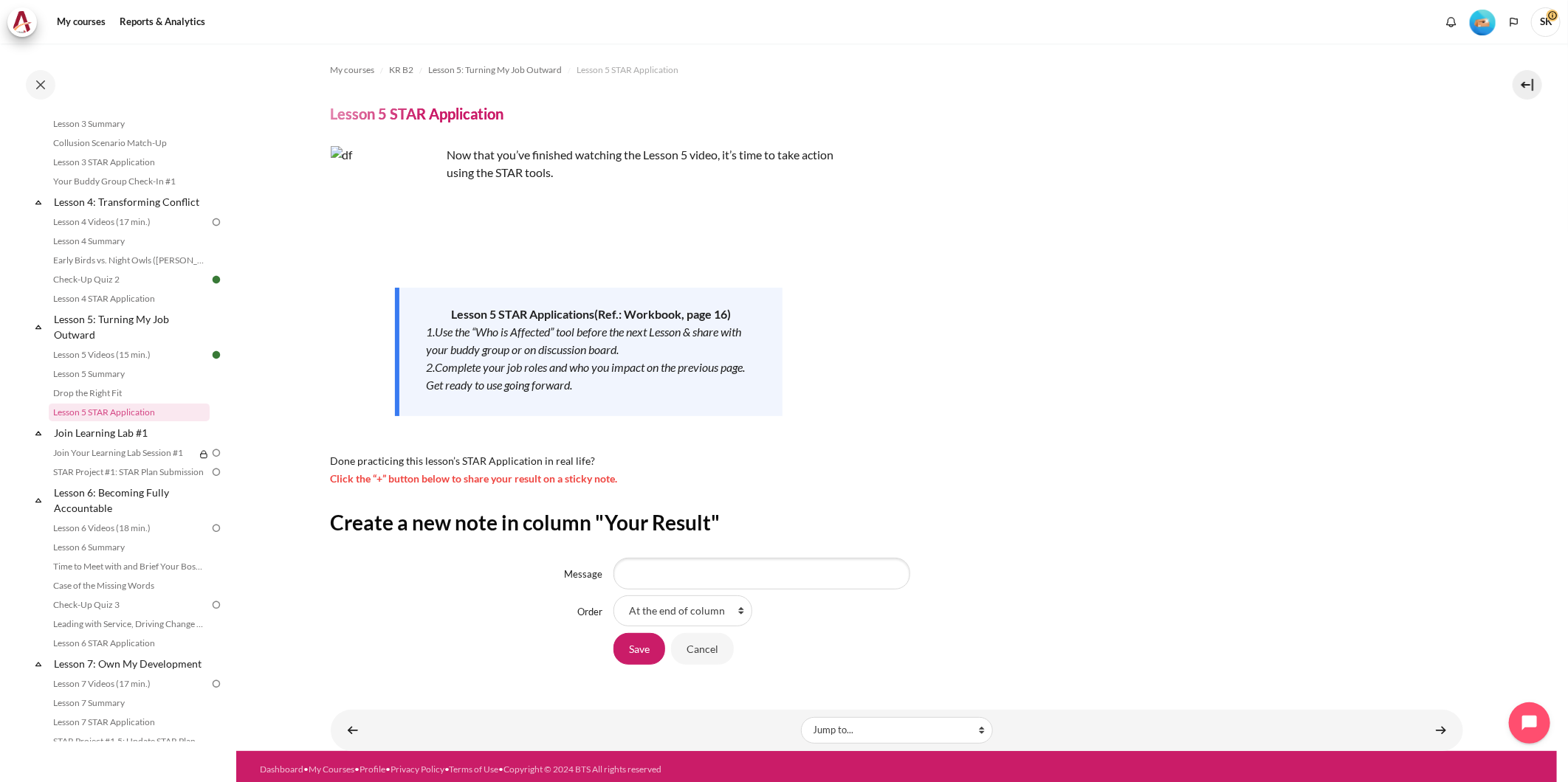
click at [823, 534] on h2 "Create a new note in column "Your Result"" at bounding box center [897, 522] width 1133 height 26
click at [736, 613] on select "At the end of column First place in column" at bounding box center [683, 611] width 139 height 31
click at [614, 596] on select "At the end of column First place in column" at bounding box center [683, 611] width 139 height 31
drag, startPoint x: 717, startPoint y: 611, endPoint x: 678, endPoint y: 618, distance: 39.6
click at [678, 618] on select "At the end of column First place in column" at bounding box center [683, 611] width 139 height 31
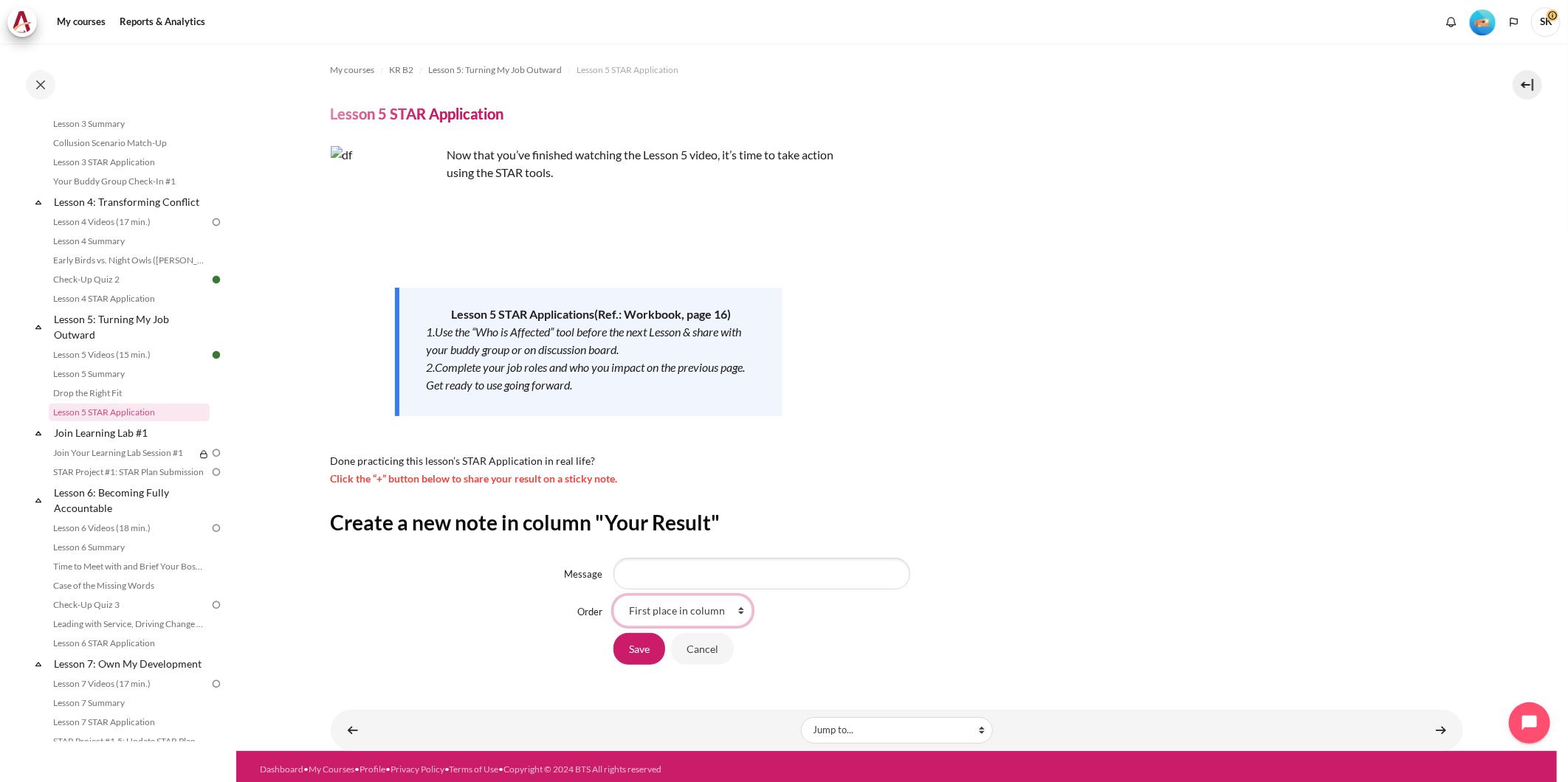
select select "0"
click at [614, 596] on select "At the end of column First place in column" at bounding box center [683, 611] width 139 height 31
click at [822, 610] on div "At the end of column First place in column" at bounding box center [1039, 611] width 850 height 31
click at [690, 563] on input "Message" at bounding box center [762, 573] width 297 height 31
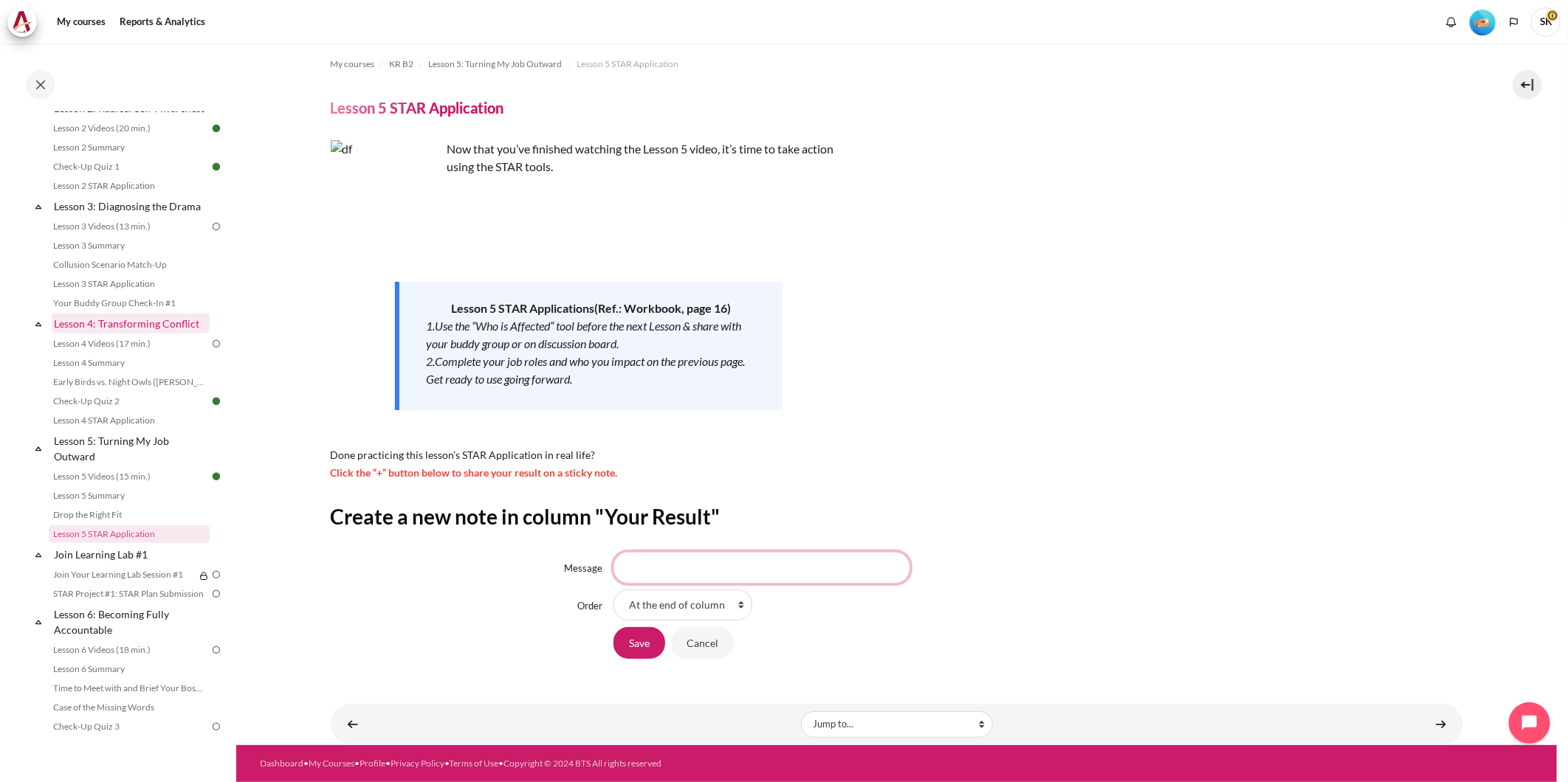
scroll to position [309, 0]
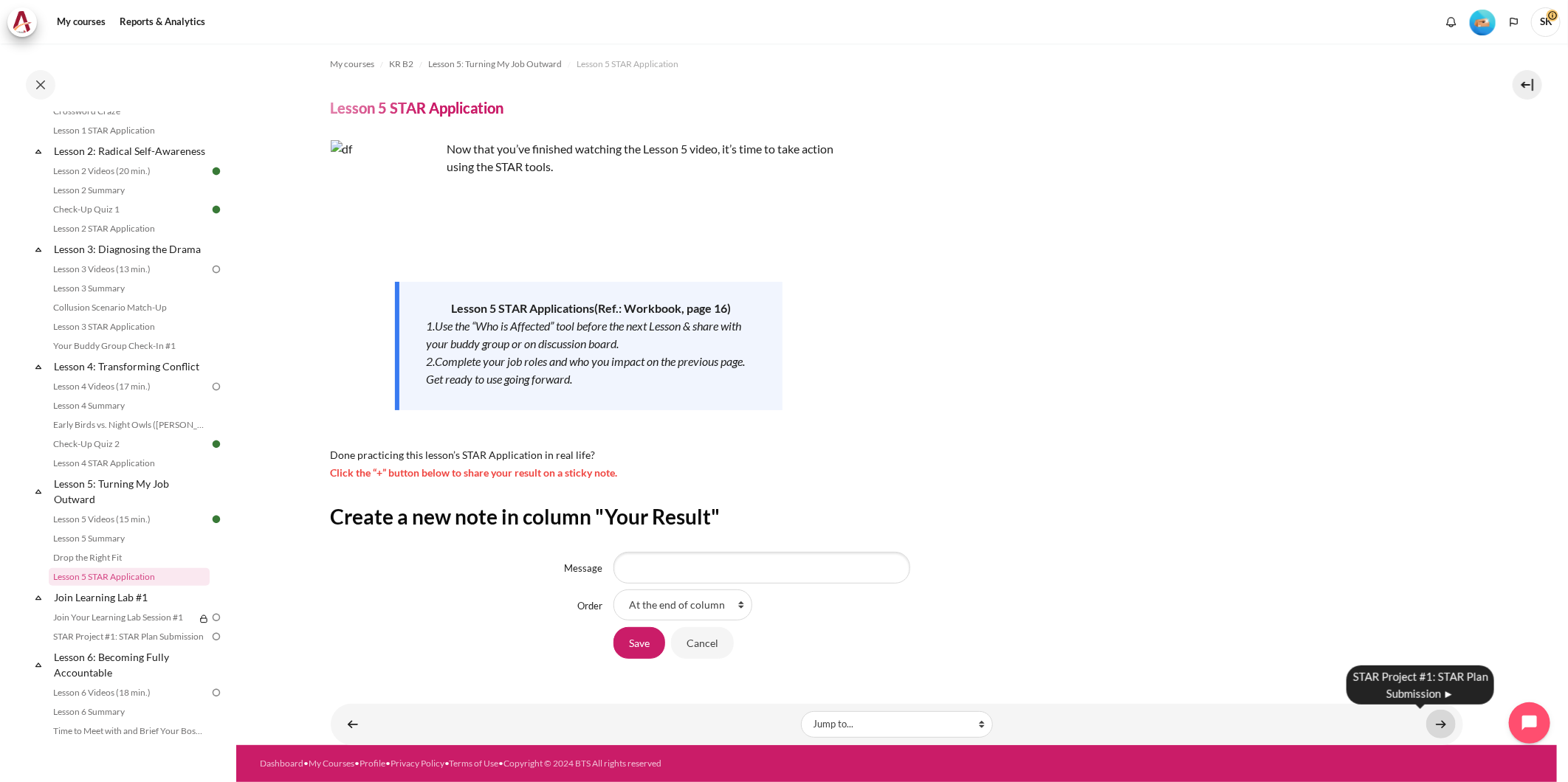
click at [1434, 717] on link "Content" at bounding box center [1441, 724] width 30 height 29
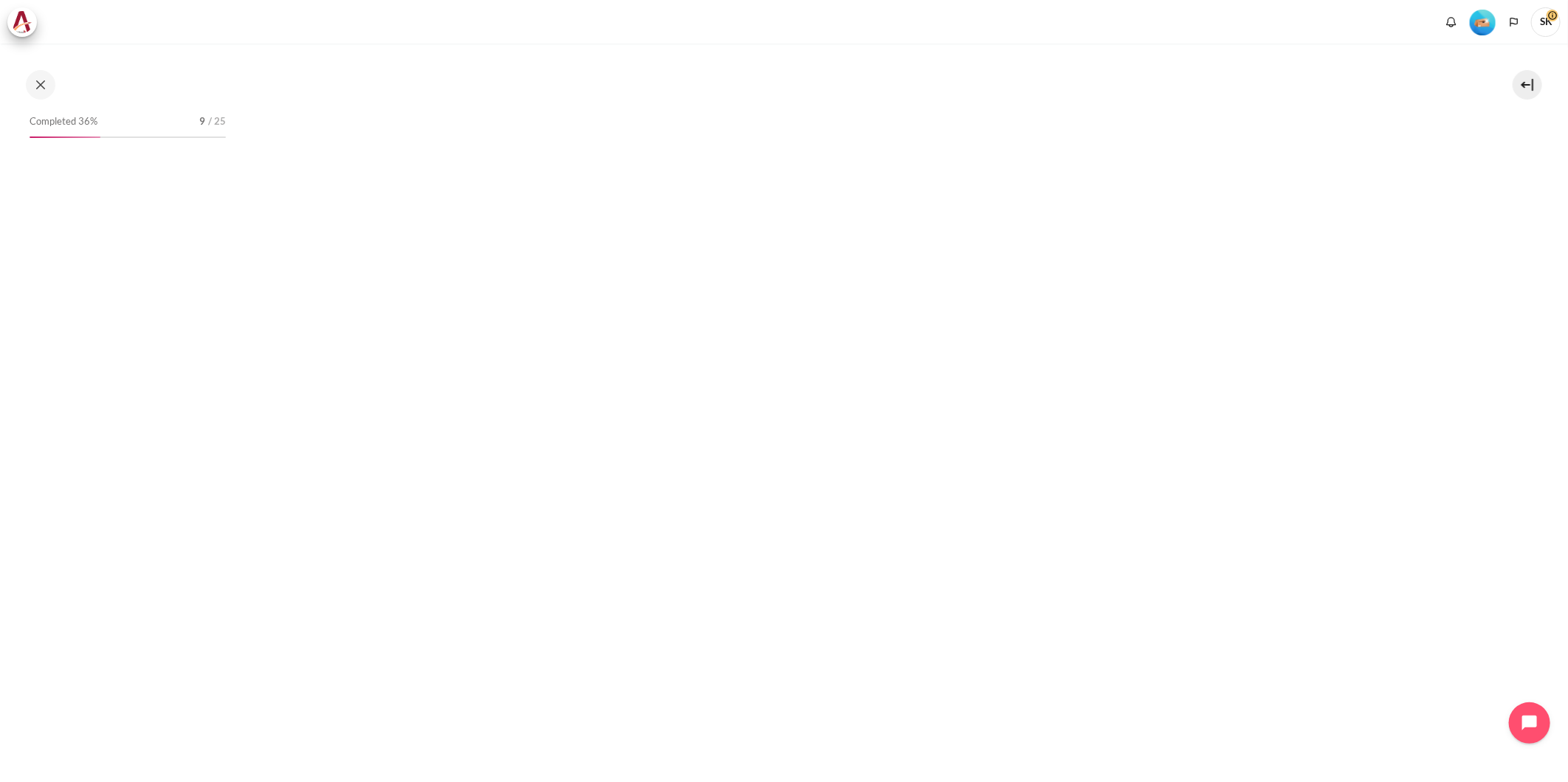
scroll to position [921, 0]
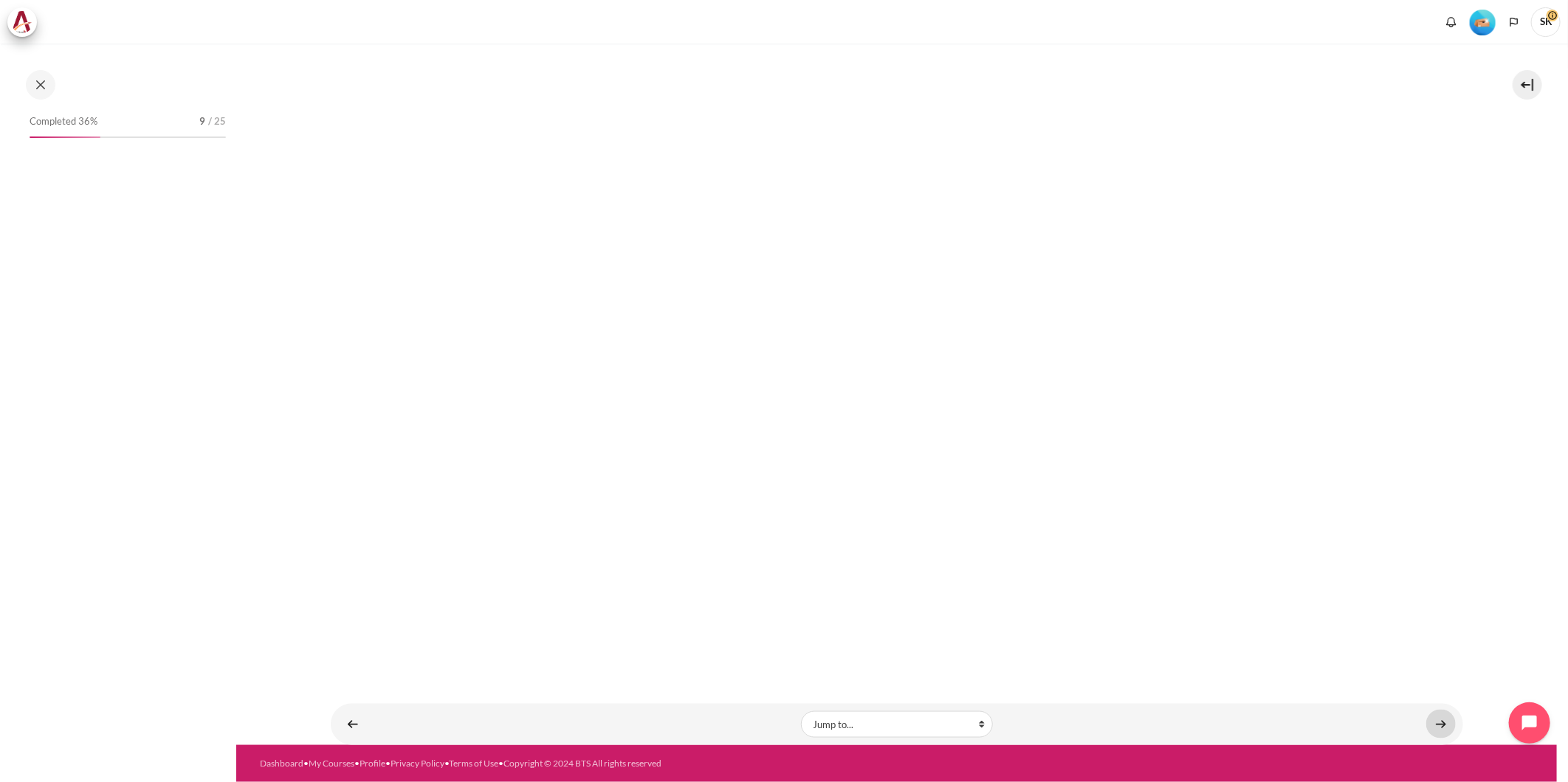
click at [1427, 721] on link "Content" at bounding box center [1441, 724] width 30 height 29
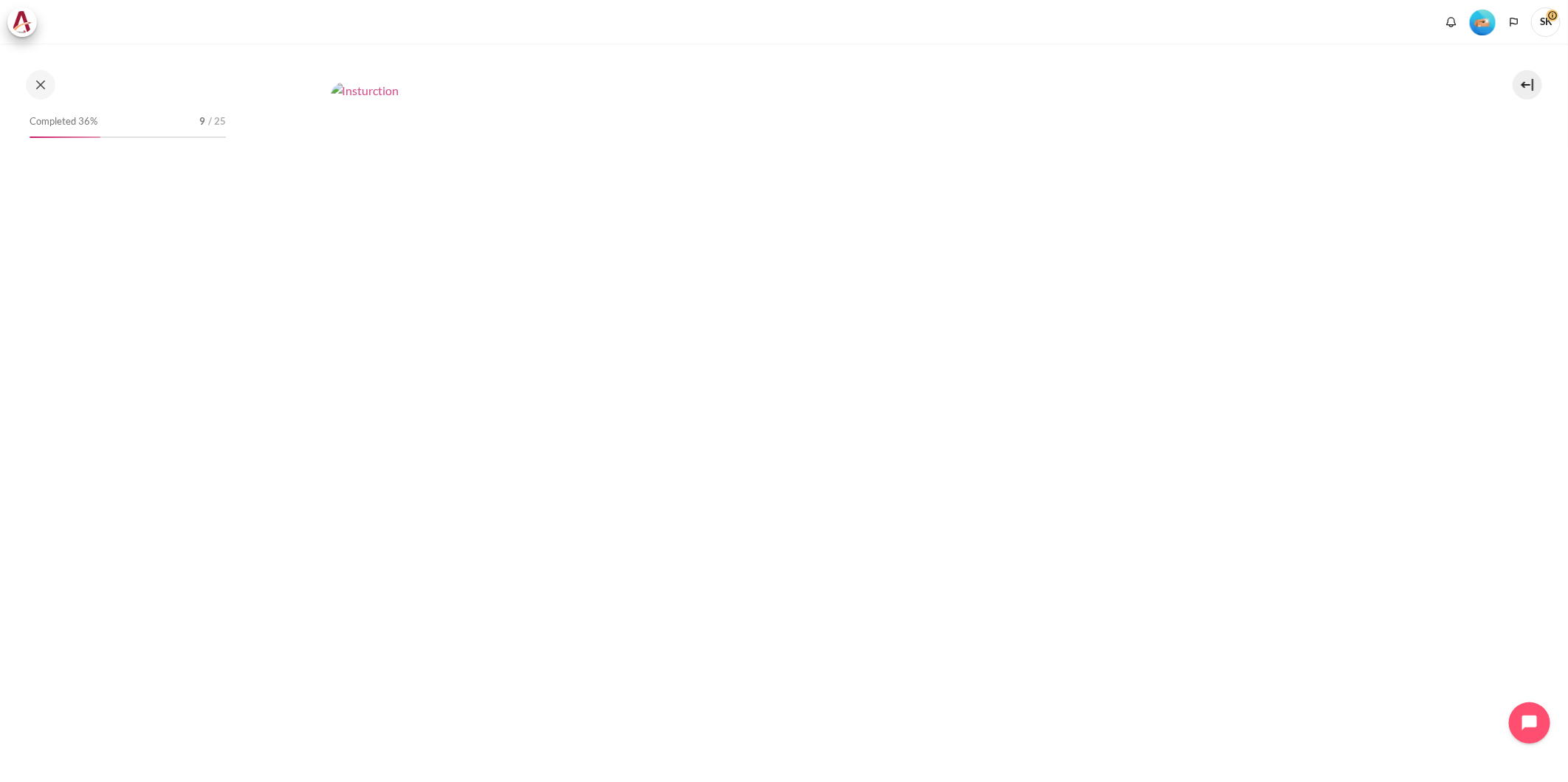
scroll to position [675, 0]
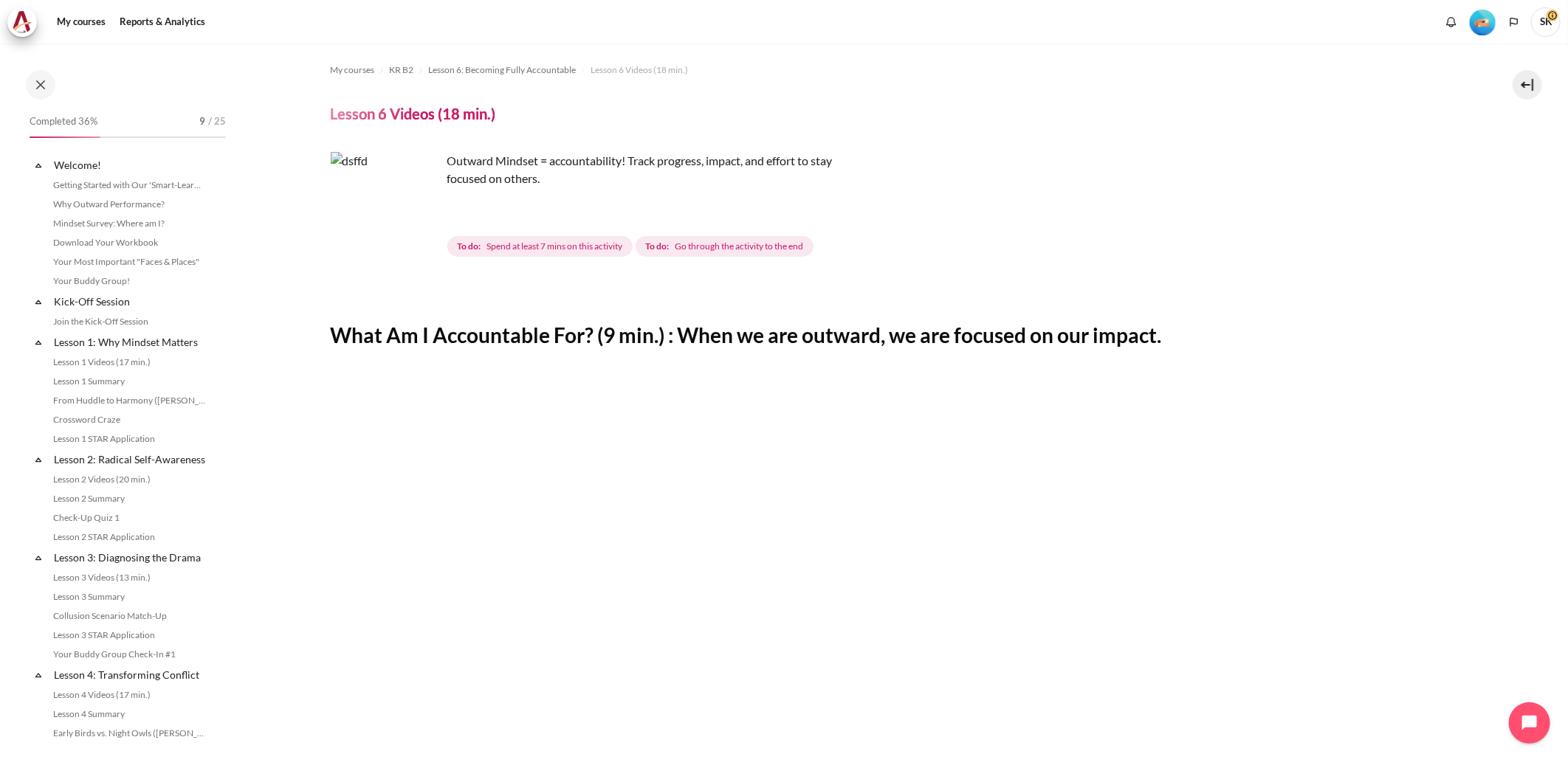
scroll to position [588, 0]
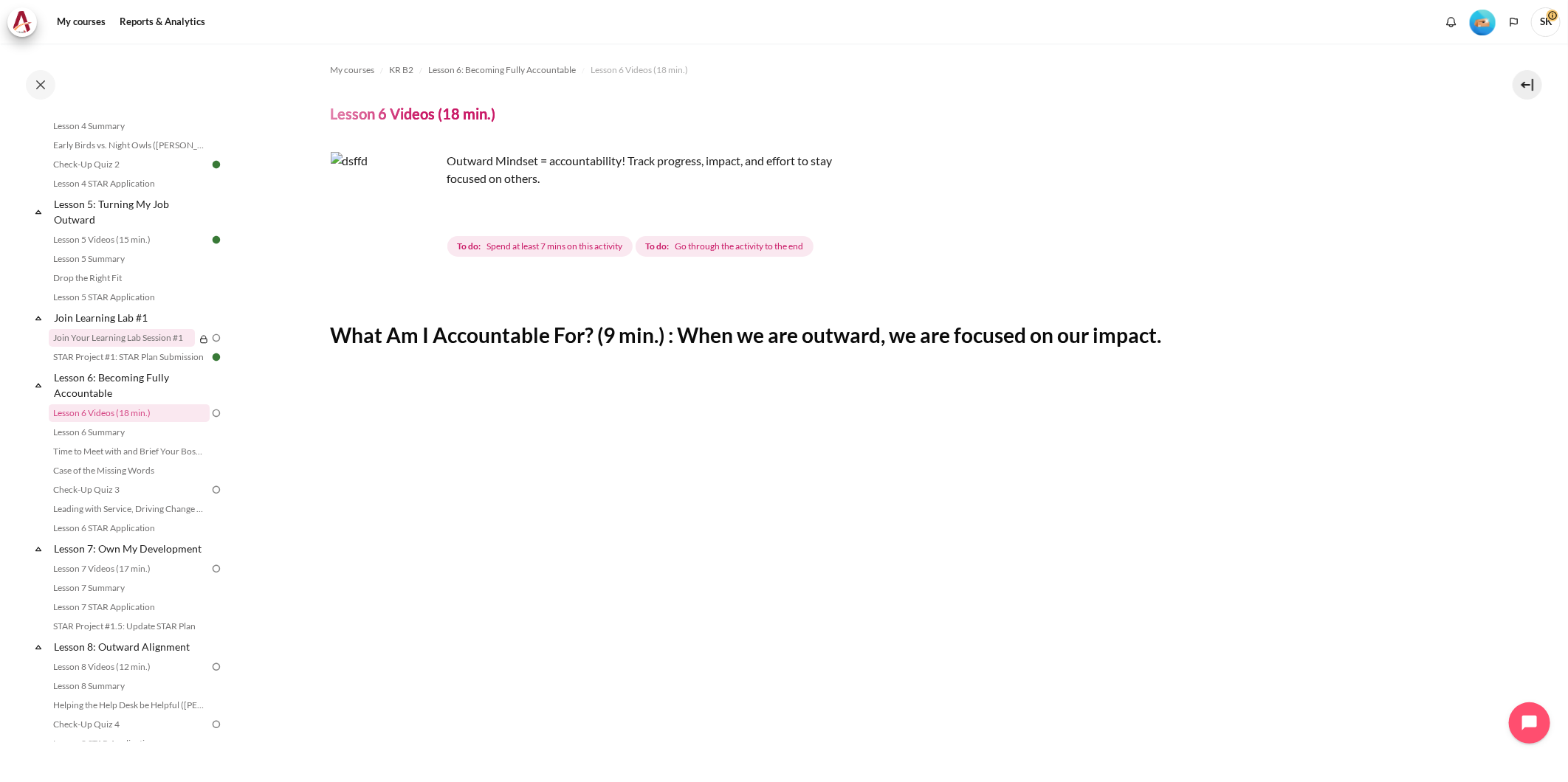
click at [152, 347] on link "Join Your Learning Lab Session #1" at bounding box center [122, 338] width 146 height 18
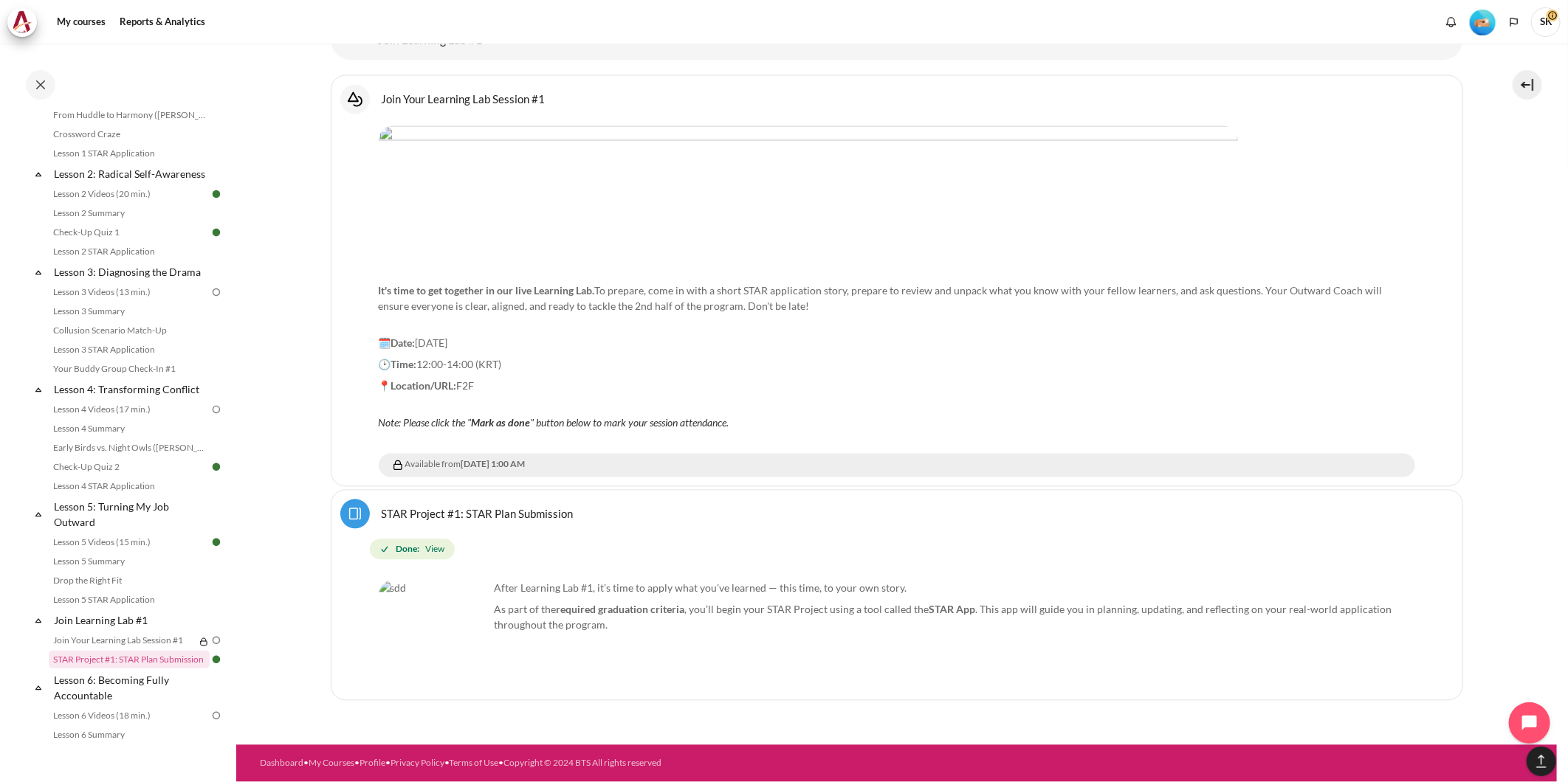
scroll to position [1588, 0]
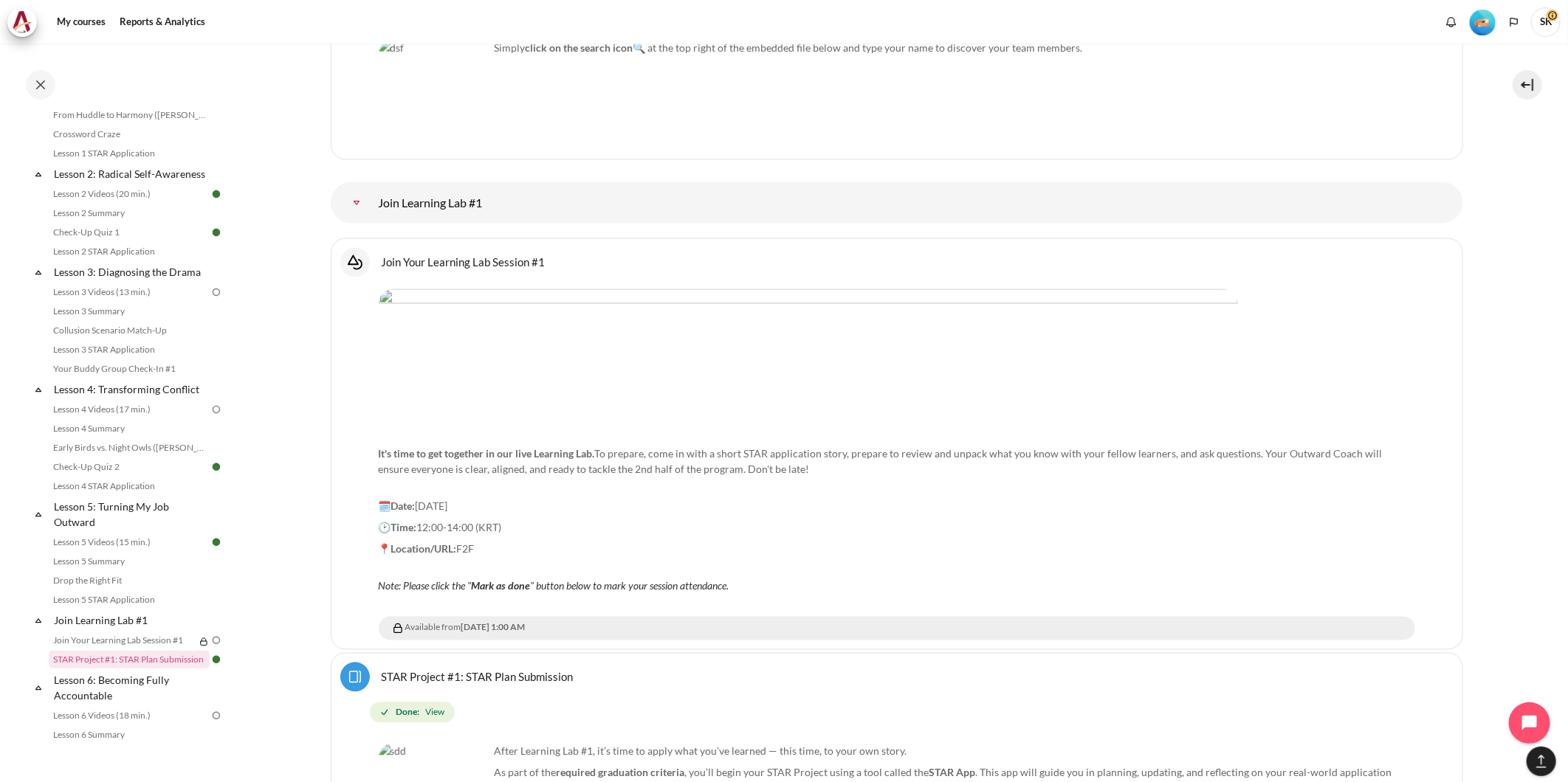
click at [884, 418] on img "Content" at bounding box center [808, 356] width 859 height 135
click at [104, 646] on link "Join Your Learning Lab Session #1" at bounding box center [122, 641] width 146 height 18
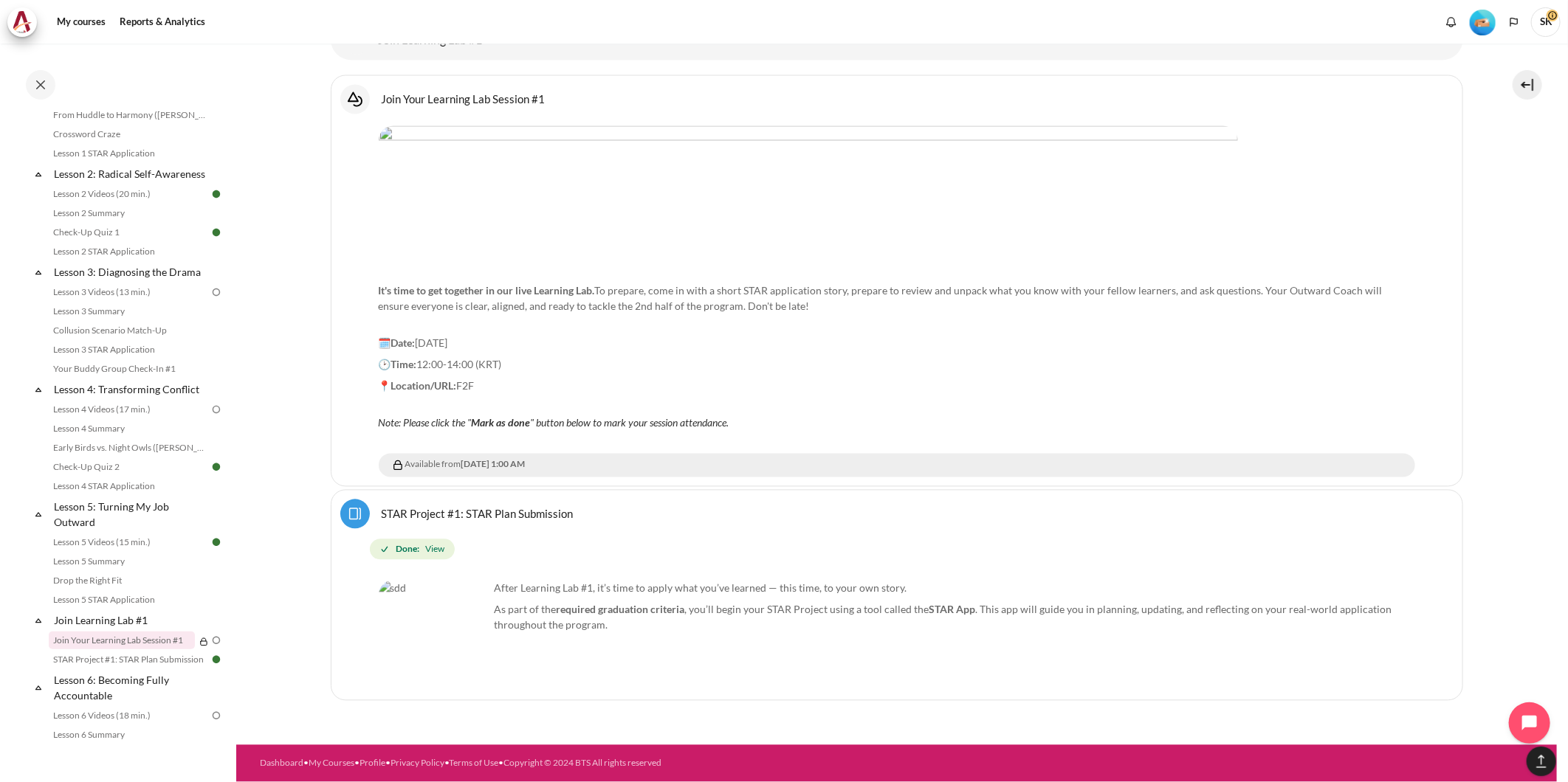
click at [210, 647] on img at bounding box center [217, 641] width 14 height 14
click at [690, 383] on p "📍Location/URL: F2F" at bounding box center [897, 386] width 1036 height 15
click at [582, 463] on div "Available from 24 October 2025, 1:00 AM" at bounding box center [900, 465] width 1020 height 14
click at [606, 575] on div "After Learning Lab #1, it’s time to apply what you’ve learned — this time, to y…" at bounding box center [897, 633] width 1036 height 117
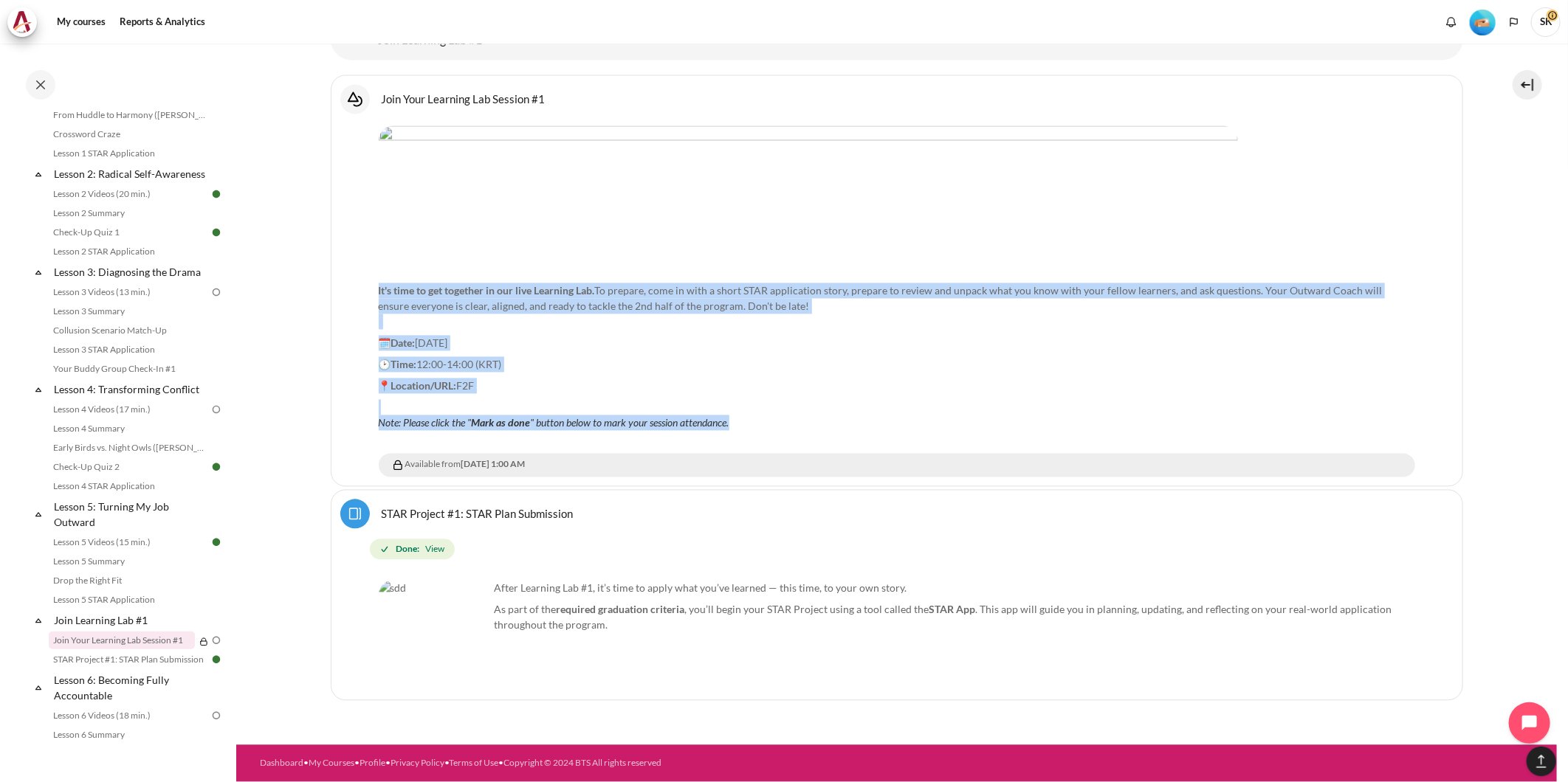
drag, startPoint x: 758, startPoint y: 419, endPoint x: 373, endPoint y: 286, distance: 407.3
click at [373, 286] on div "Select activity Join Your Learning Lab Session #1 Join Your Learning Lab Sessio…" at bounding box center [897, 281] width 1133 height 412
copy div "It's time to get together in our live Learning Lab. To prepare, come in with a …"
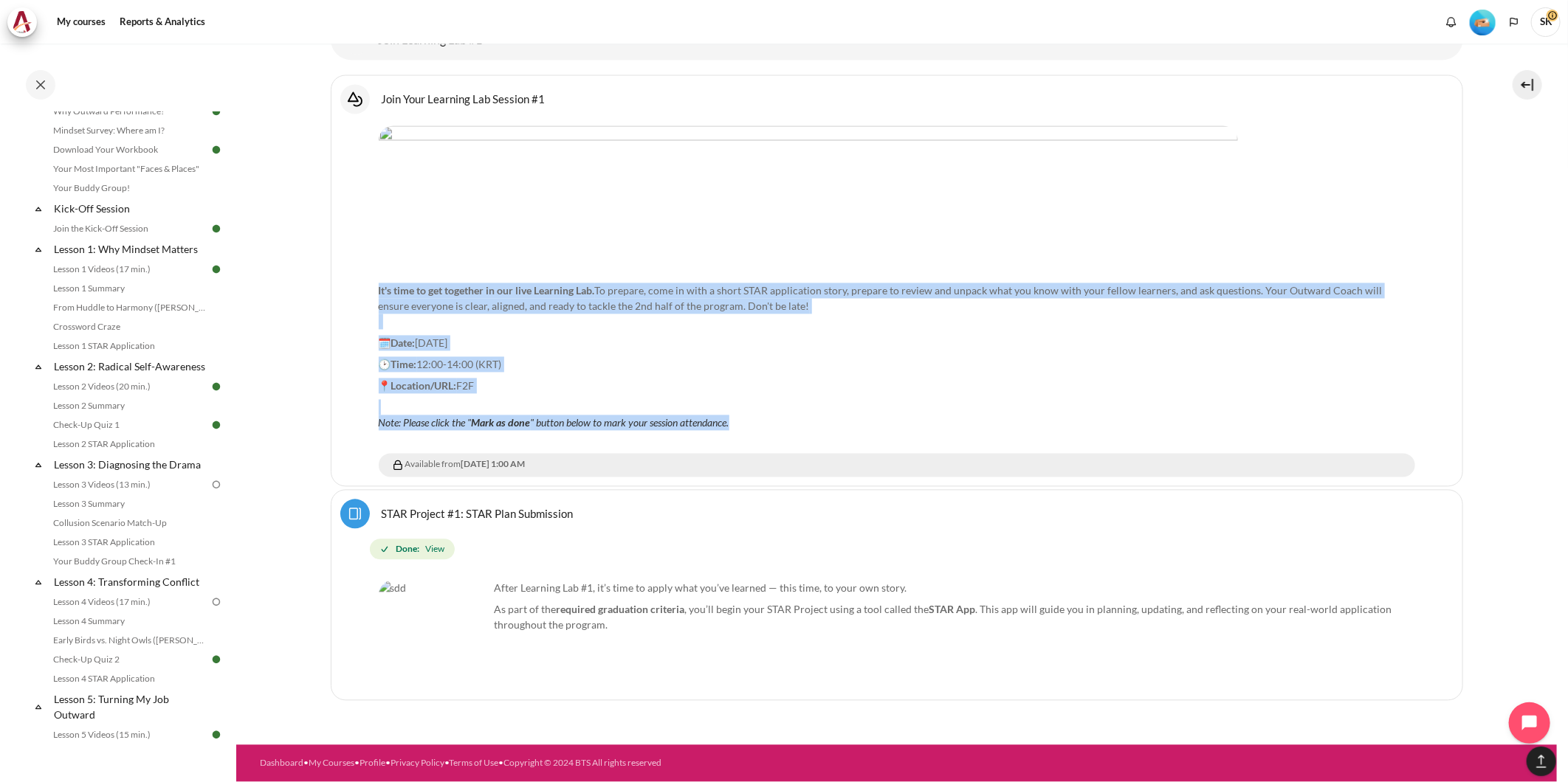
scroll to position [122, 0]
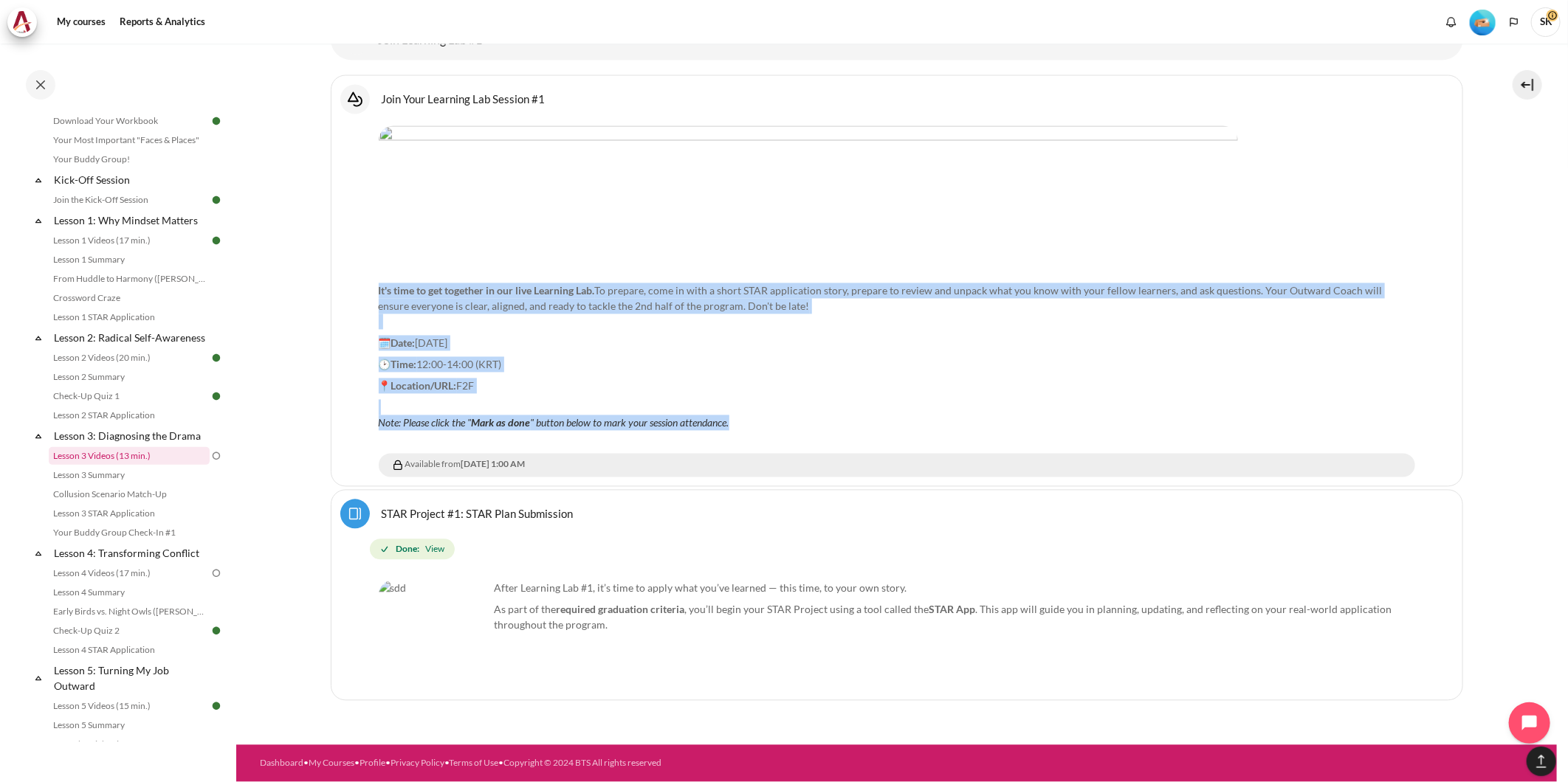
click at [127, 465] on link "Lesson 3 Videos (13 min.)" at bounding box center [130, 455] width 161 height 18
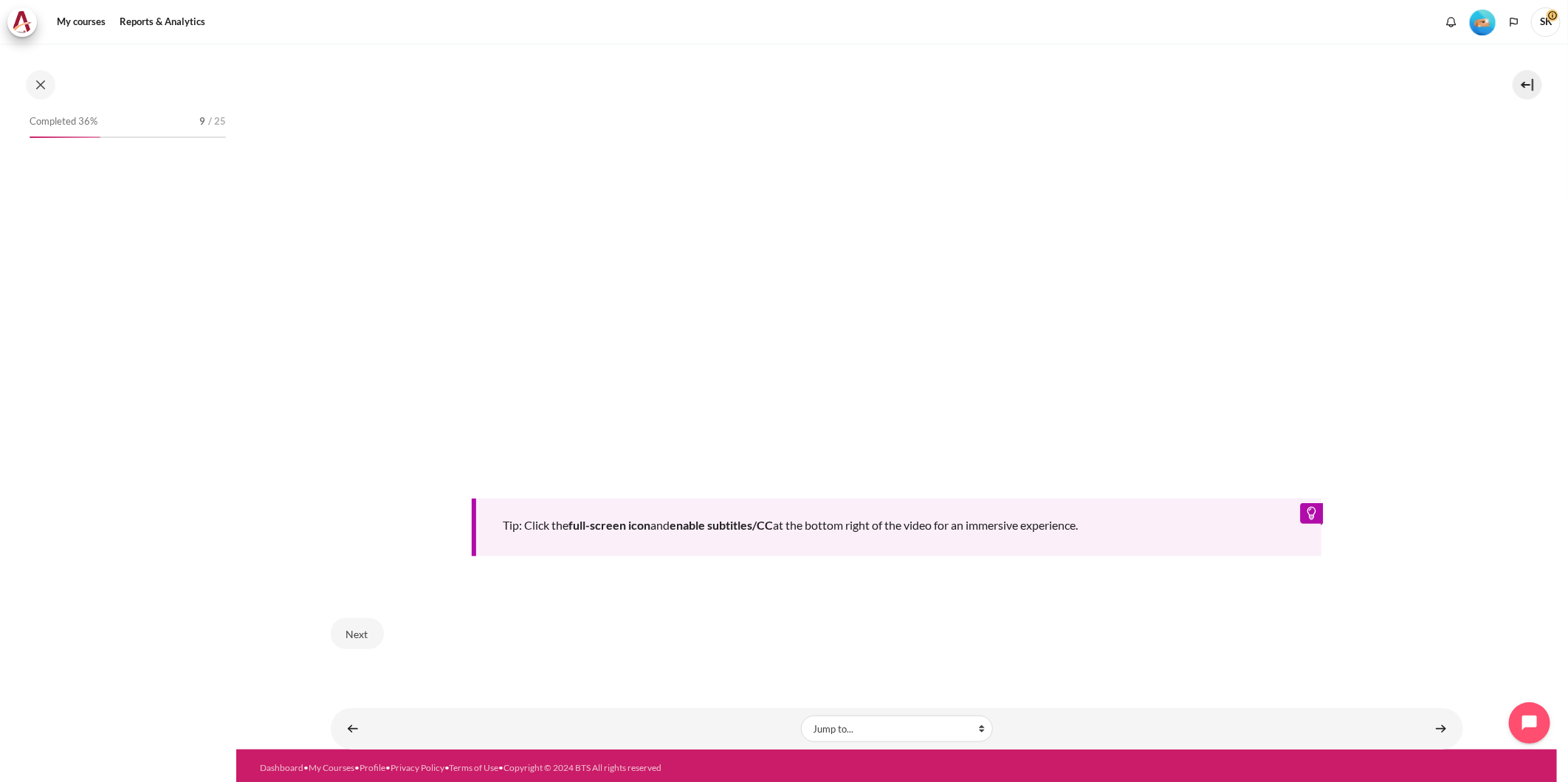
scroll to position [165, 0]
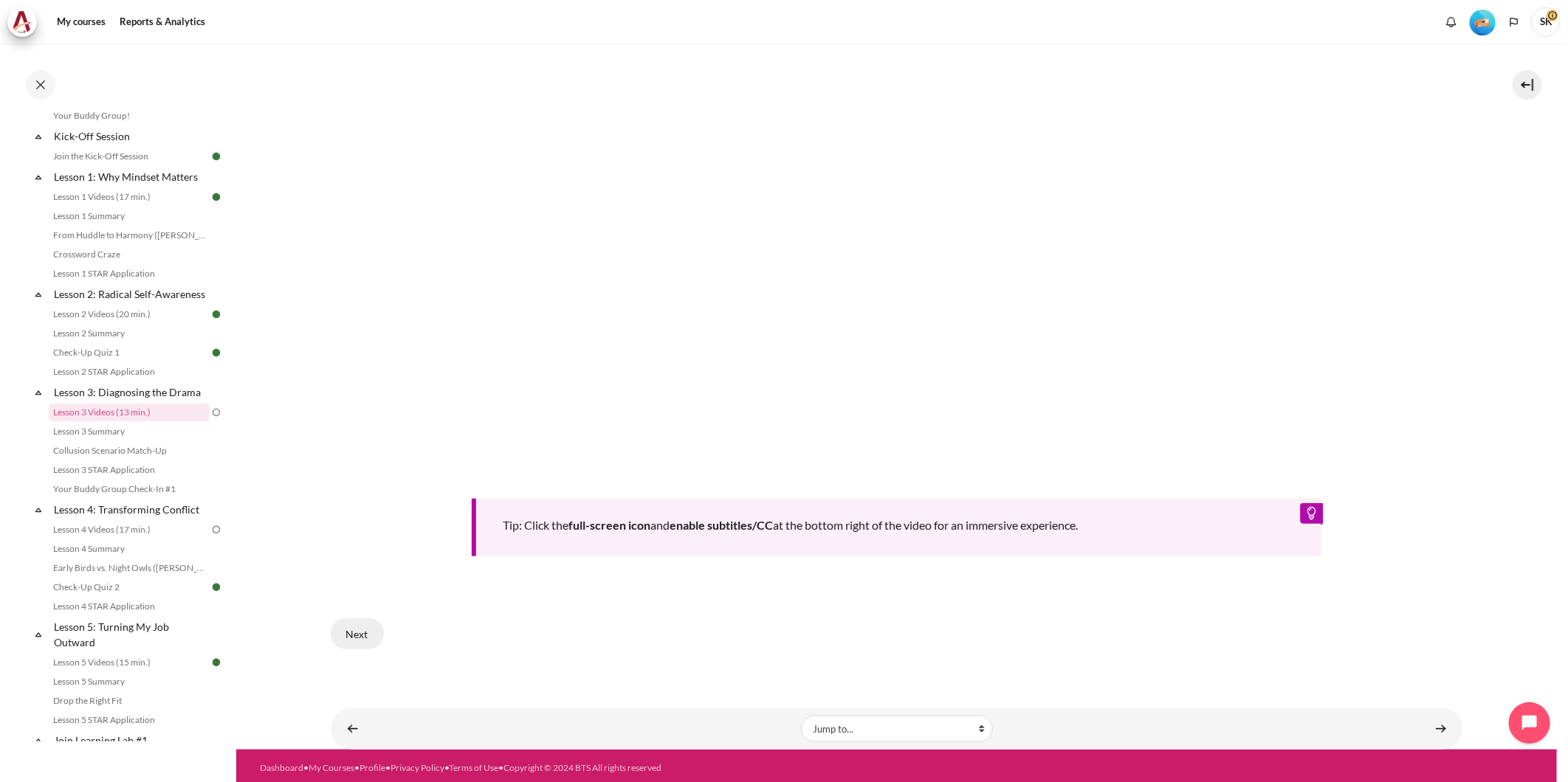
click at [370, 631] on button "Next" at bounding box center [357, 634] width 53 height 31
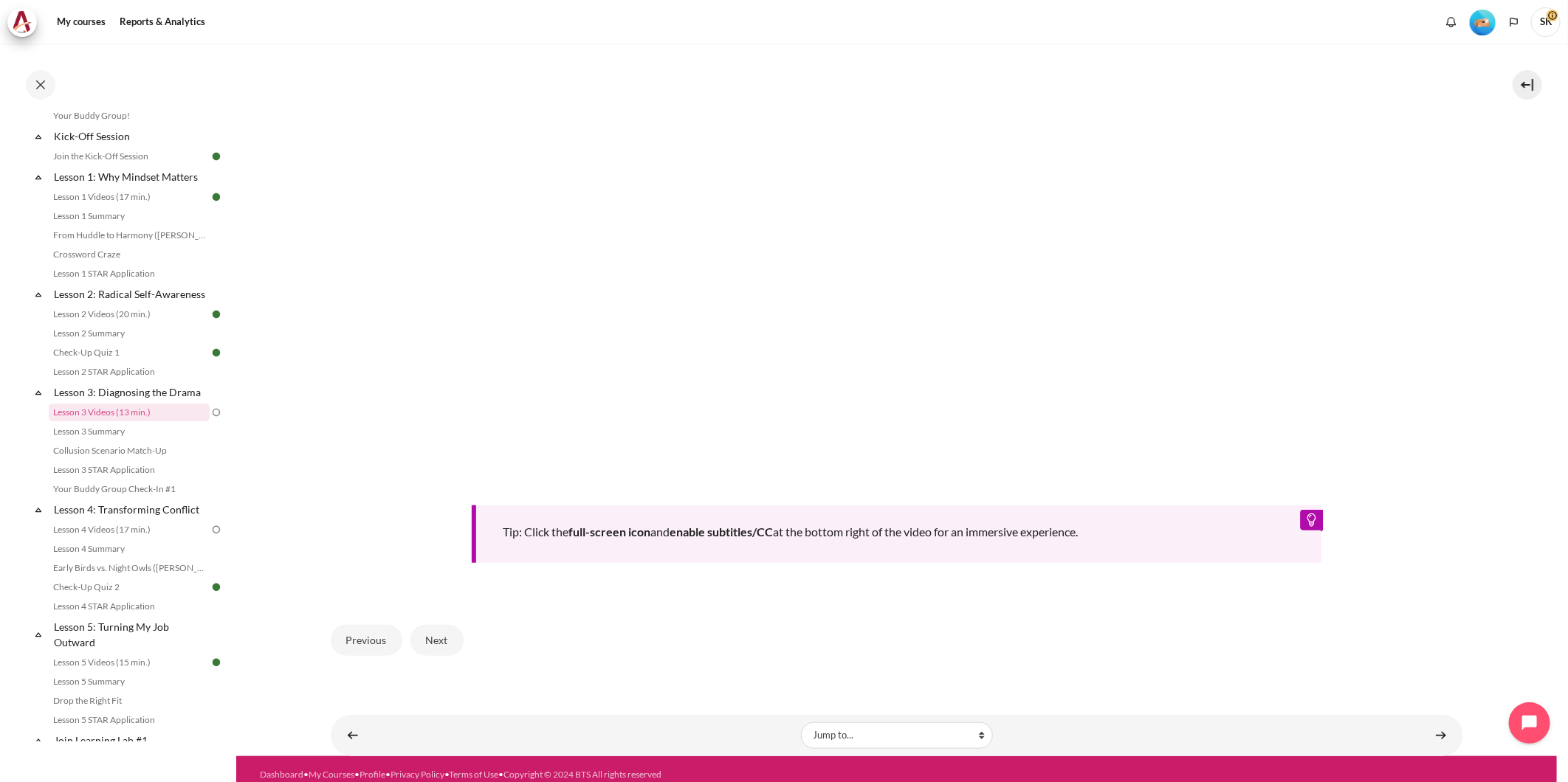
scroll to position [565, 0]
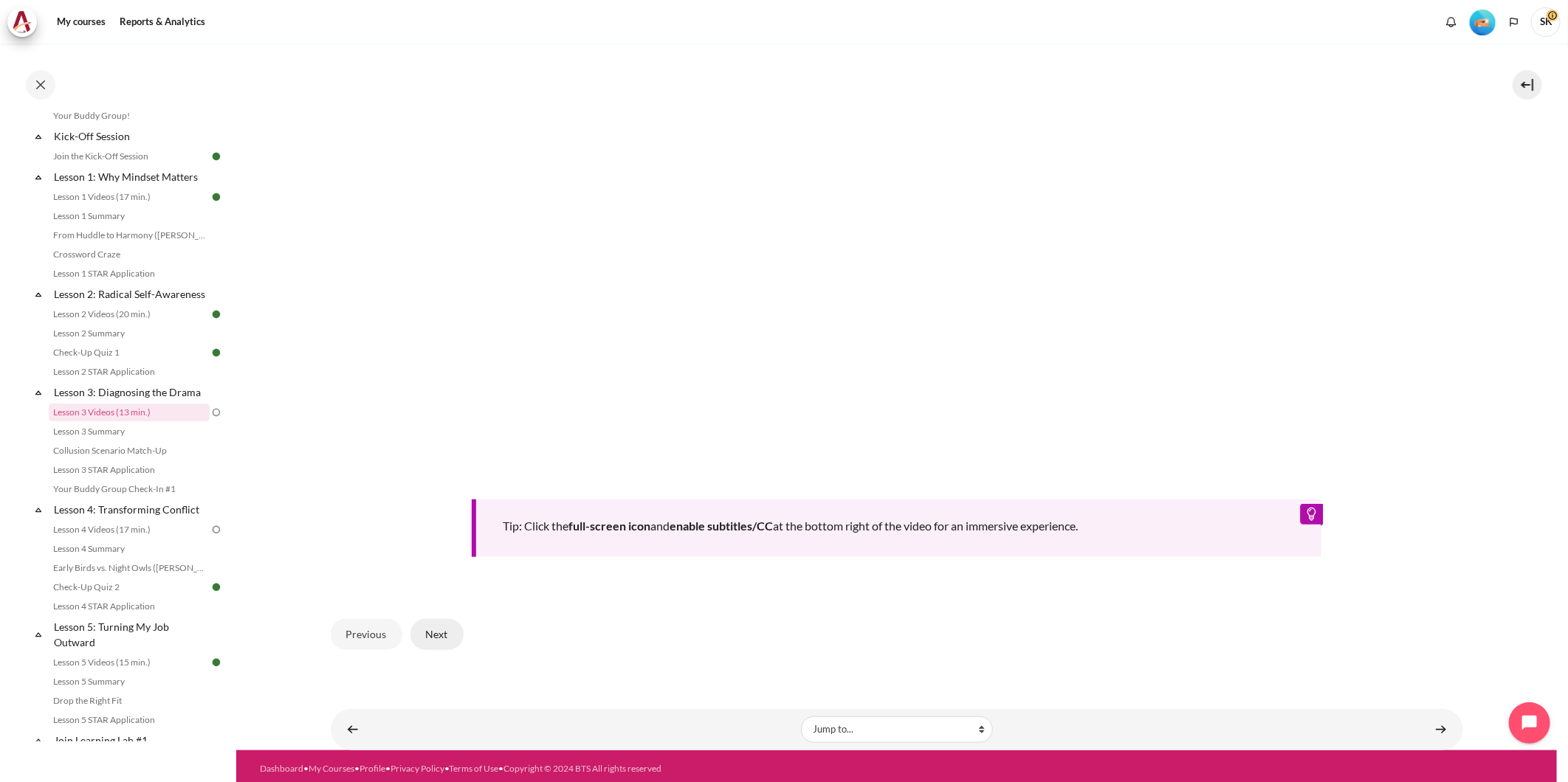
click at [438, 633] on button "Next" at bounding box center [437, 635] width 53 height 31
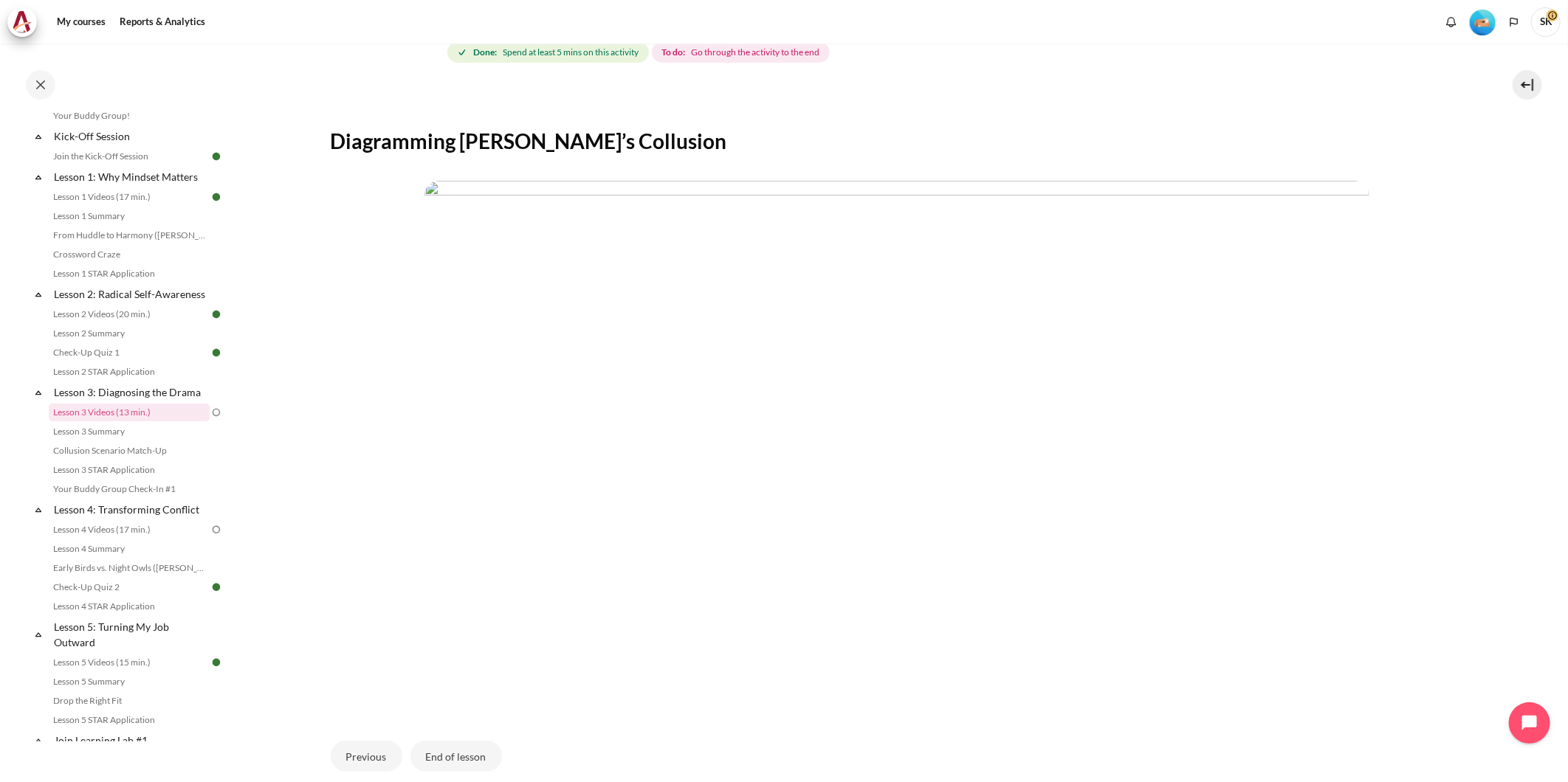
scroll to position [338, 0]
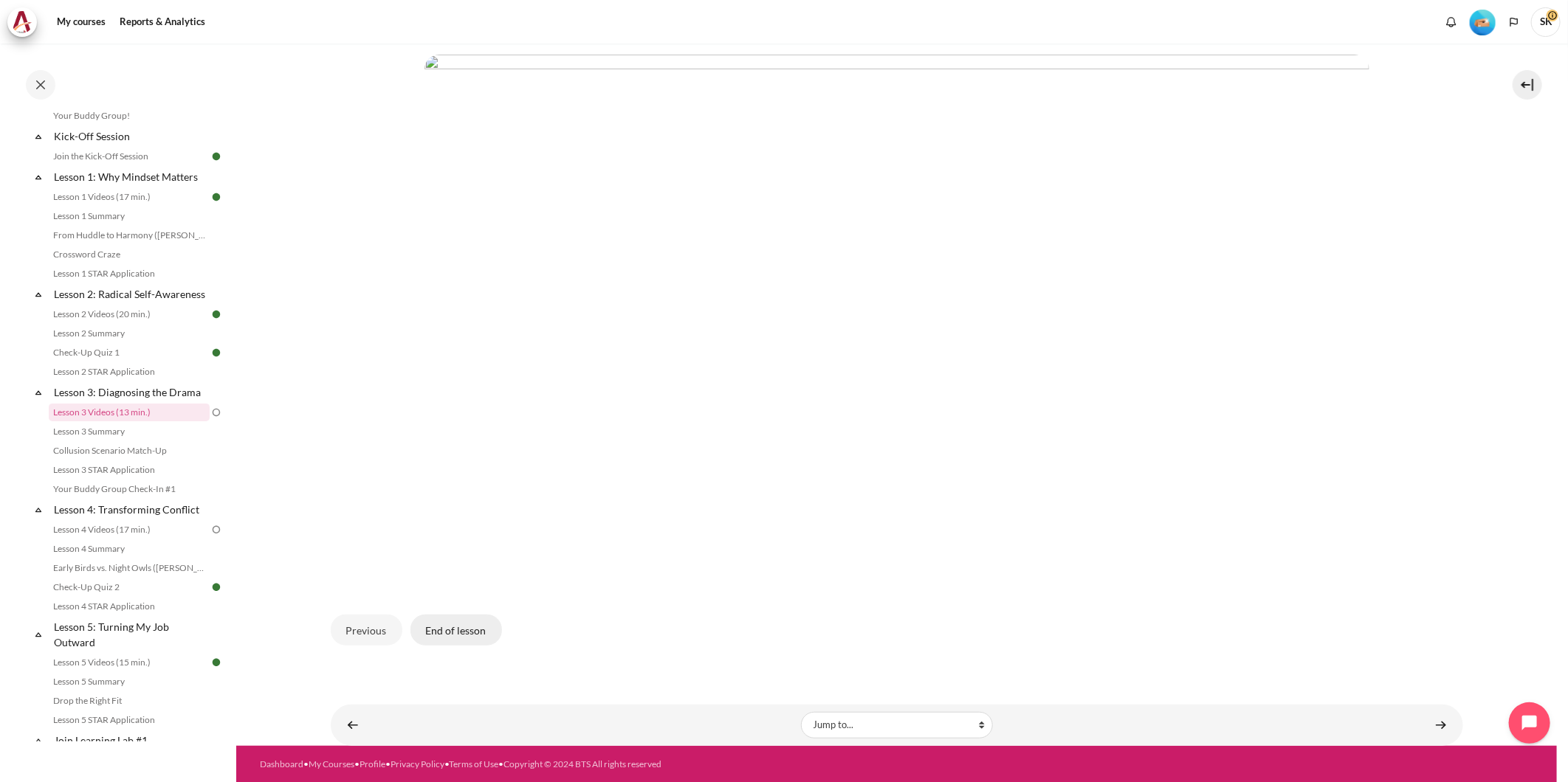
click at [458, 628] on button "End of lesson" at bounding box center [456, 630] width 91 height 31
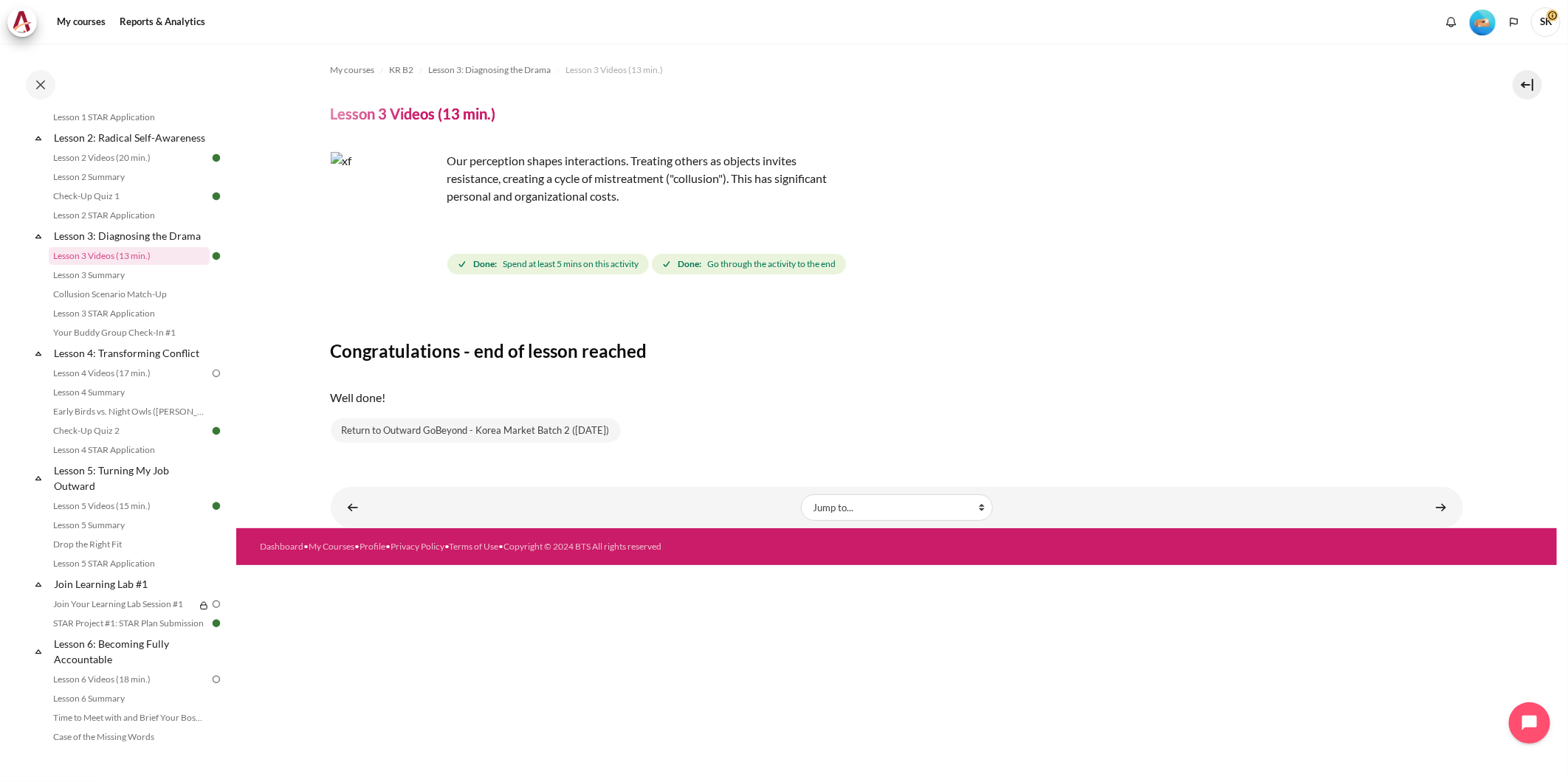
scroll to position [329, 0]
click at [117, 375] on link "Lesson 4 Videos (17 min.)" at bounding box center [130, 366] width 161 height 18
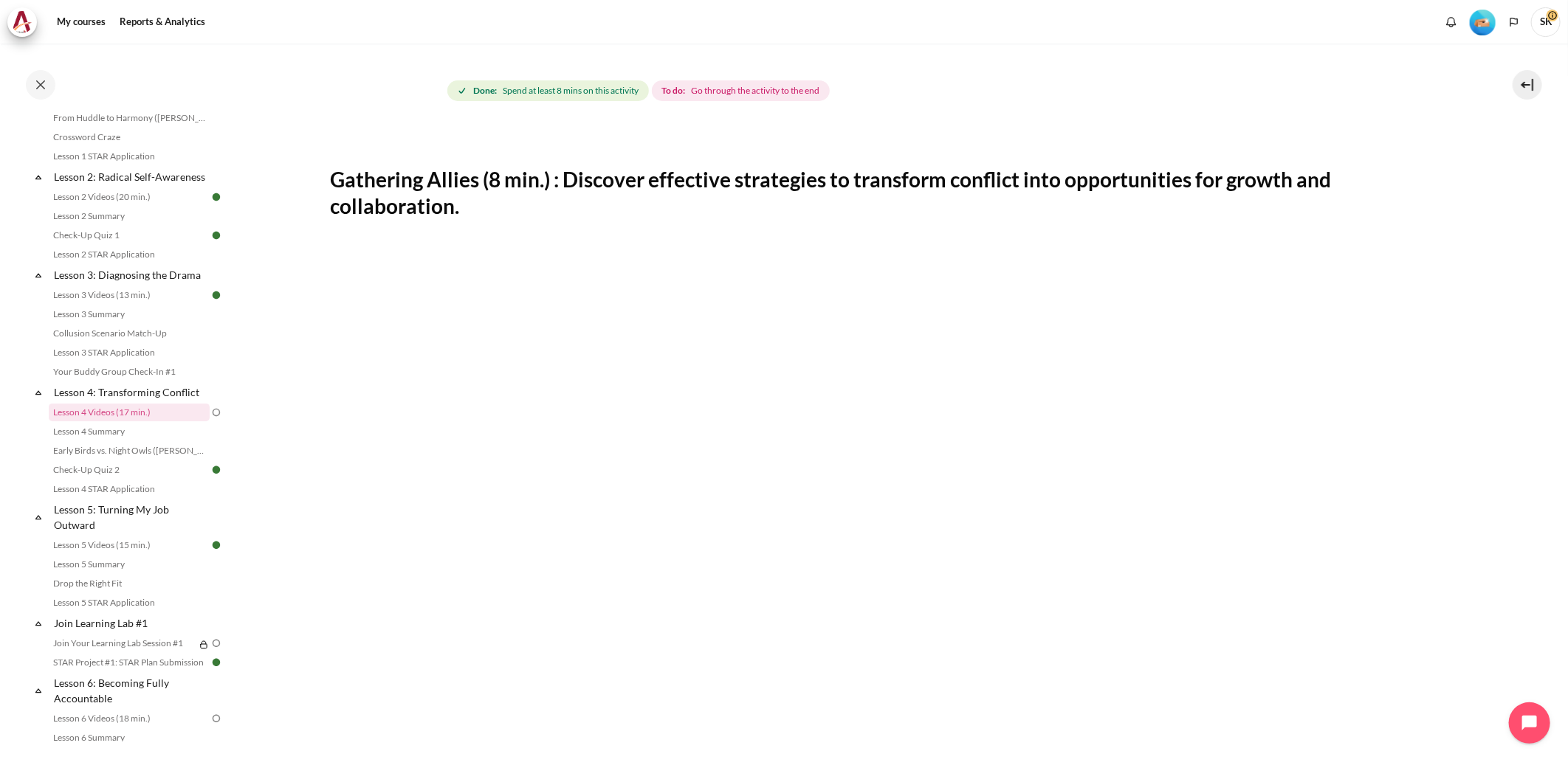
scroll to position [492, 0]
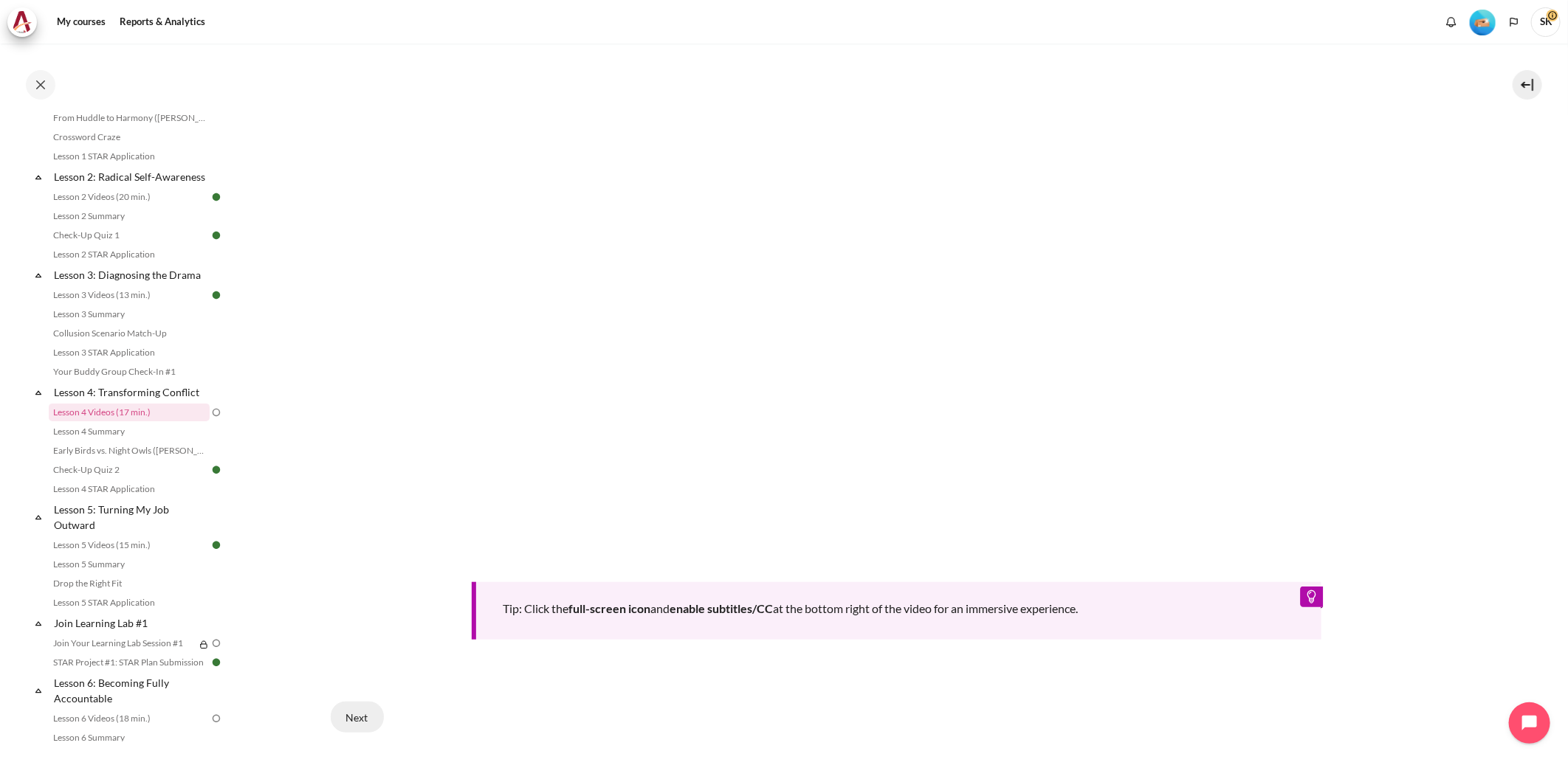
click at [348, 713] on button "Next" at bounding box center [357, 717] width 53 height 31
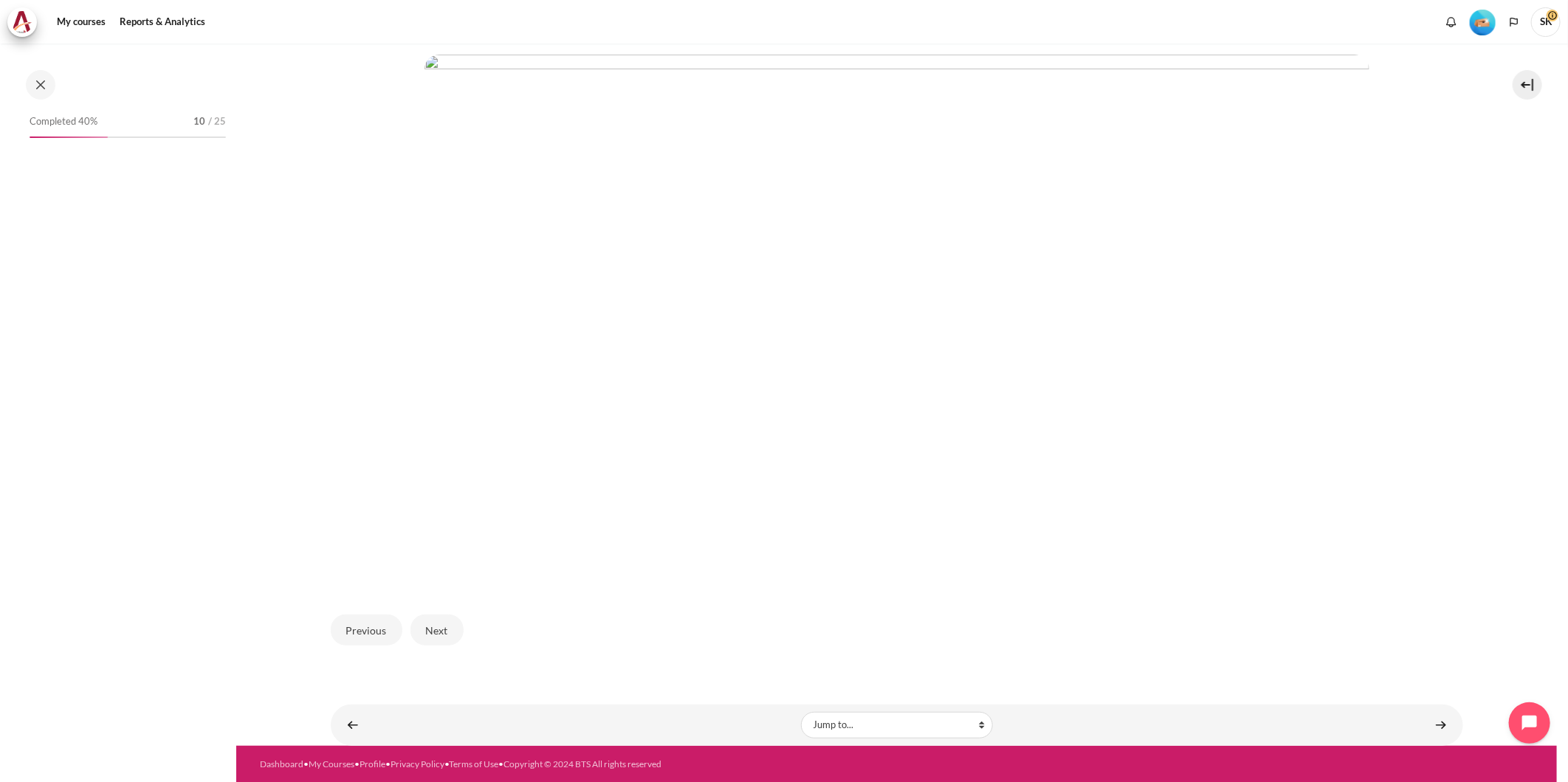
scroll to position [283, 0]
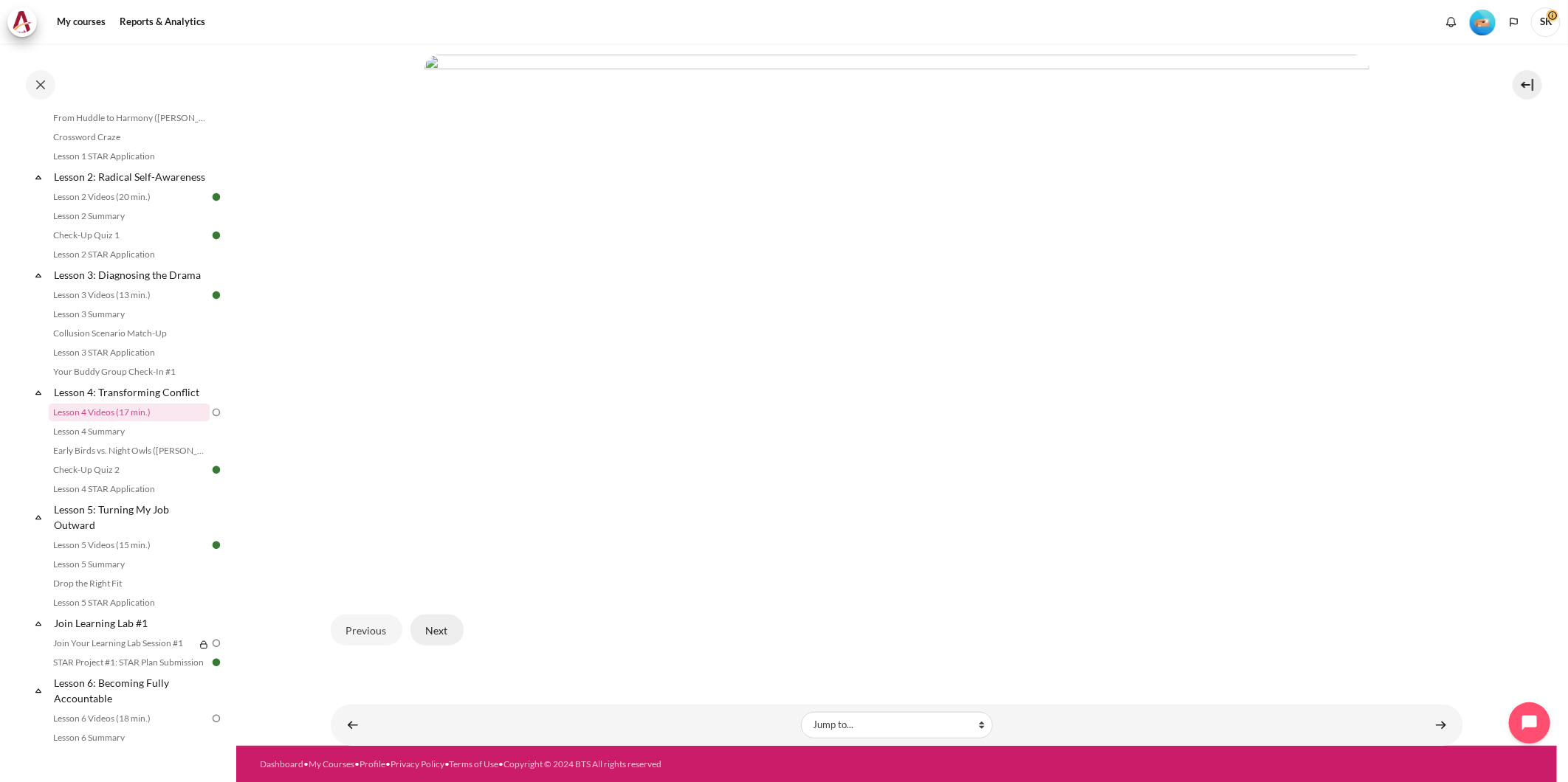
click at [427, 625] on button "Next" at bounding box center [437, 630] width 53 height 31
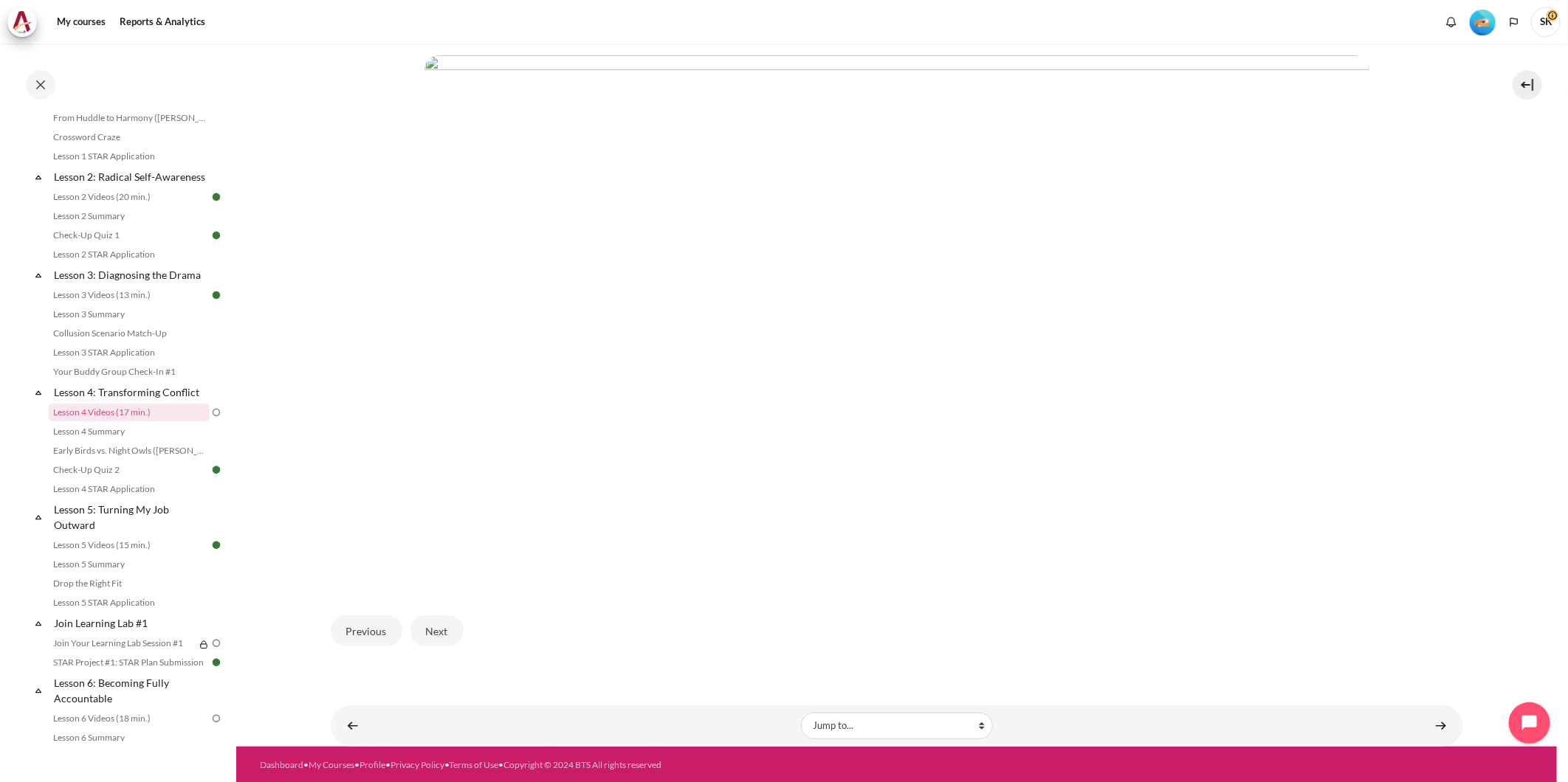
scroll to position [320, 0]
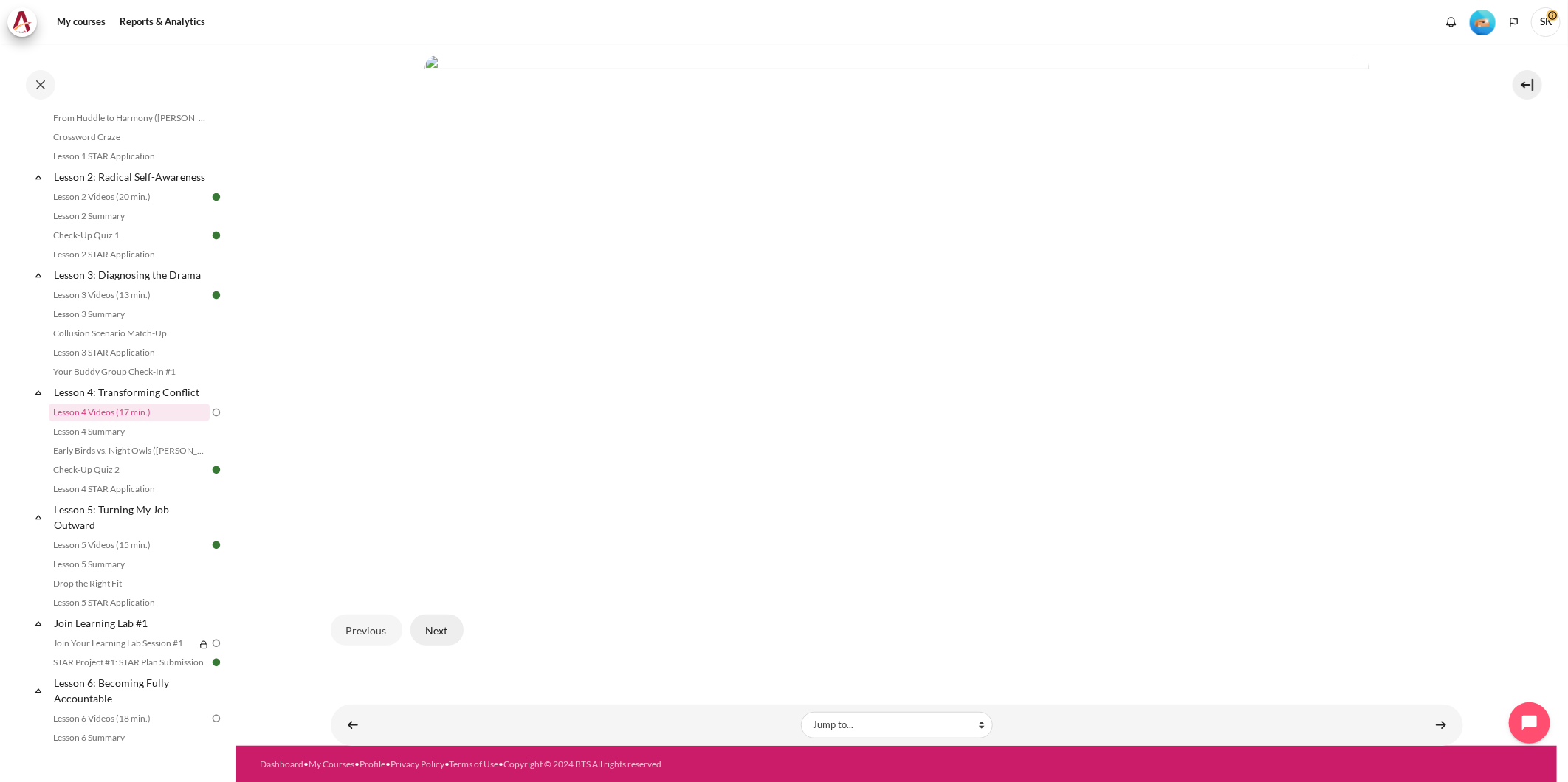
click at [431, 622] on button "Next" at bounding box center [437, 630] width 53 height 31
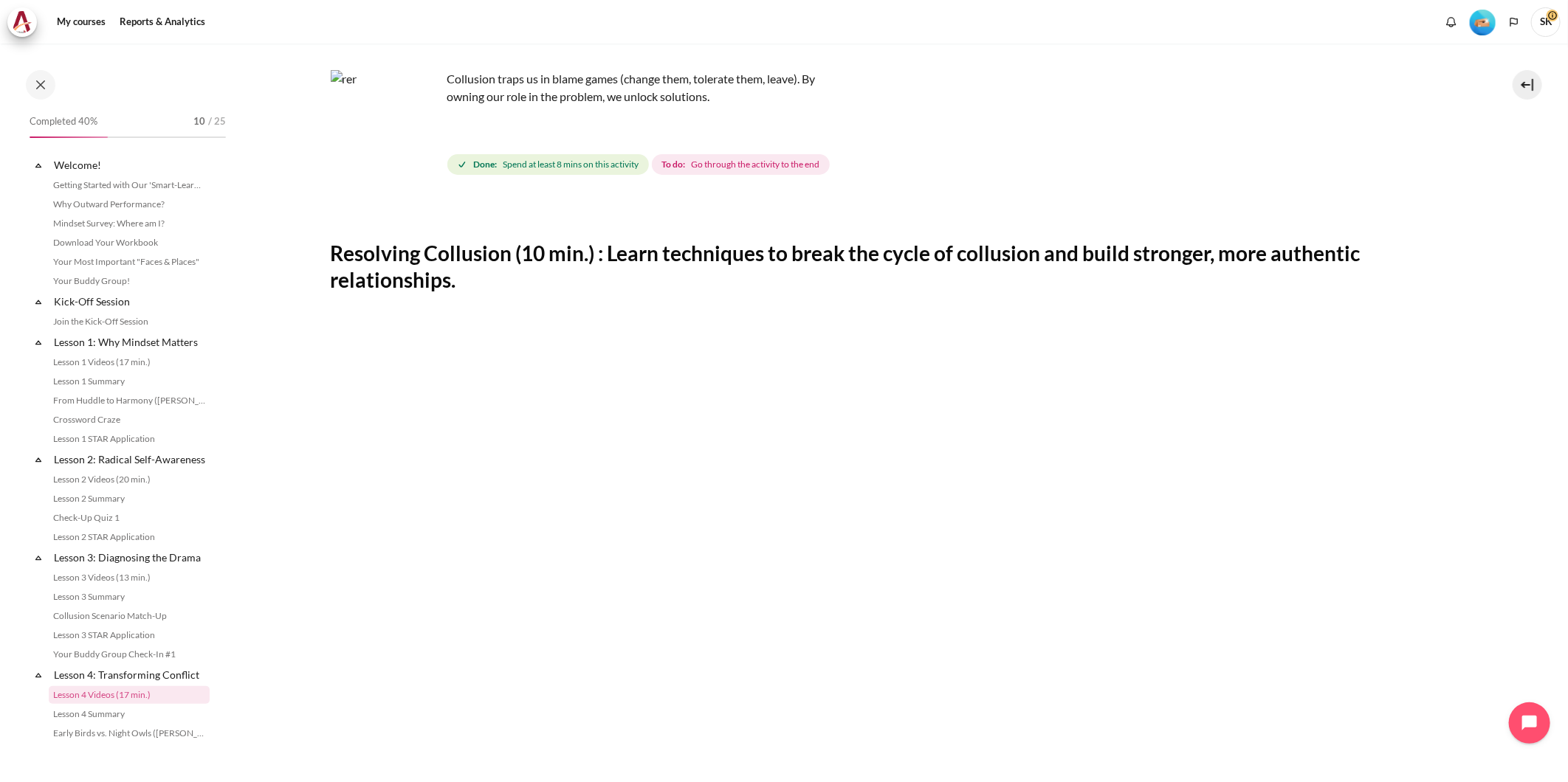
scroll to position [283, 0]
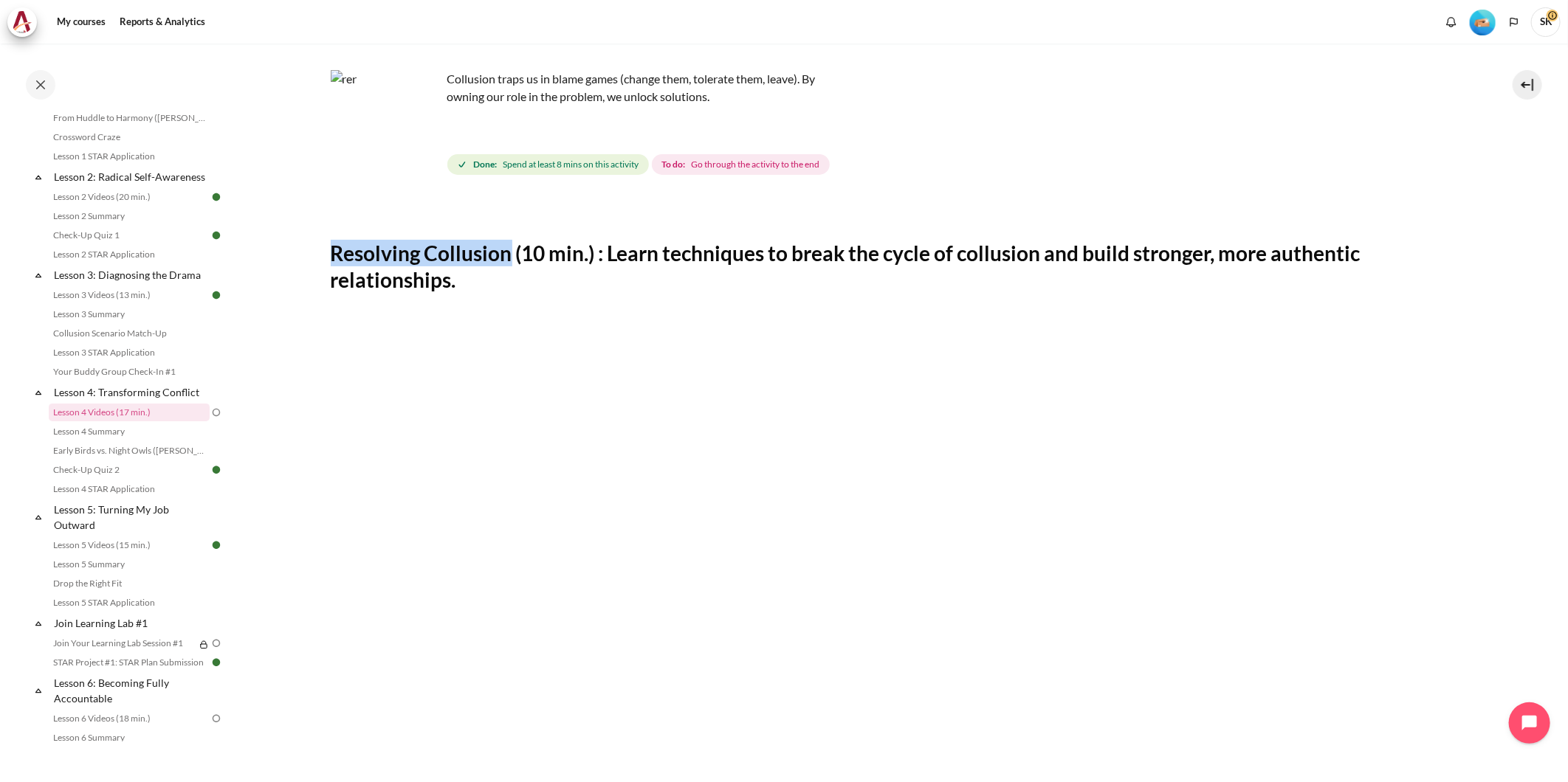
drag, startPoint x: 512, startPoint y: 258, endPoint x: 320, endPoint y: 262, distance: 192.0
click at [320, 262] on section "My courses KR B2 Lesson 4: Transforming Conflict Lesson 4 Videos (17 min.) Less…" at bounding box center [897, 603] width 1321 height 1281
copy h2 "Resolving Collusion"
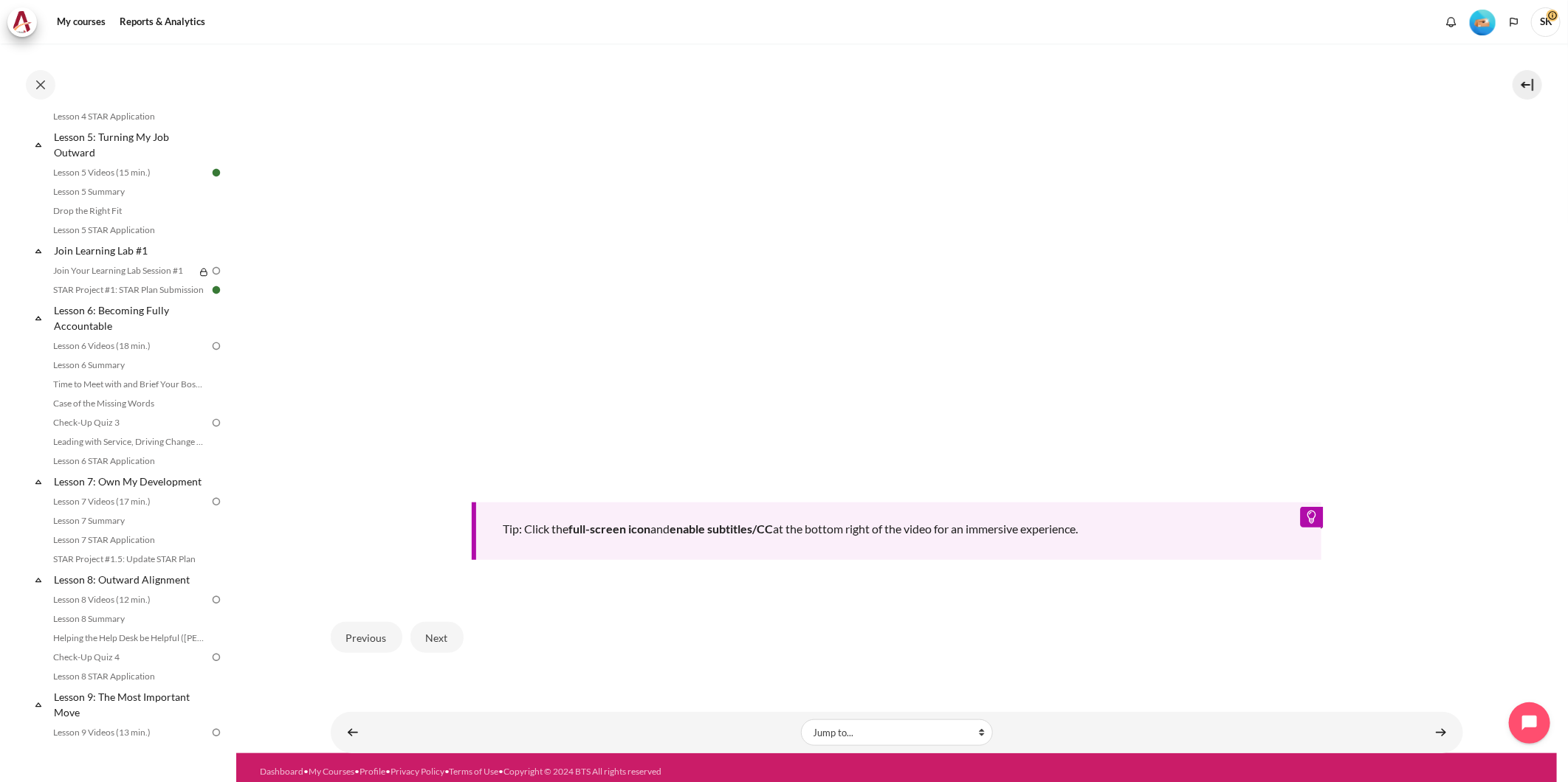
scroll to position [574, 0]
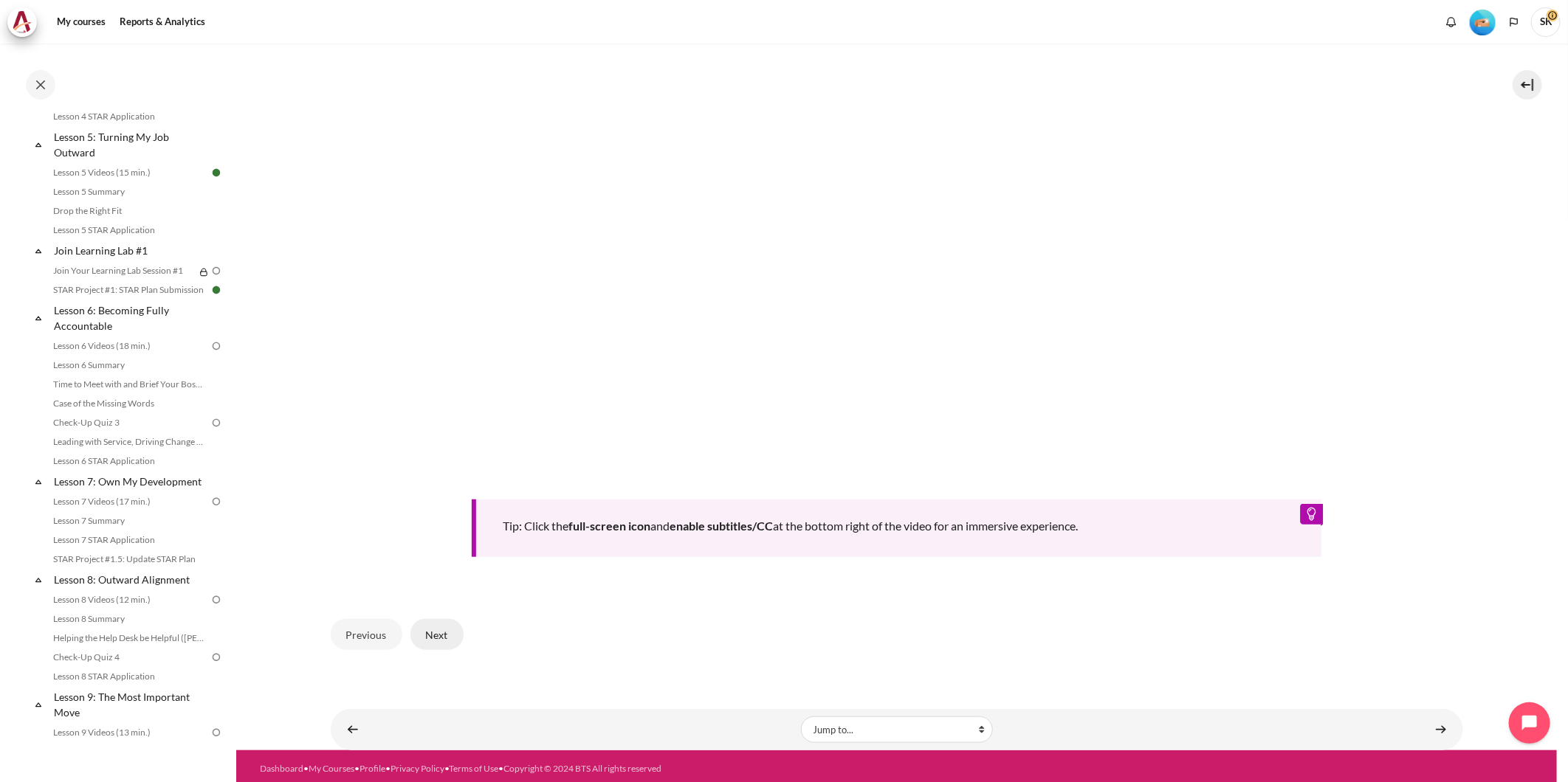
click at [444, 629] on button "Next" at bounding box center [437, 635] width 53 height 31
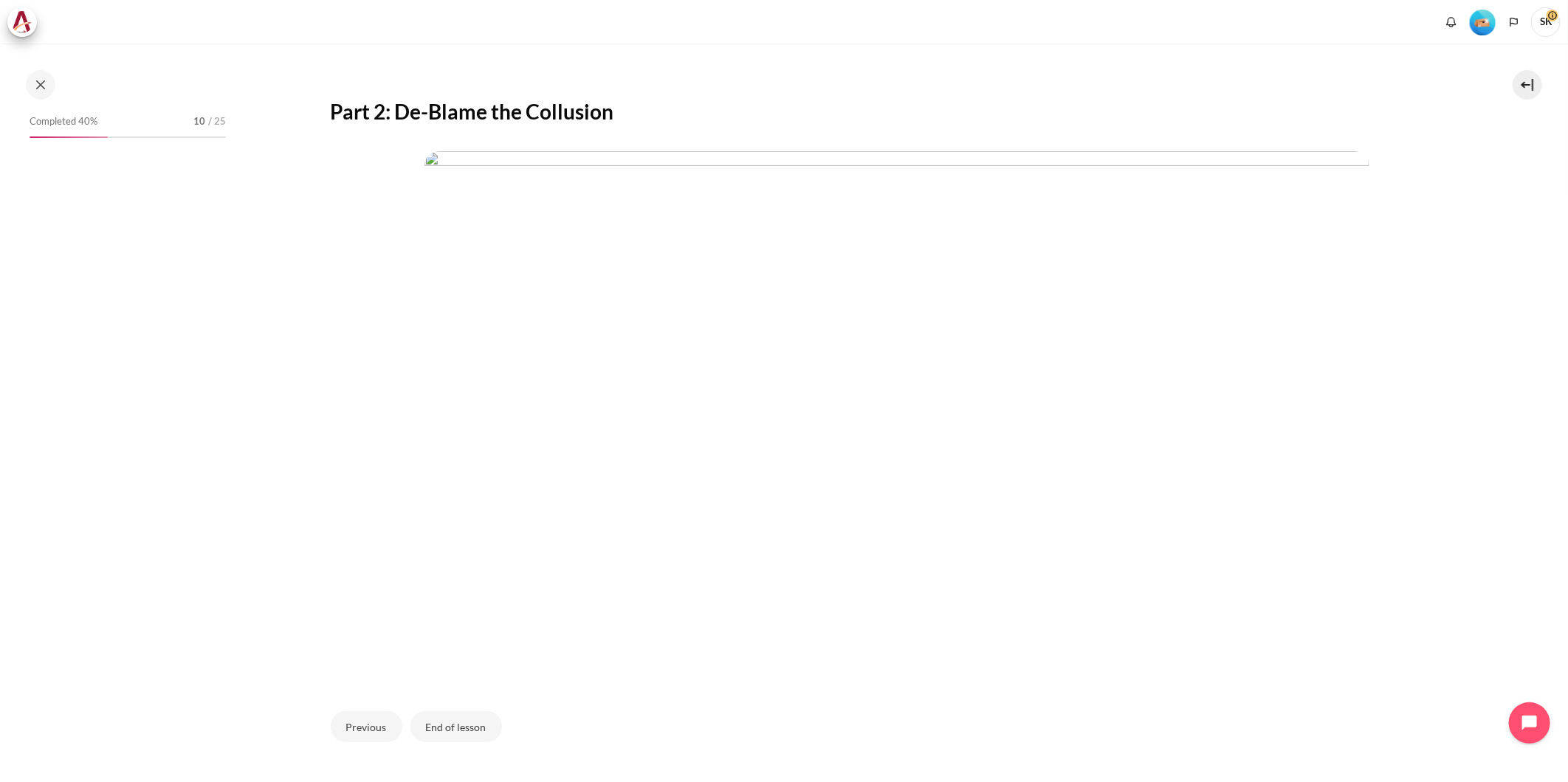
scroll to position [320, 0]
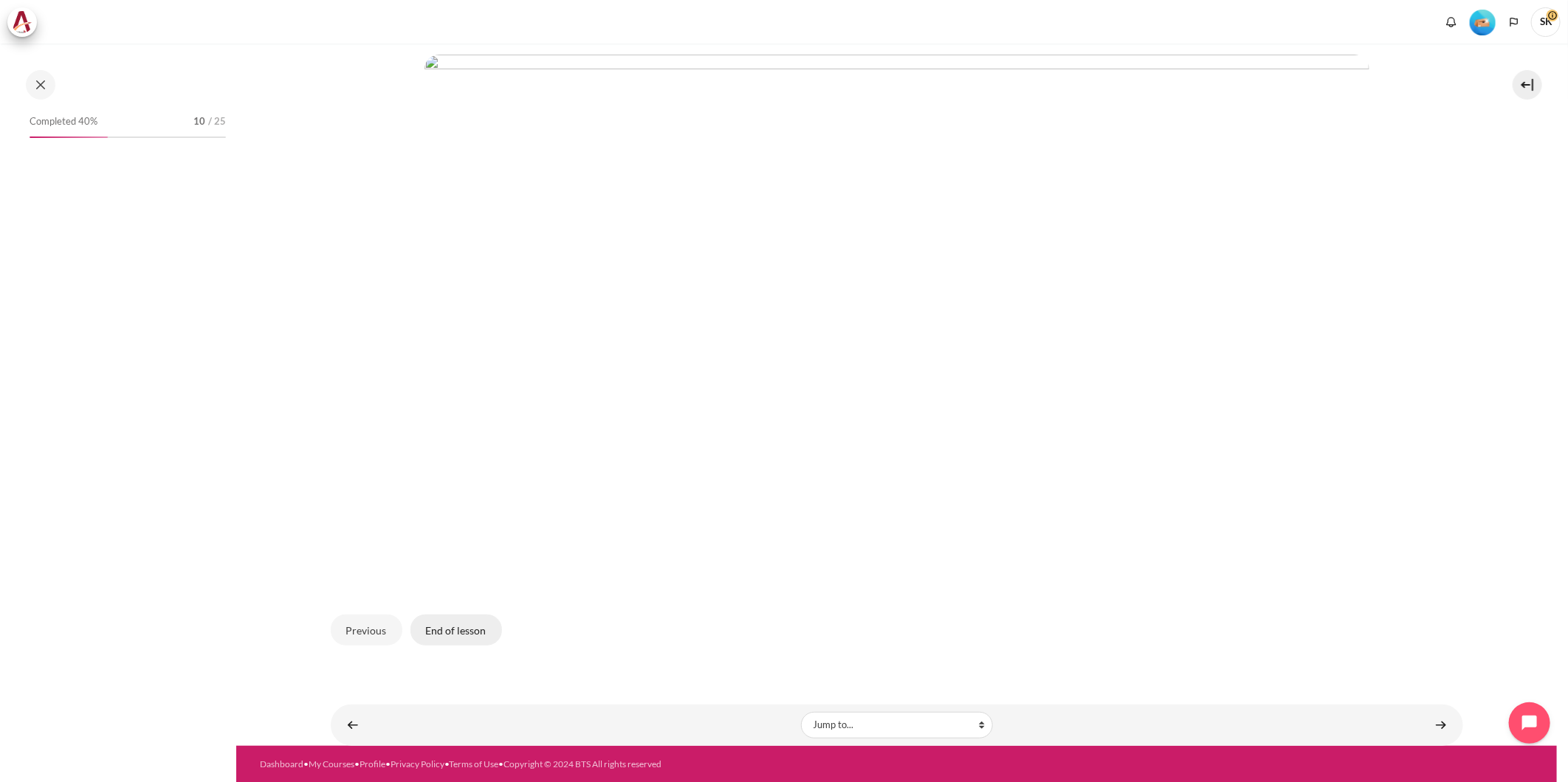
click at [463, 638] on button "End of lesson" at bounding box center [456, 630] width 91 height 31
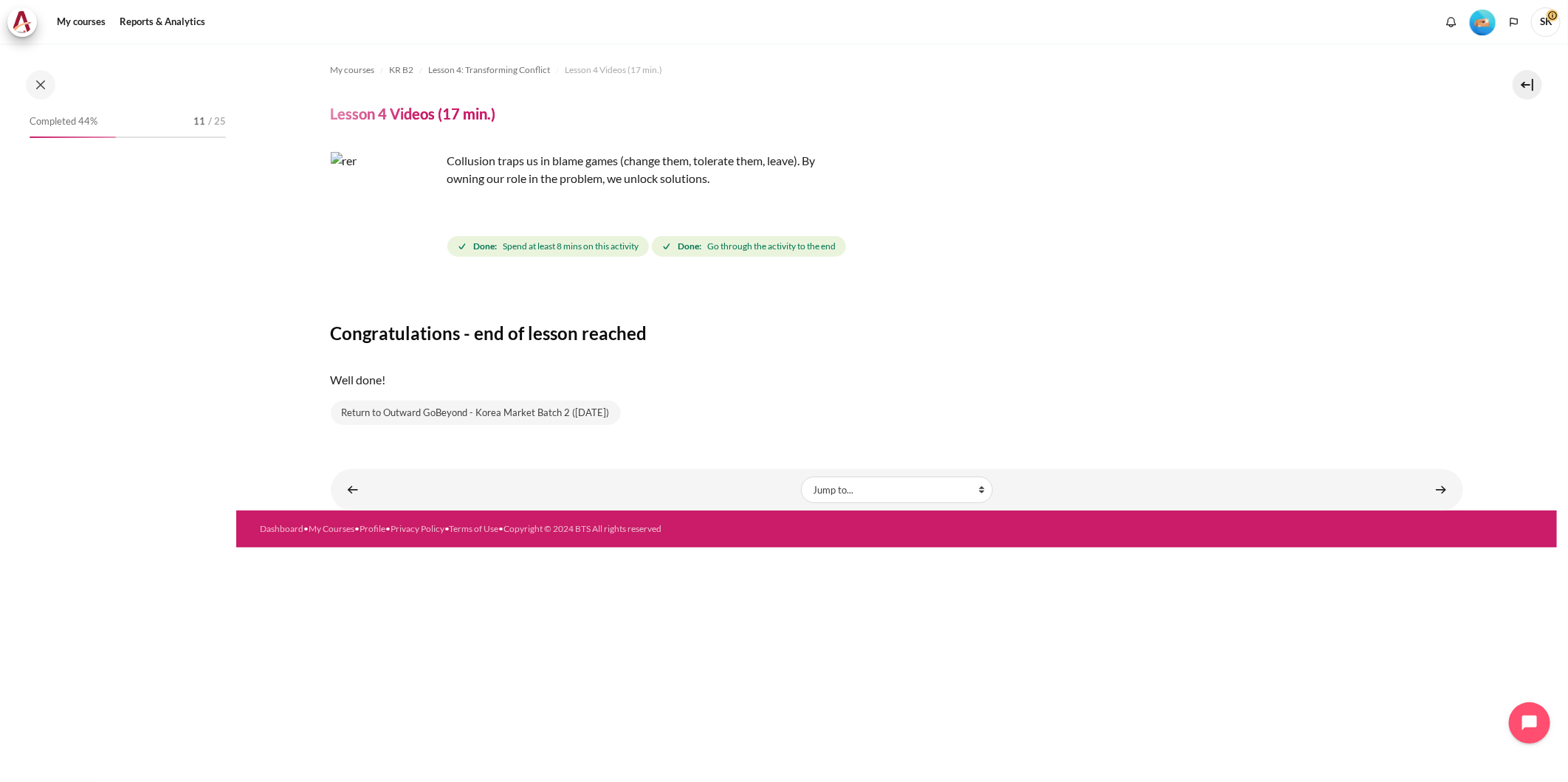
scroll to position [283, 0]
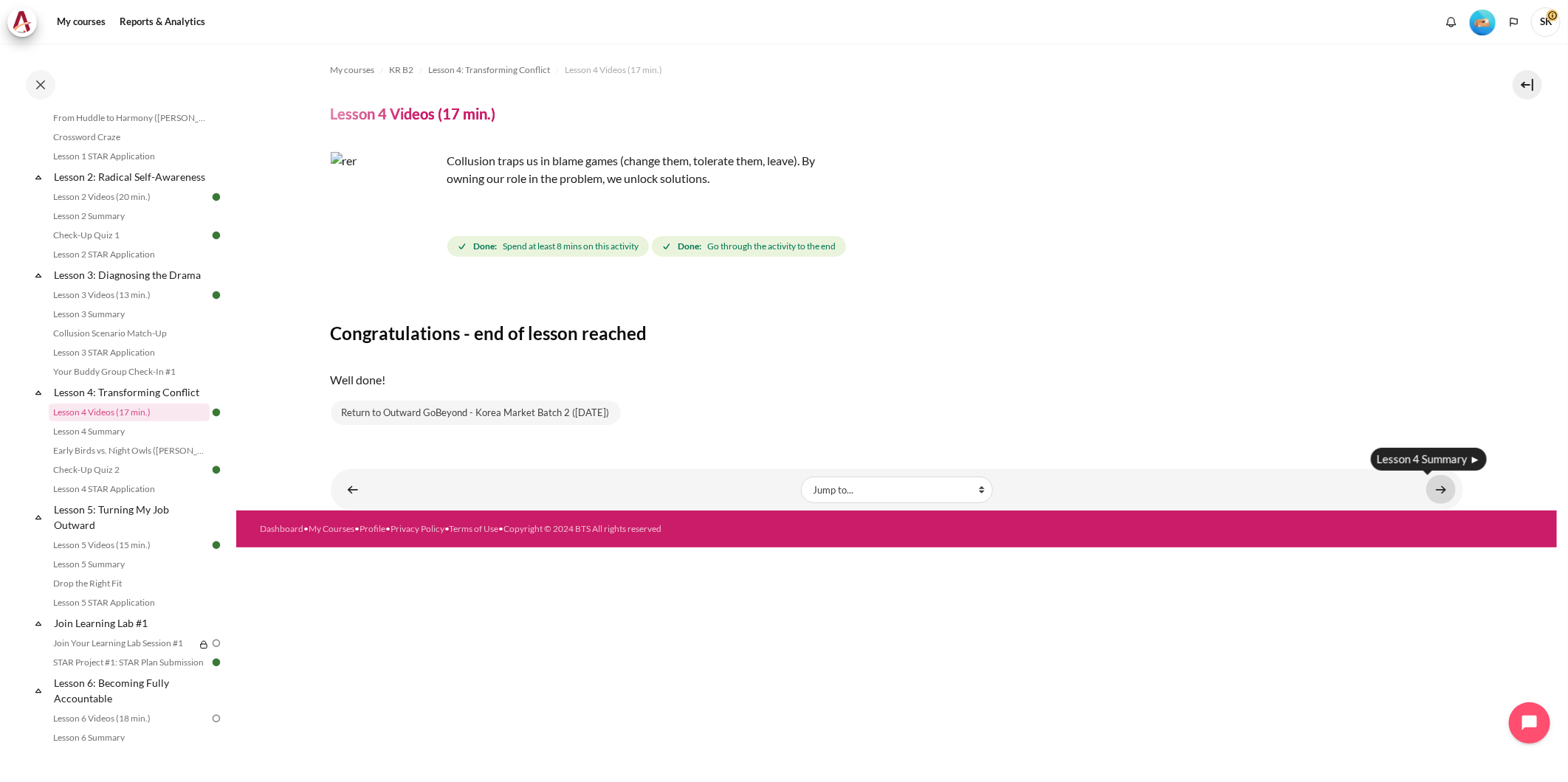
click at [1445, 492] on link "Content" at bounding box center [1441, 490] width 30 height 29
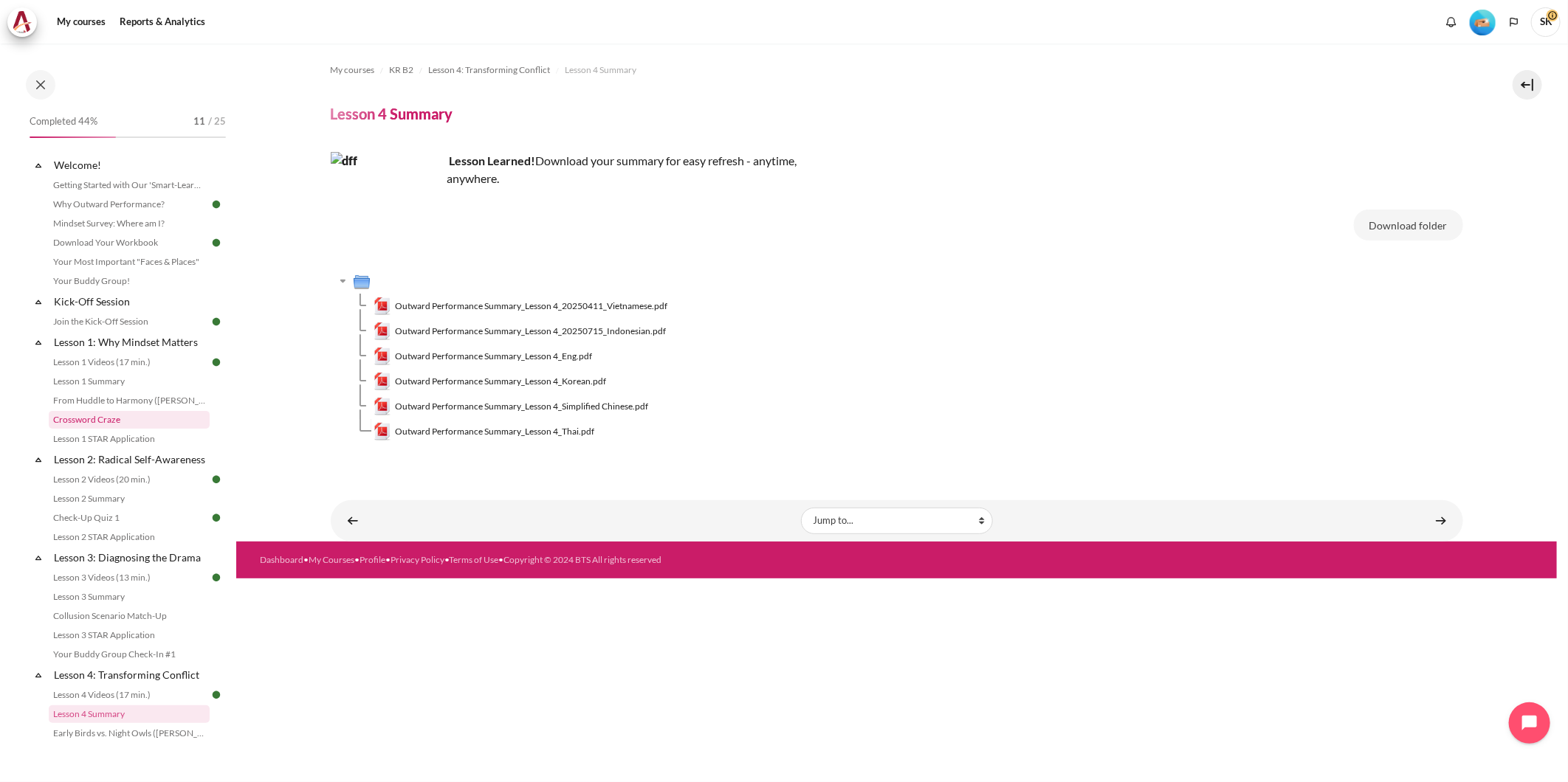
click at [119, 422] on link "Crossword Craze" at bounding box center [130, 420] width 161 height 18
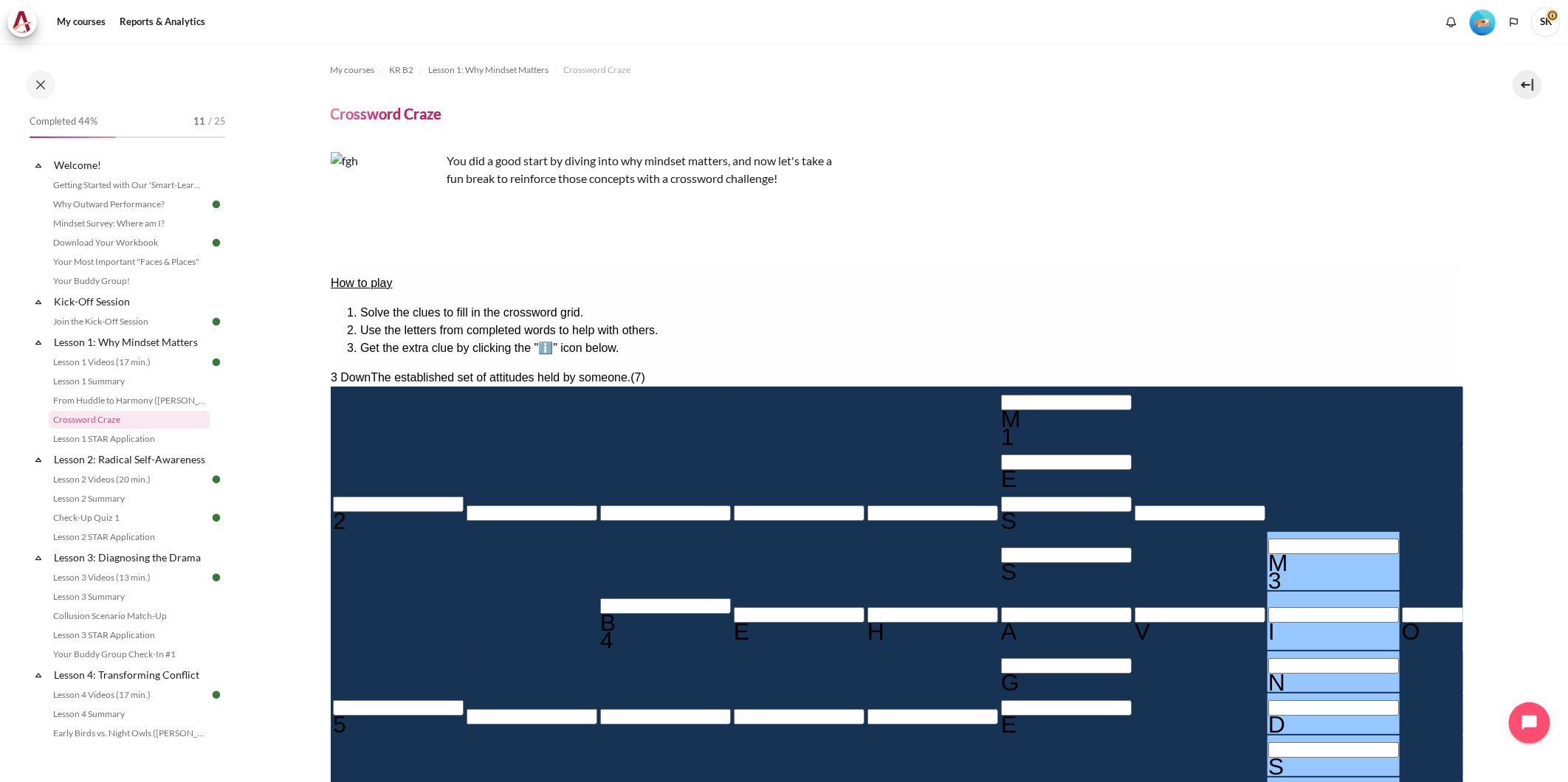
click at [463, 496] on input "Crossword grid. Use arrow keys to navigate and the keyboard to enter characters…" at bounding box center [397, 504] width 130 height 15
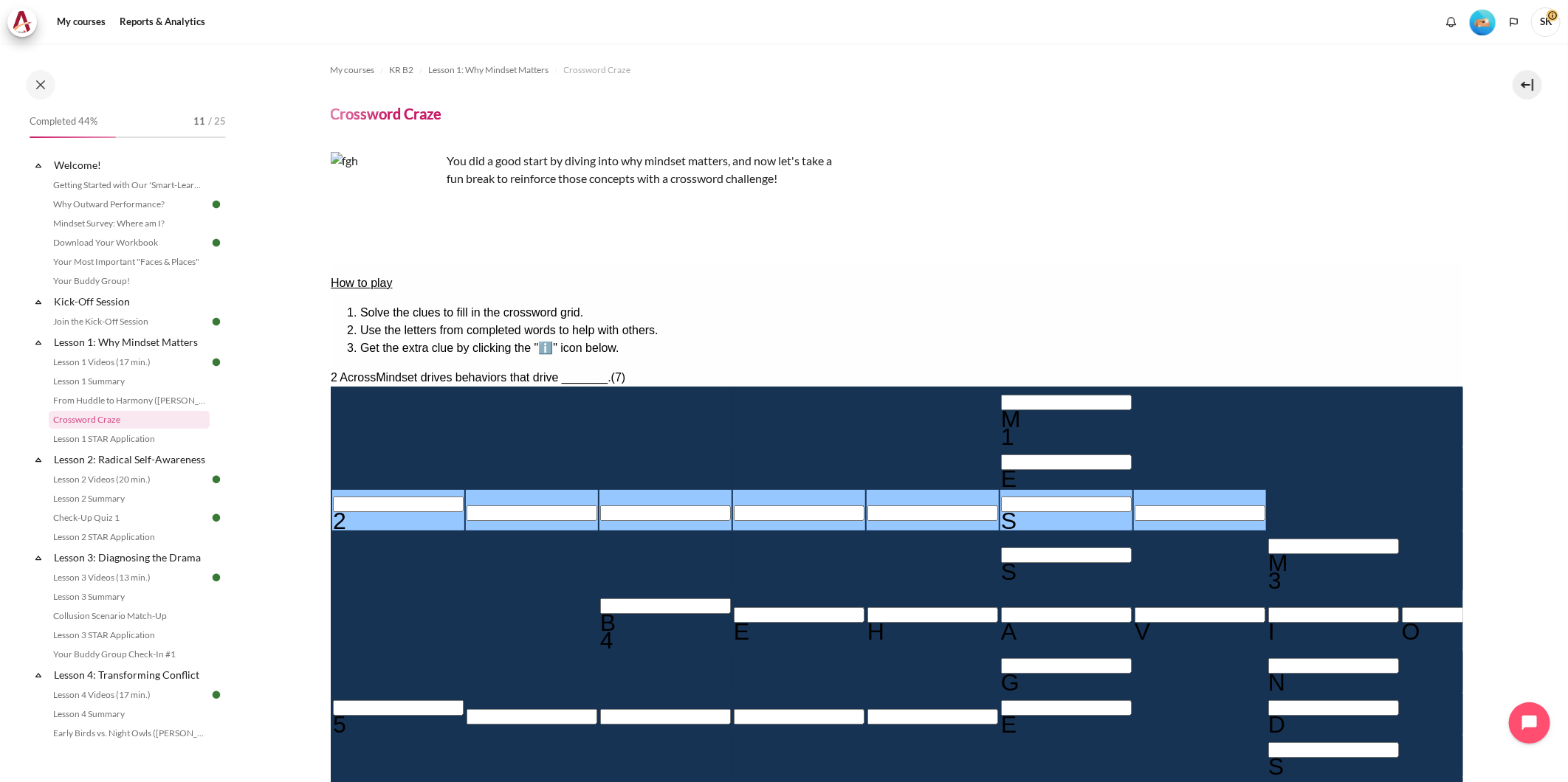
type input "ㄲ＿＿＿＿S＿"
type input "ㄲㄲ＿＿＿S＿"
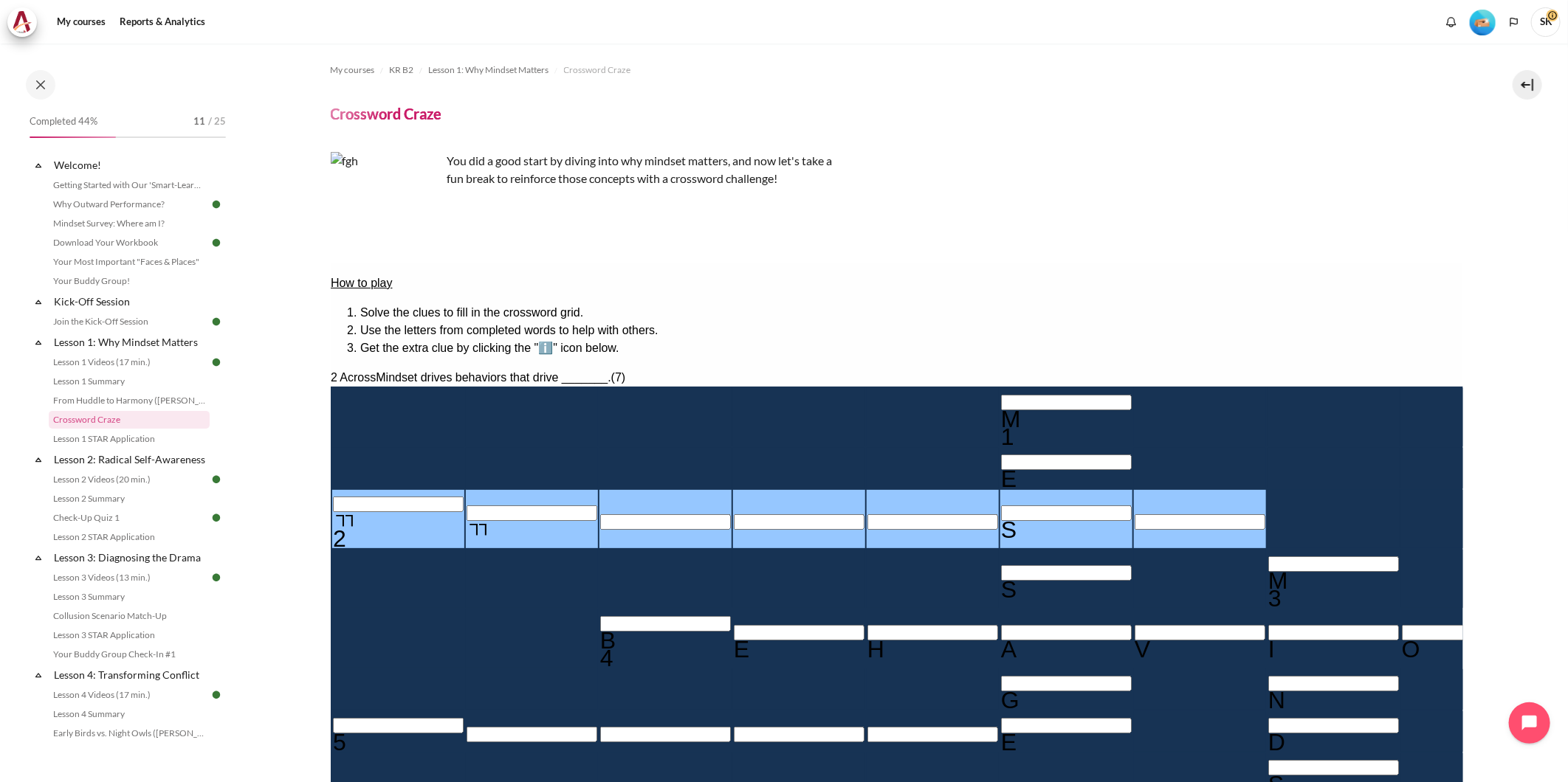
type input "ㄲㄲㄷ＿＿S＿"
type input "ㄲ＿＿＿＿S＿"
type input "R＿＿＿＿S＿"
type input "RE＿＿＿S＿"
type input "RES＿＿S＿"
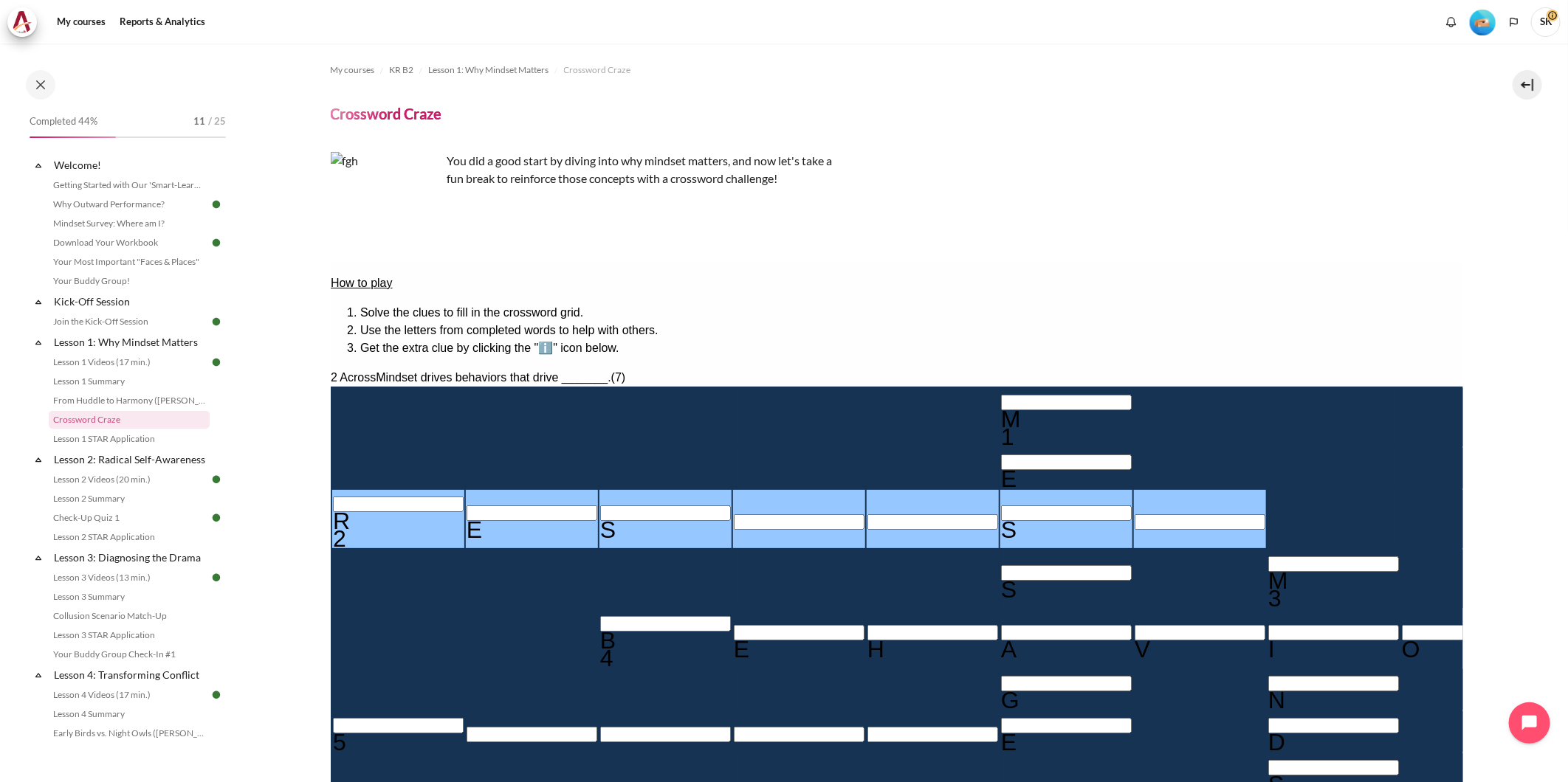
type input "RESU＿S＿"
type input "RESULS＿"
type input "RESULT＿"
type input "METSAGE"
type input "RESULTS"
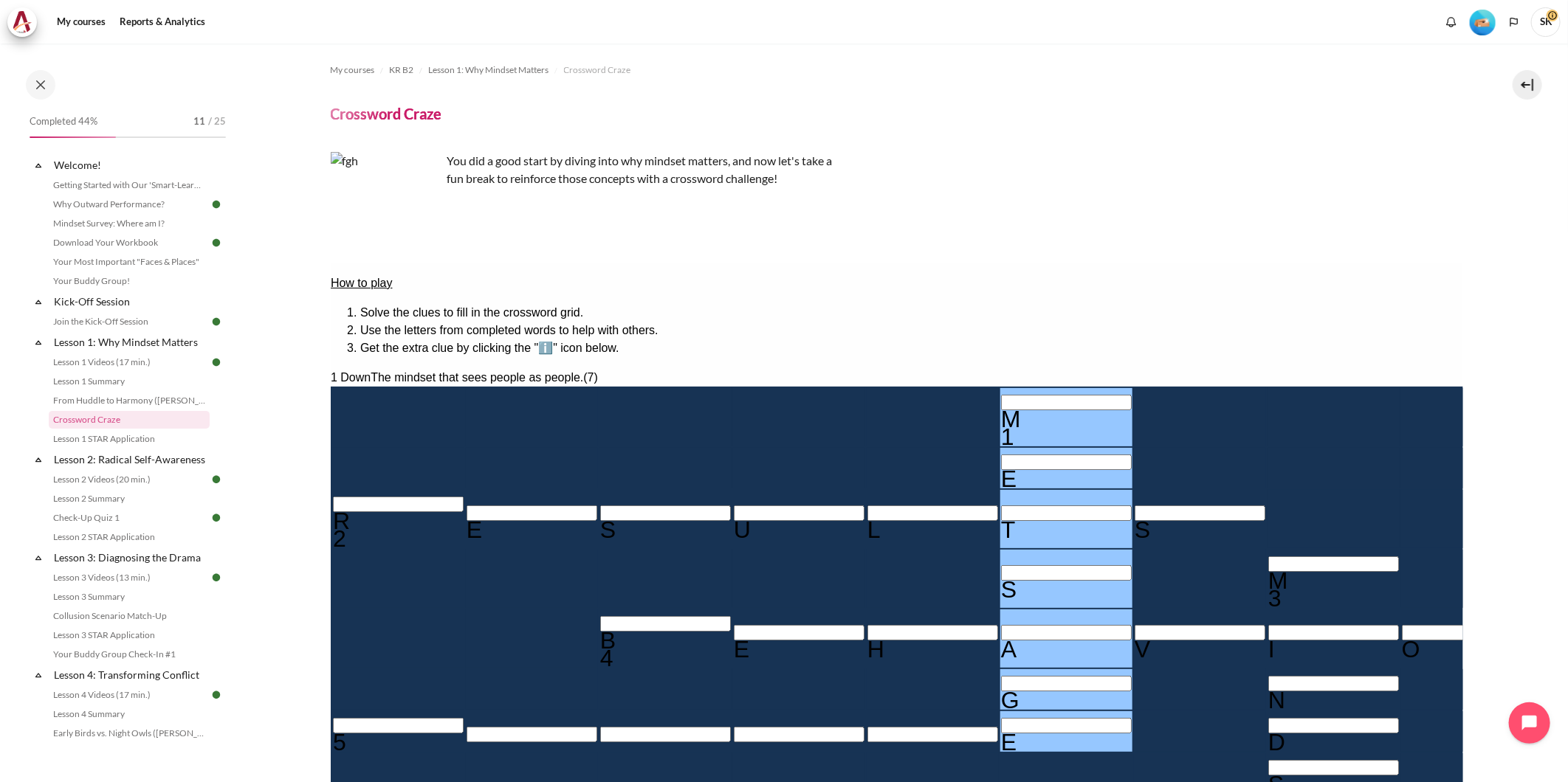
type input "OETSAGE"
type input "OUTSAGE"
type input "OUTWAGE"
type input "OUTWARE"
type input "＿＿＿＿＿D"
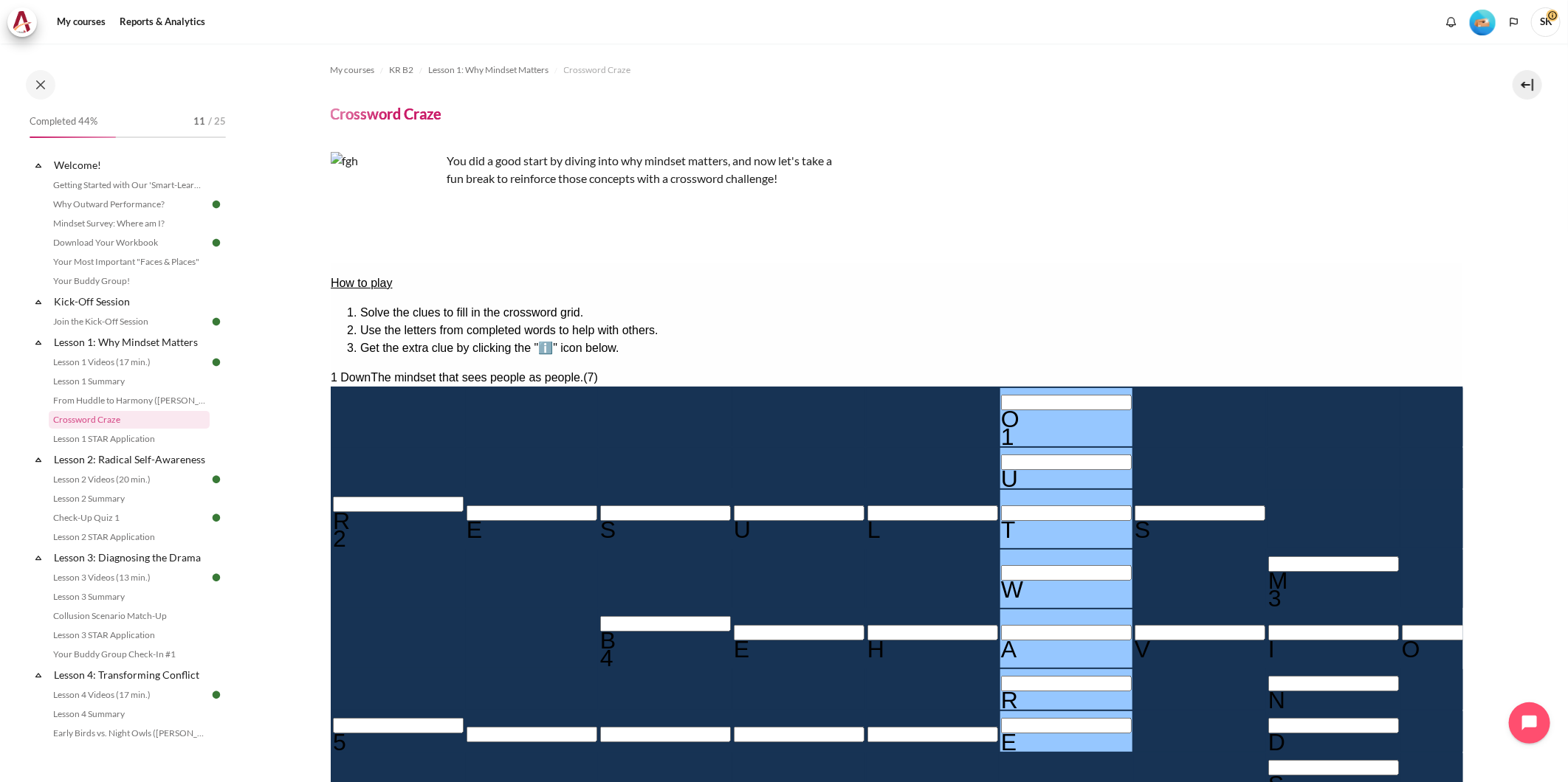
type input "OUTWARD"
click at [463, 718] on input "Crossword grid. Use arrow keys to navigate and the keyboard to enter characters…" at bounding box center [397, 725] width 130 height 15
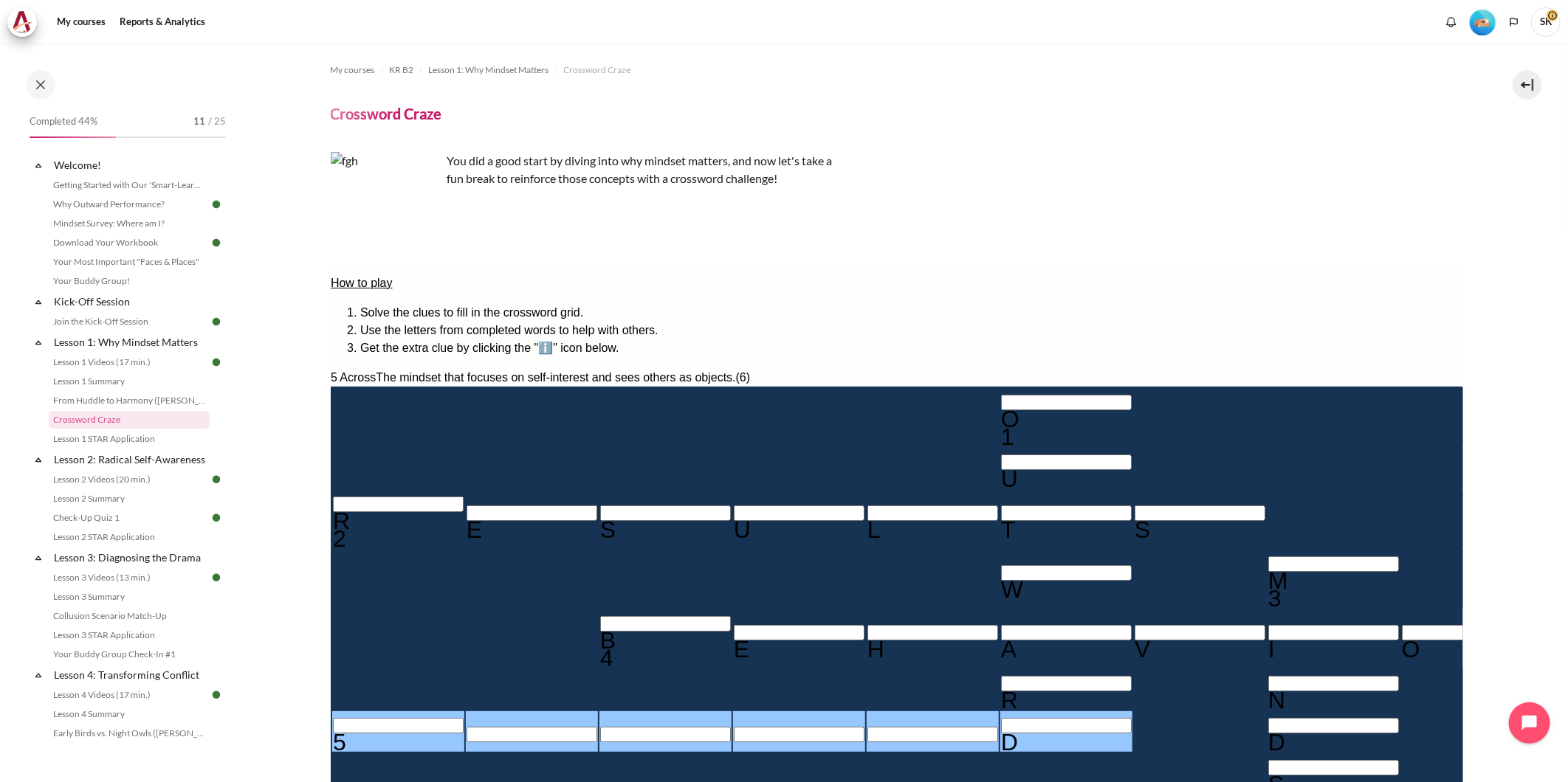
type input "I＿＿＿＿D"
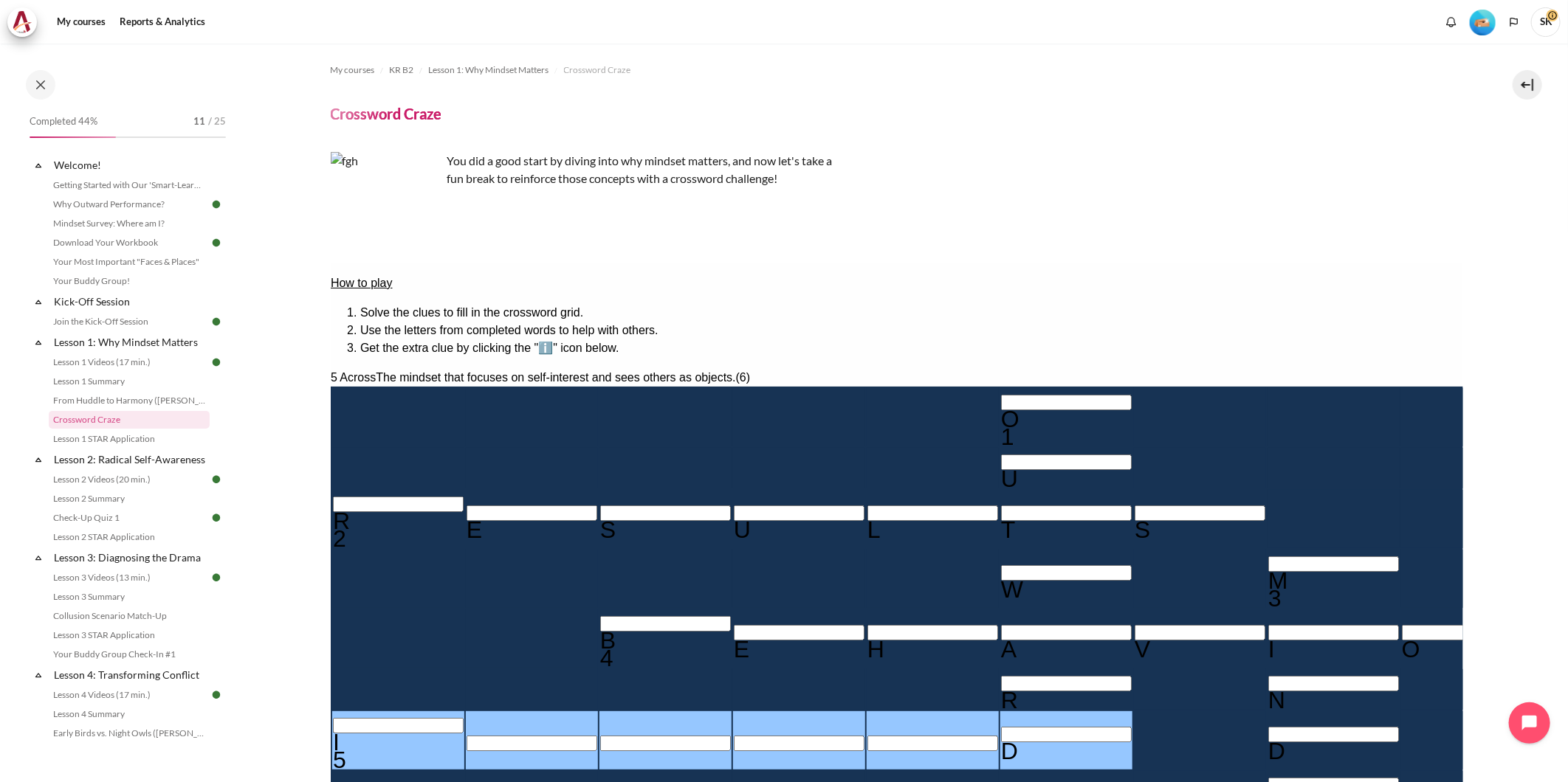
type input "IN＿＿＿D"
type input "INW＿＿D"
type input "INWA＿D"
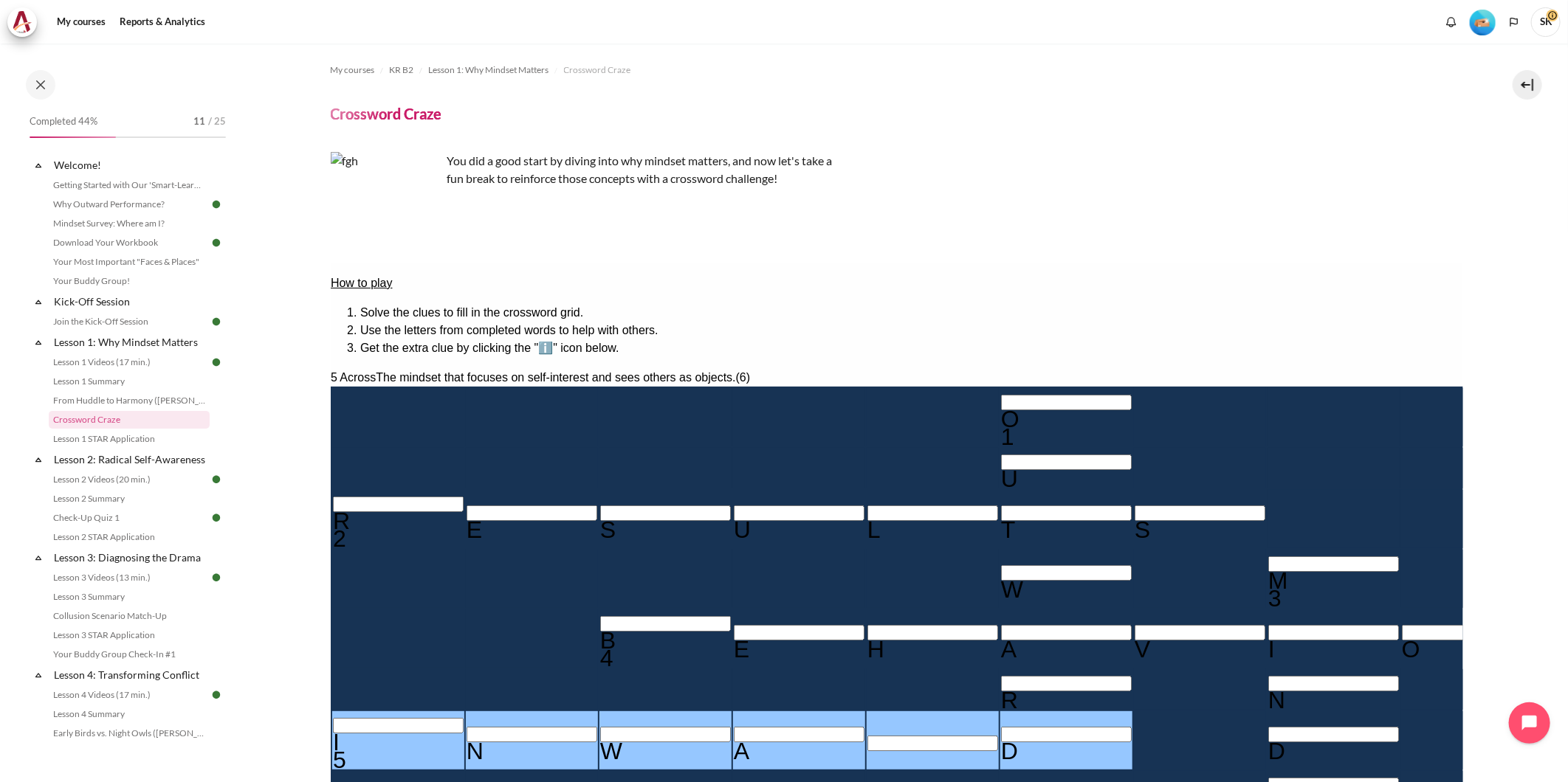
type input "INWARD"
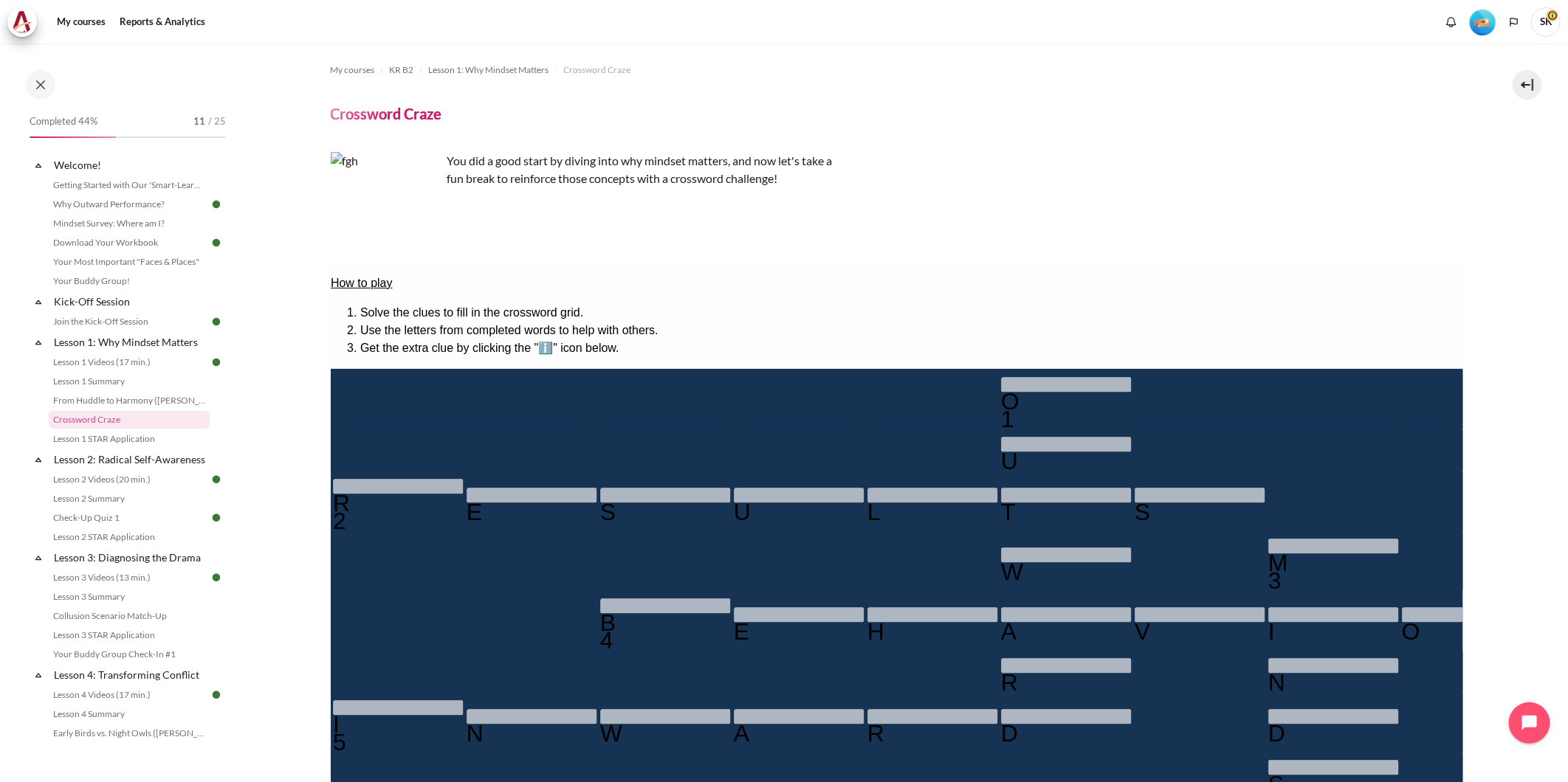
scroll to position [249, 0]
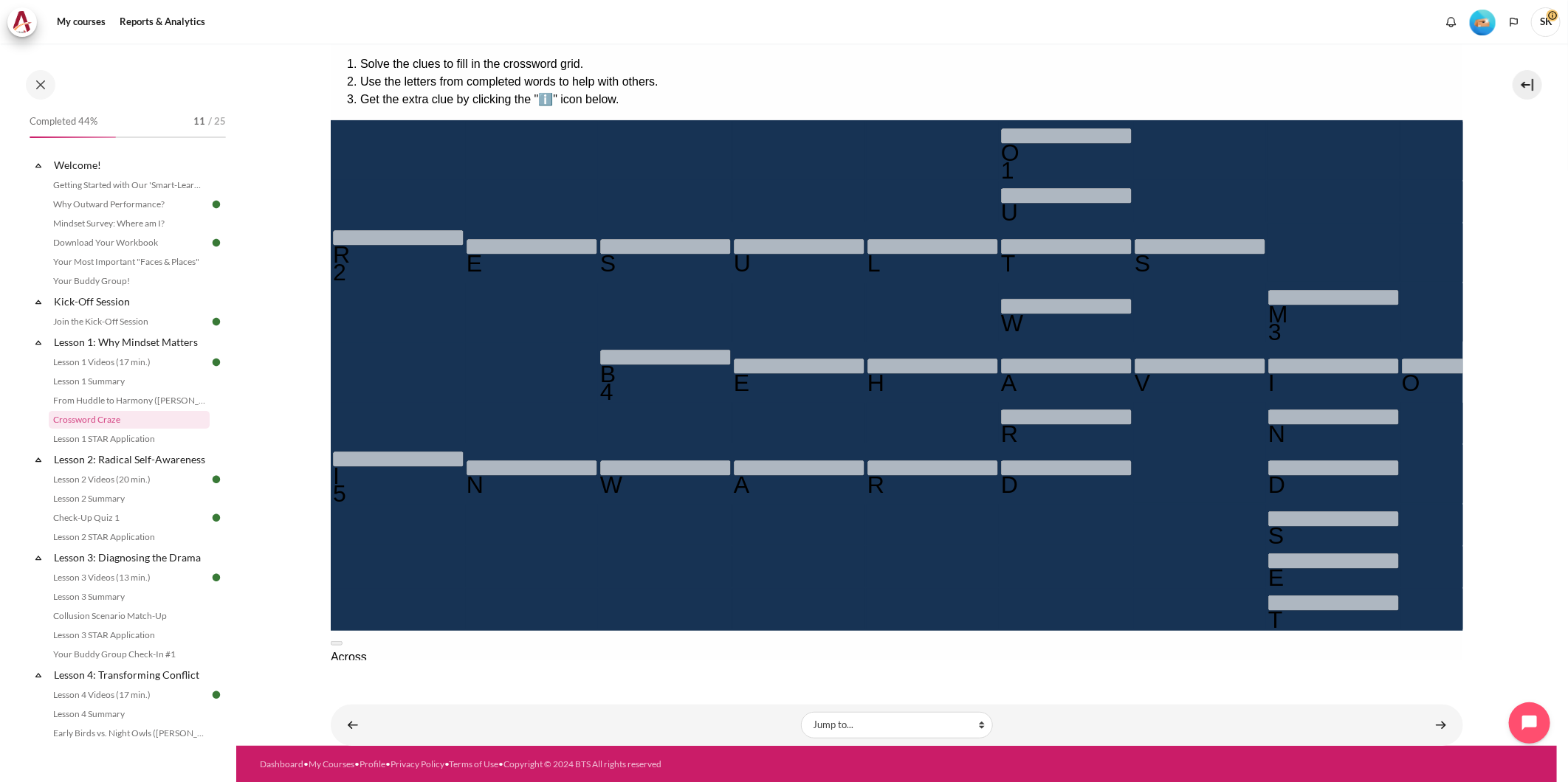
click at [1231, 652] on div "How to play Solve the clues to fill in the crossword grid. Use the letters from…" at bounding box center [897, 558] width 1133 height 1088
click at [1433, 719] on link "Content" at bounding box center [1441, 725] width 30 height 29
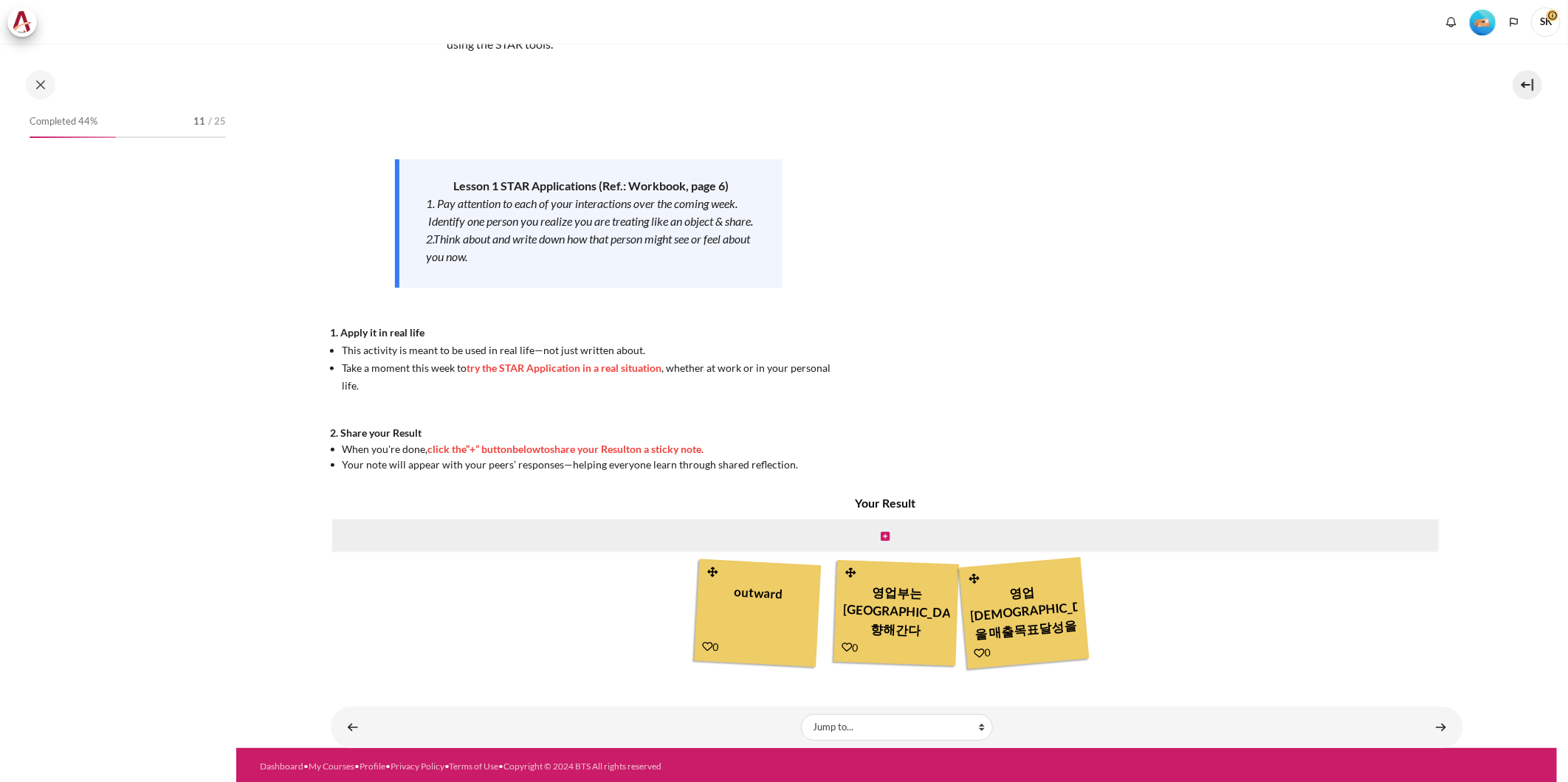
scroll to position [130, 0]
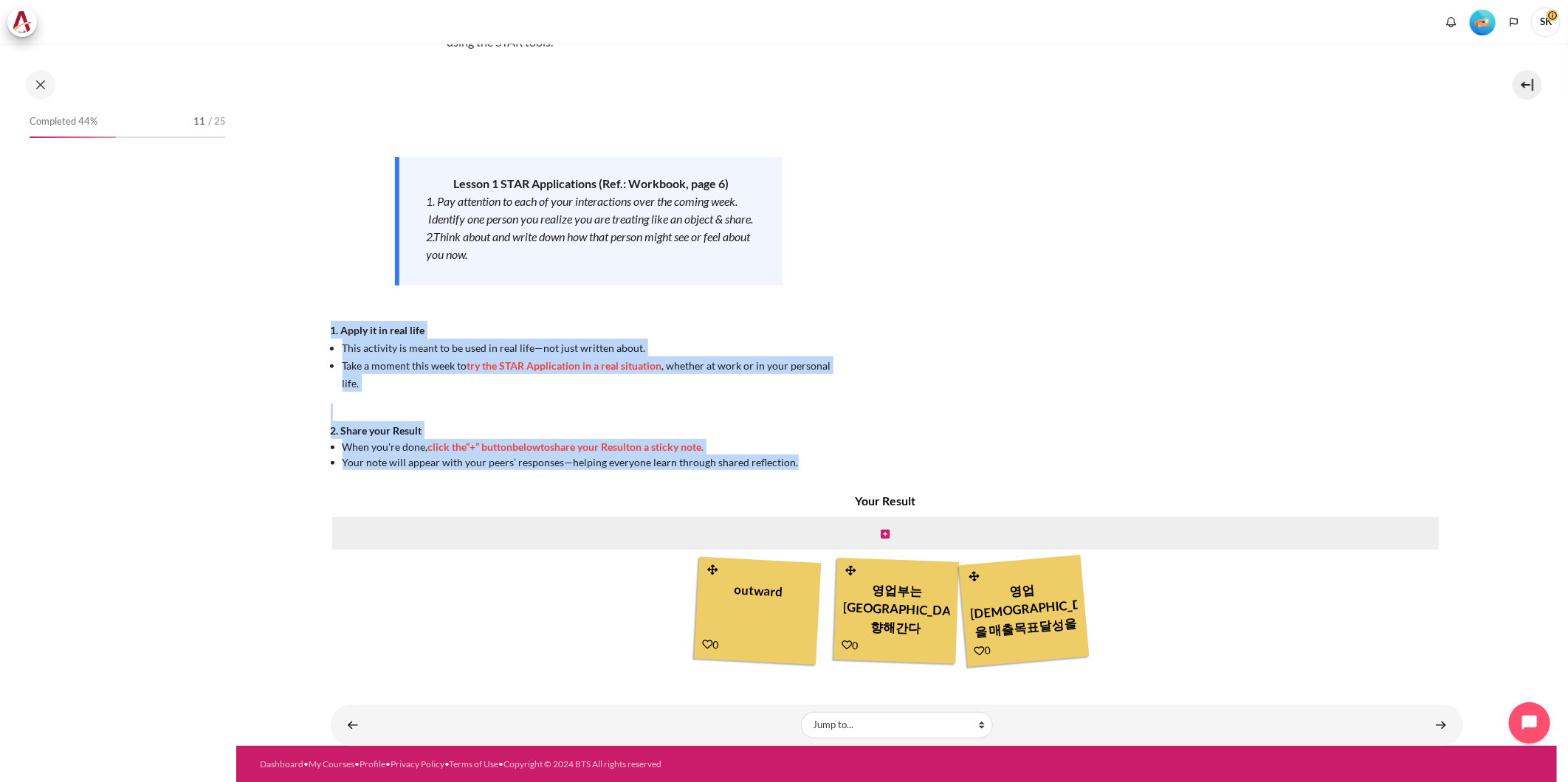
drag, startPoint x: 791, startPoint y: 459, endPoint x: 329, endPoint y: 347, distance: 475.4
click at [329, 347] on section "My courses KR B2 Lesson 1: Why Mindset Matters Lesson 1 STAR Application Lesson…" at bounding box center [897, 329] width 1321 height 834
copy div "1. Apply it in real life This activity is meant to be used in real life—not jus…"
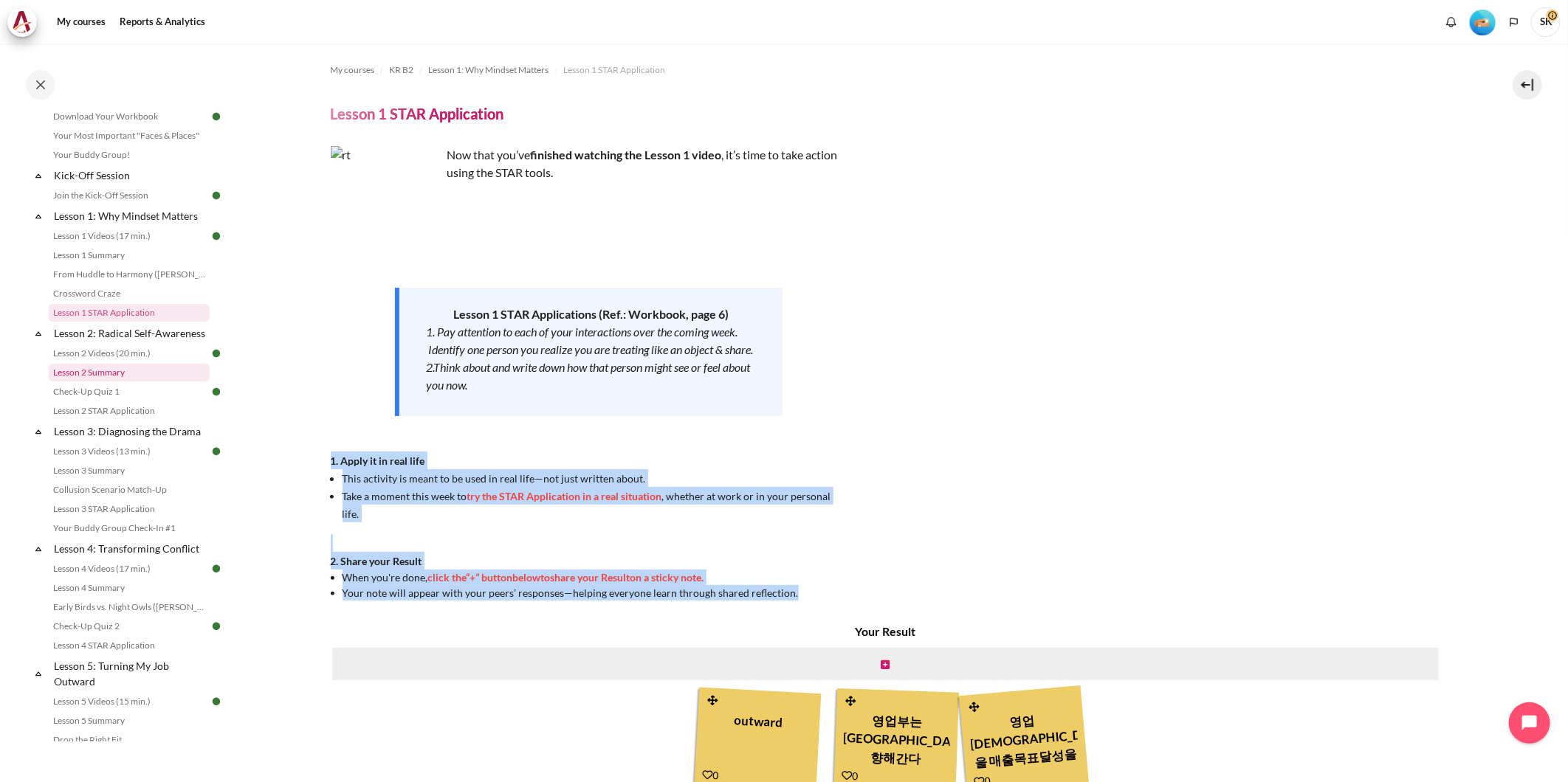
scroll to position [0, 0]
